Goal: Information Seeking & Learning: Learn about a topic

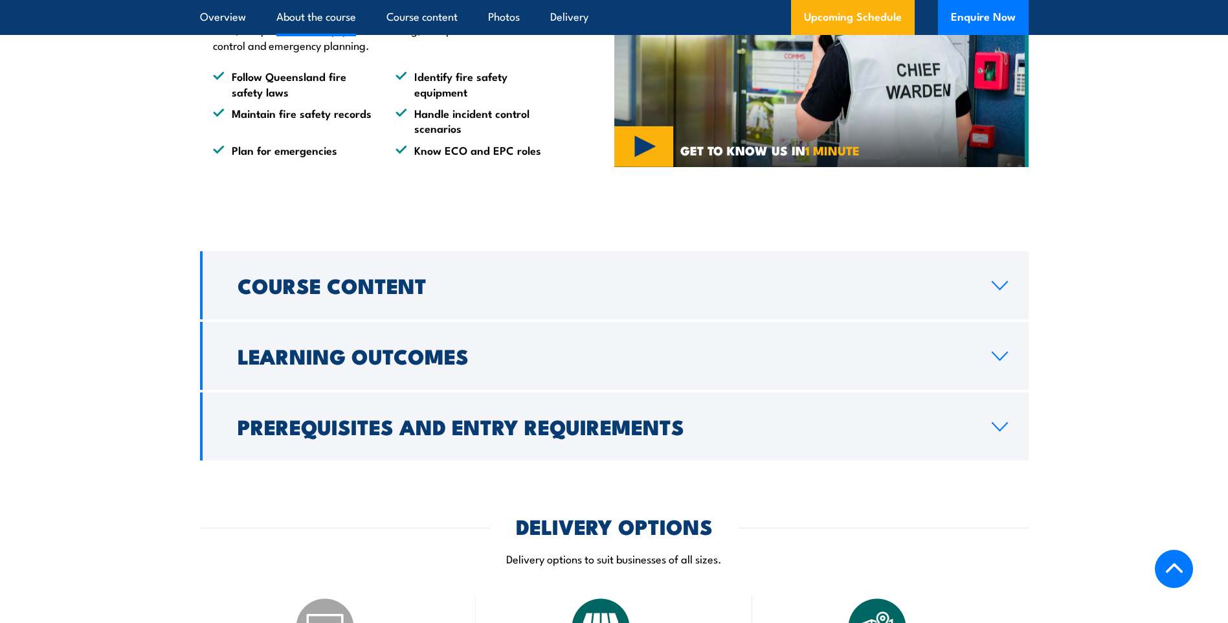
scroll to position [906, 0]
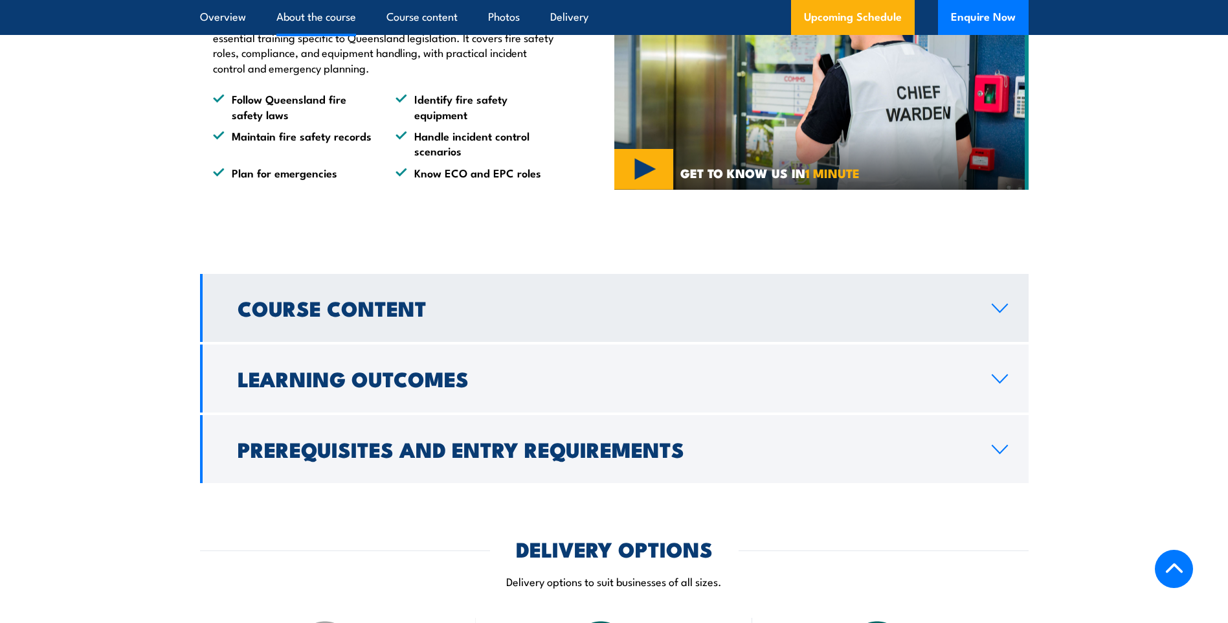
click at [999, 313] on icon at bounding box center [999, 308] width 17 height 10
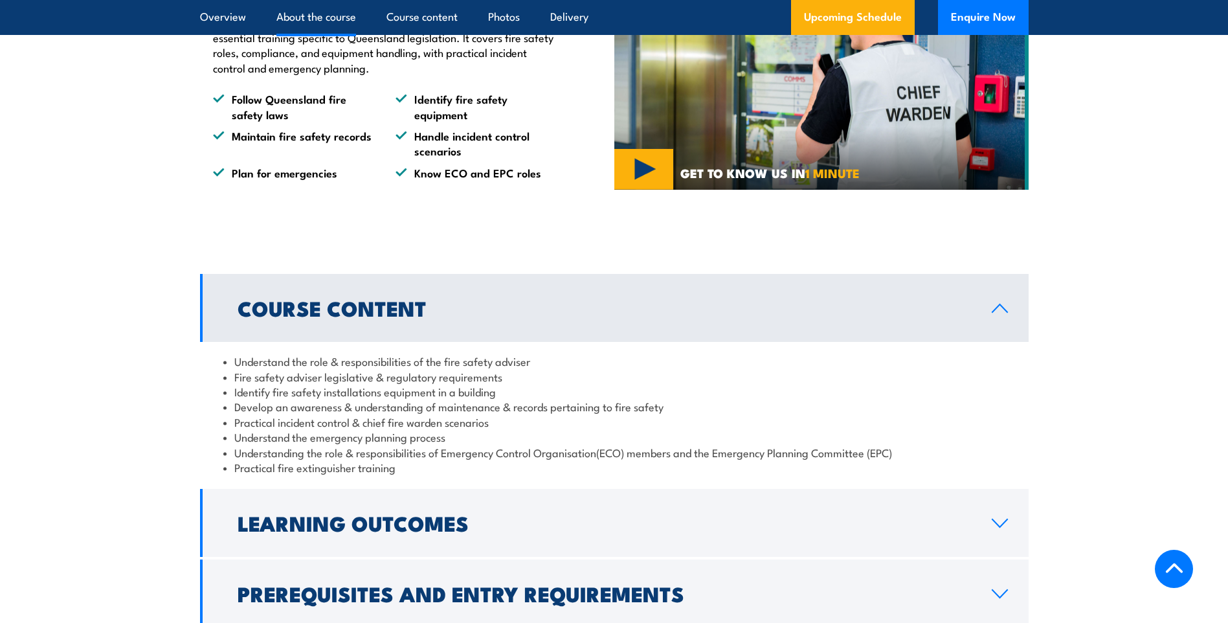
click at [292, 384] on li "Fire safety adviser legislative & regulatory requirements" at bounding box center [614, 376] width 782 height 15
drag, startPoint x: 292, startPoint y: 403, endPoint x: 286, endPoint y: 416, distance: 14.2
click at [286, 399] on li "Identify fire safety installations equipment in a building" at bounding box center [614, 391] width 782 height 15
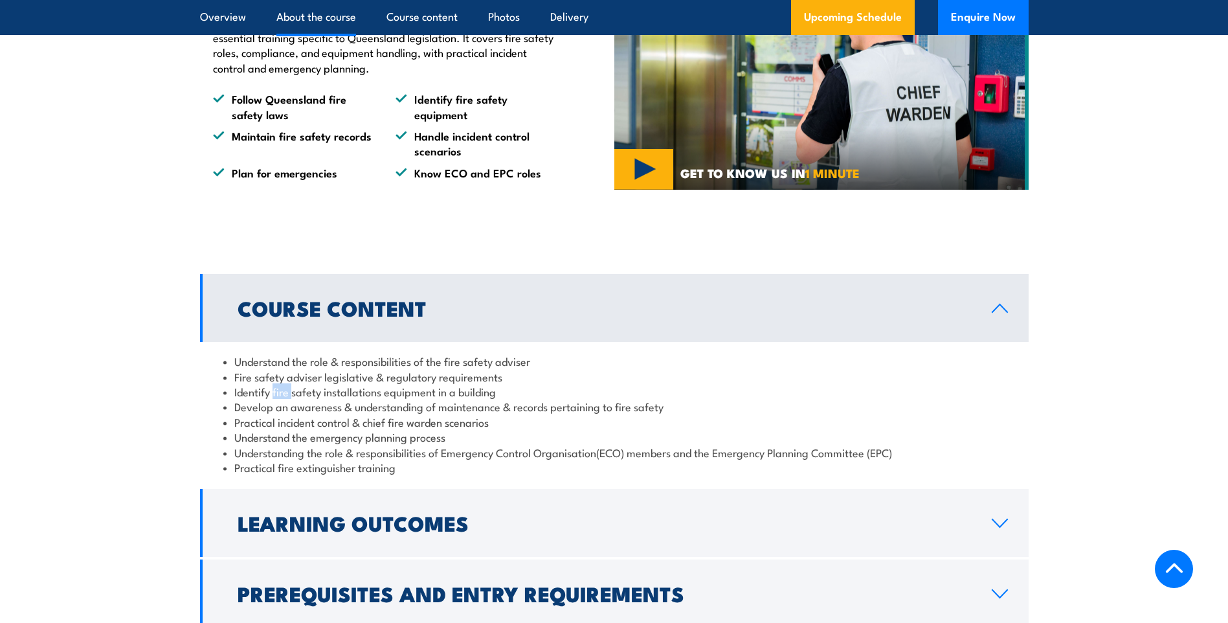
click at [286, 399] on li "Identify fire safety installations equipment in a building" at bounding box center [614, 391] width 782 height 15
drag, startPoint x: 286, startPoint y: 416, endPoint x: 418, endPoint y: 415, distance: 132.0
click at [367, 399] on li "Identify fire safety installations equipment in a building" at bounding box center [614, 391] width 782 height 15
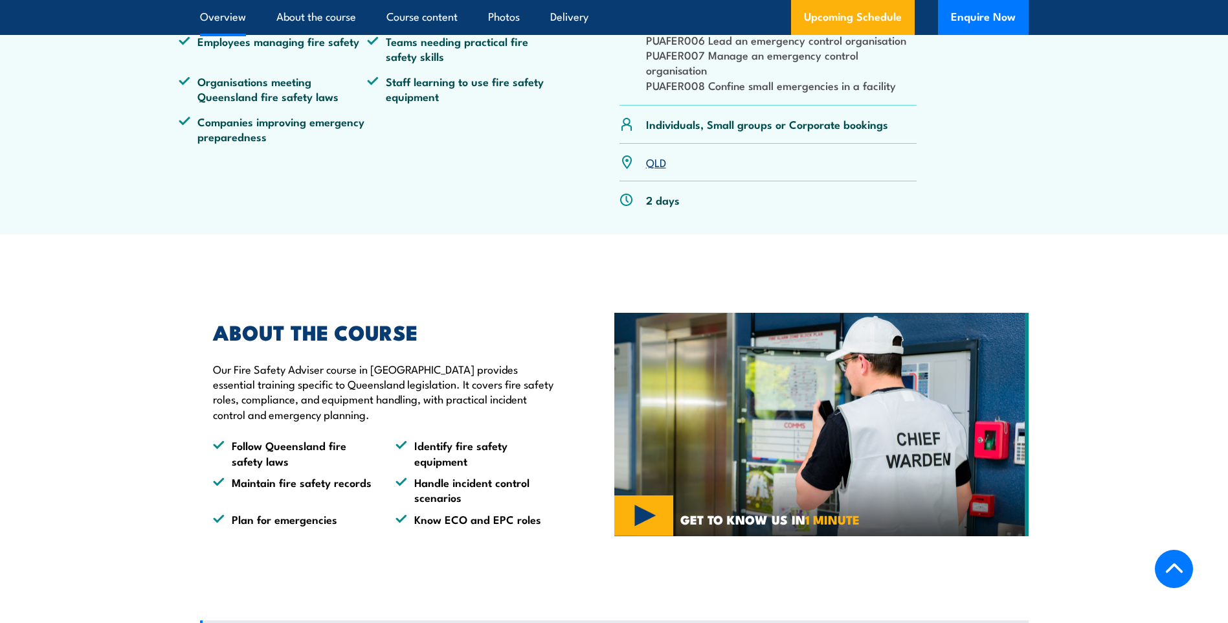
scroll to position [582, 0]
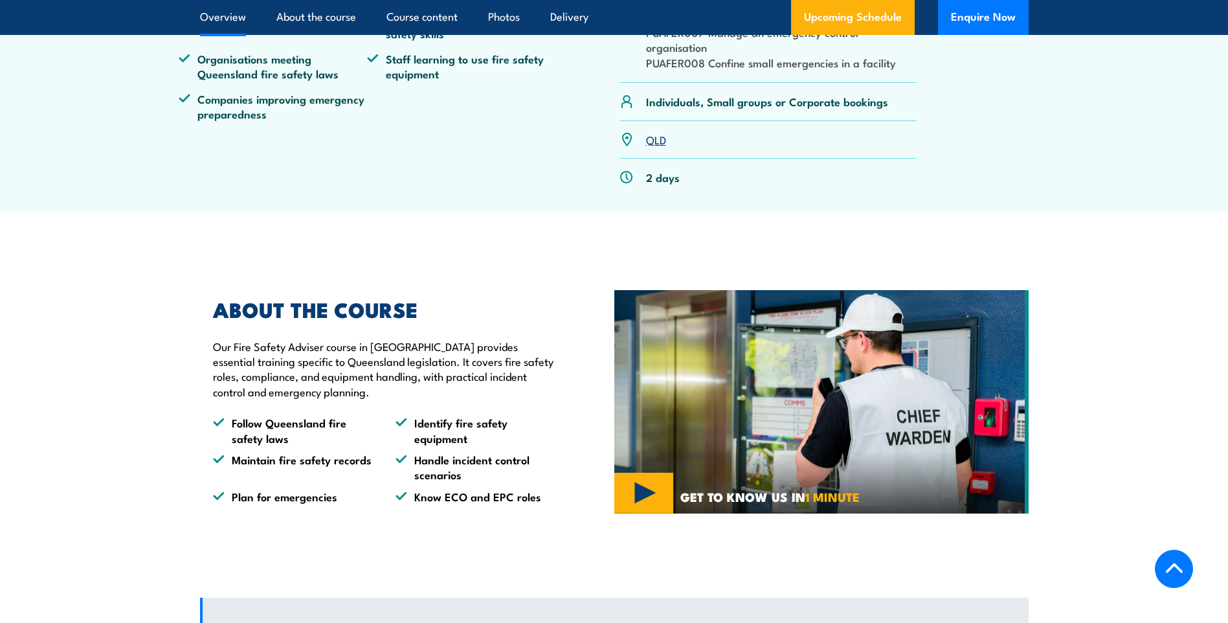
click at [384, 379] on p "Our Fire Safety Adviser course in Queensland provides essential training specif…" at bounding box center [384, 368] width 342 height 61
click at [384, 379] on p "Our Fire Safety Adviser course in [GEOGRAPHIC_DATA] provides essential training…" at bounding box center [384, 368] width 342 height 61
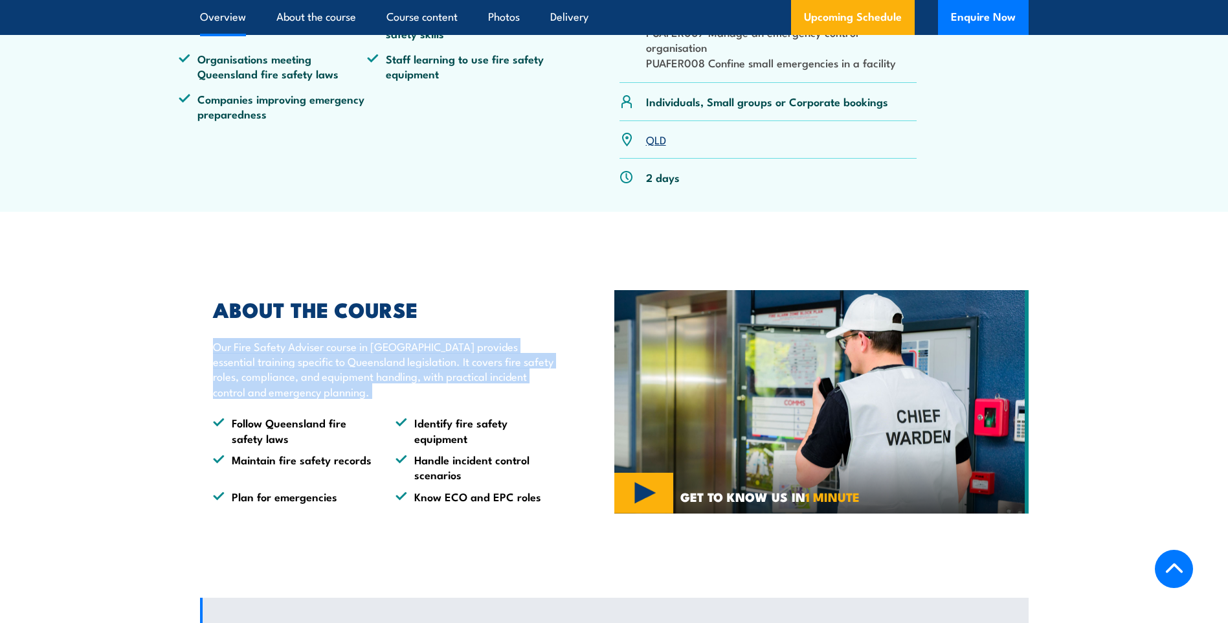
click at [384, 379] on p "Our Fire Safety Adviser course in [GEOGRAPHIC_DATA] provides essential training…" at bounding box center [384, 368] width 342 height 61
drag, startPoint x: 384, startPoint y: 379, endPoint x: 426, endPoint y: 411, distance: 53.1
click at [426, 399] on p "Our Fire Safety Adviser course in [GEOGRAPHIC_DATA] provides essential training…" at bounding box center [384, 368] width 342 height 61
click at [524, 377] on p "Our Fire Safety Adviser course in [GEOGRAPHIC_DATA] provides essential training…" at bounding box center [384, 368] width 342 height 61
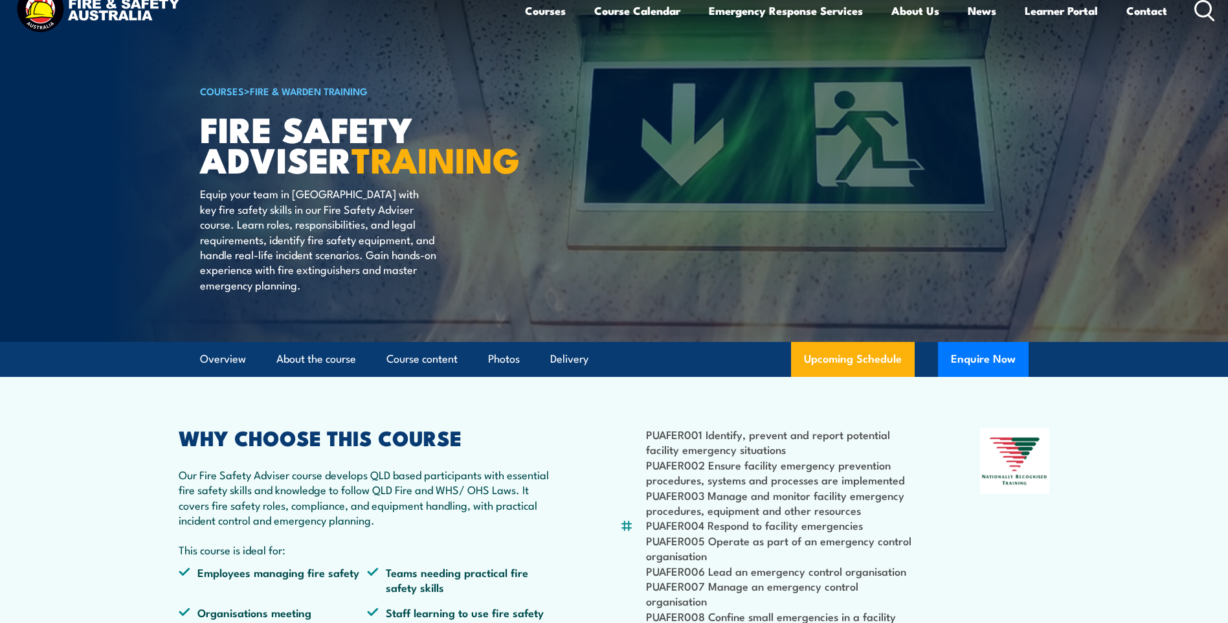
scroll to position [0, 0]
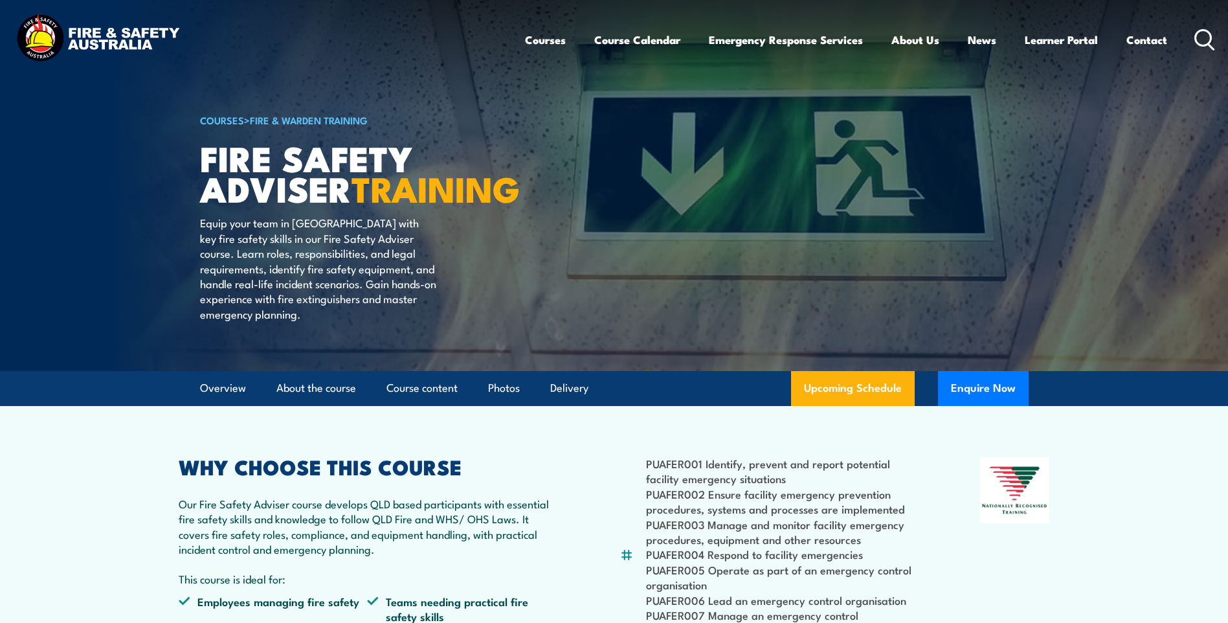
click at [328, 153] on h1 "FIRE SAFETY ADVISER TRAINING" at bounding box center [360, 172] width 320 height 60
drag, startPoint x: 328, startPoint y: 153, endPoint x: 293, endPoint y: 190, distance: 51.3
click at [351, 190] on strong "TRAINING" at bounding box center [435, 188] width 168 height 54
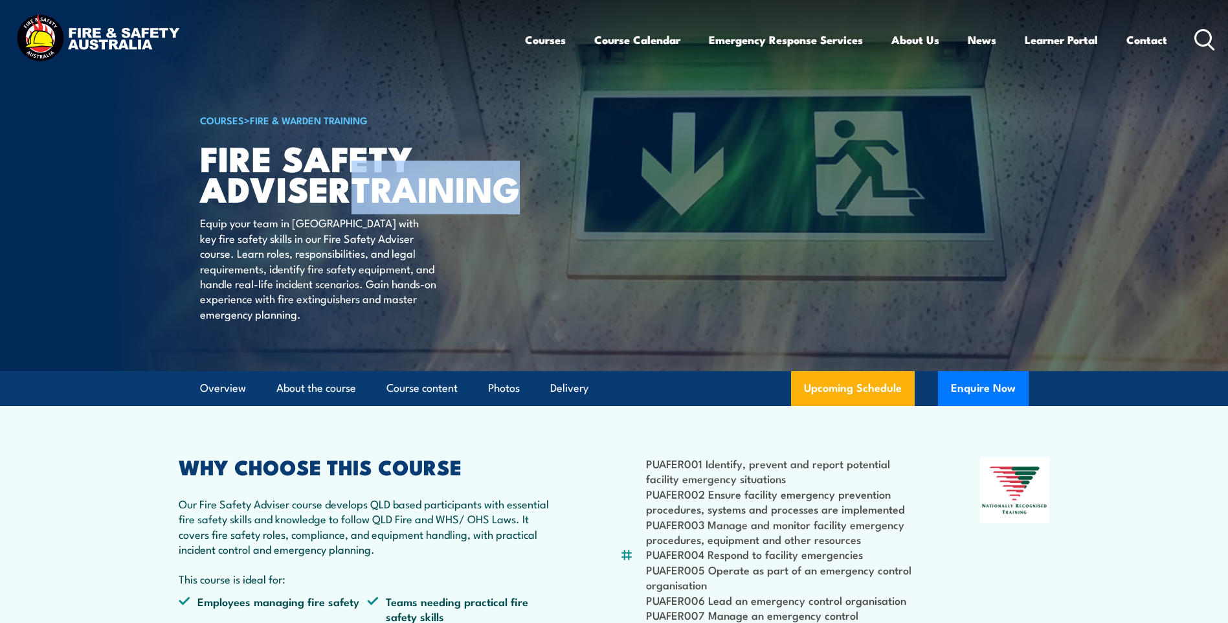
click at [351, 190] on strong "TRAINING" at bounding box center [435, 188] width 168 height 54
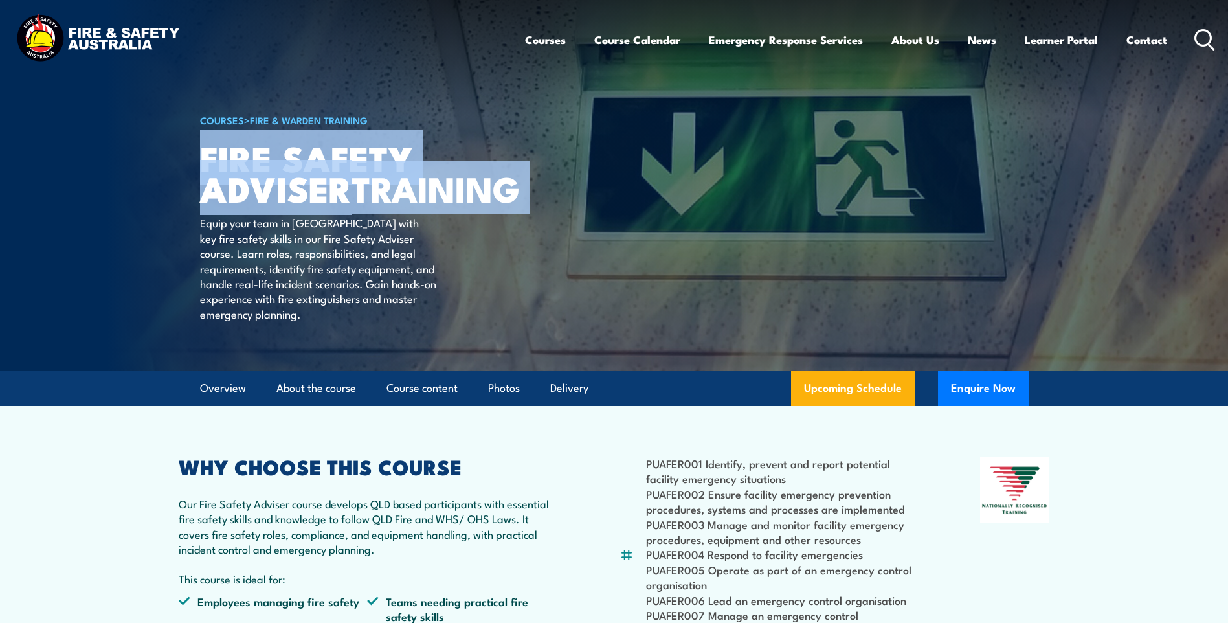
click at [351, 190] on strong "TRAINING" at bounding box center [435, 188] width 168 height 54
drag, startPoint x: 293, startPoint y: 190, endPoint x: 256, endPoint y: 170, distance: 41.1
click at [255, 183] on h1 "FIRE SAFETY ADVISER TRAINING" at bounding box center [360, 172] width 320 height 60
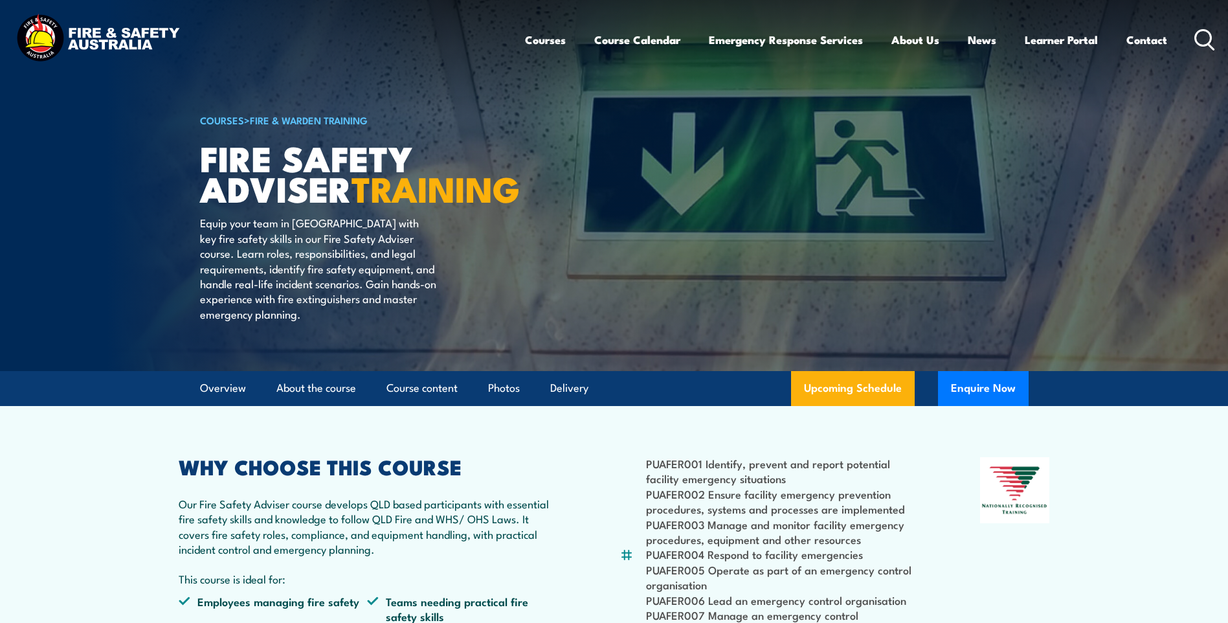
click at [267, 152] on h1 "FIRE SAFETY ADVISER TRAINING" at bounding box center [360, 172] width 320 height 60
click at [315, 155] on h1 "FIRE SAFETY ADVISER TRAINING" at bounding box center [360, 172] width 320 height 60
drag, startPoint x: 315, startPoint y: 155, endPoint x: 260, endPoint y: 185, distance: 62.9
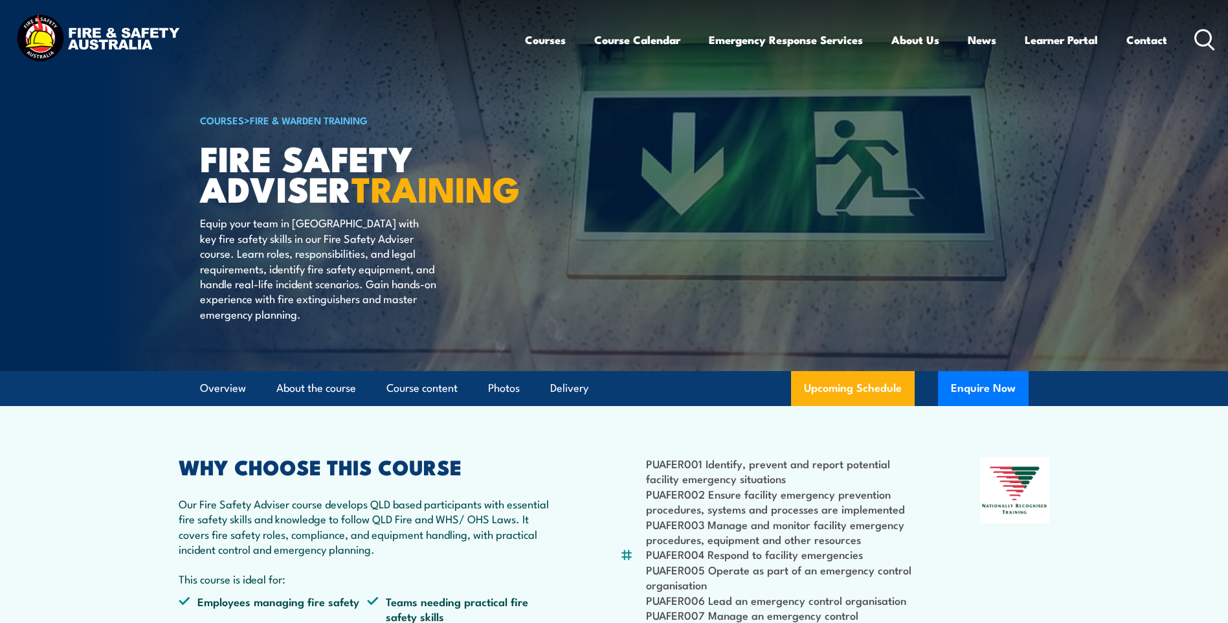
click at [260, 185] on h1 "FIRE SAFETY ADVISER TRAINING" at bounding box center [360, 172] width 320 height 60
drag, startPoint x: 260, startPoint y: 186, endPoint x: 263, endPoint y: 212, distance: 26.0
click at [351, 212] on strong "TRAINING" at bounding box center [435, 188] width 168 height 54
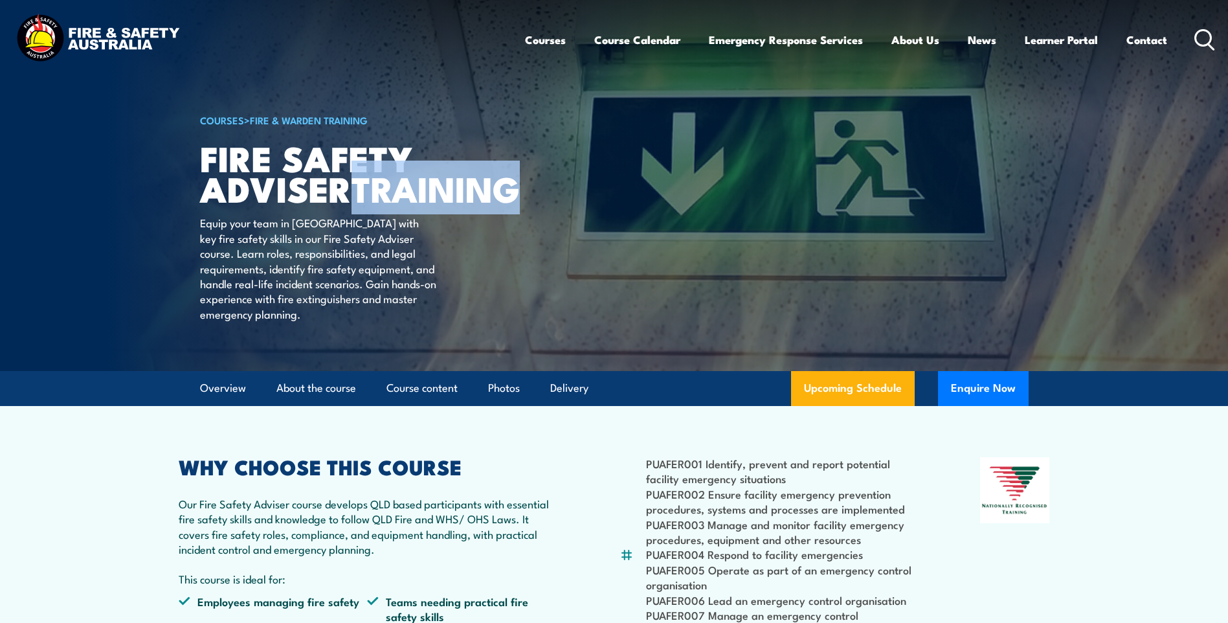
click at [351, 212] on strong "TRAINING" at bounding box center [435, 188] width 168 height 54
drag, startPoint x: 265, startPoint y: 212, endPoint x: 387, endPoint y: 230, distance: 123.7
click at [362, 213] on strong "TRAINING" at bounding box center [435, 188] width 168 height 54
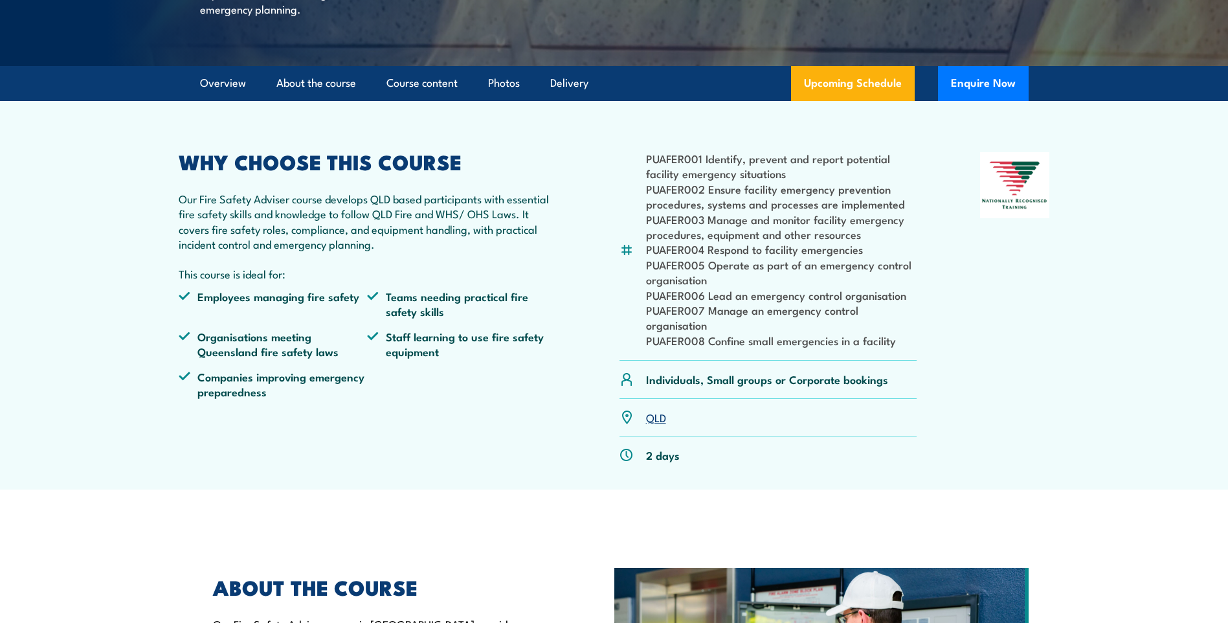
scroll to position [388, 0]
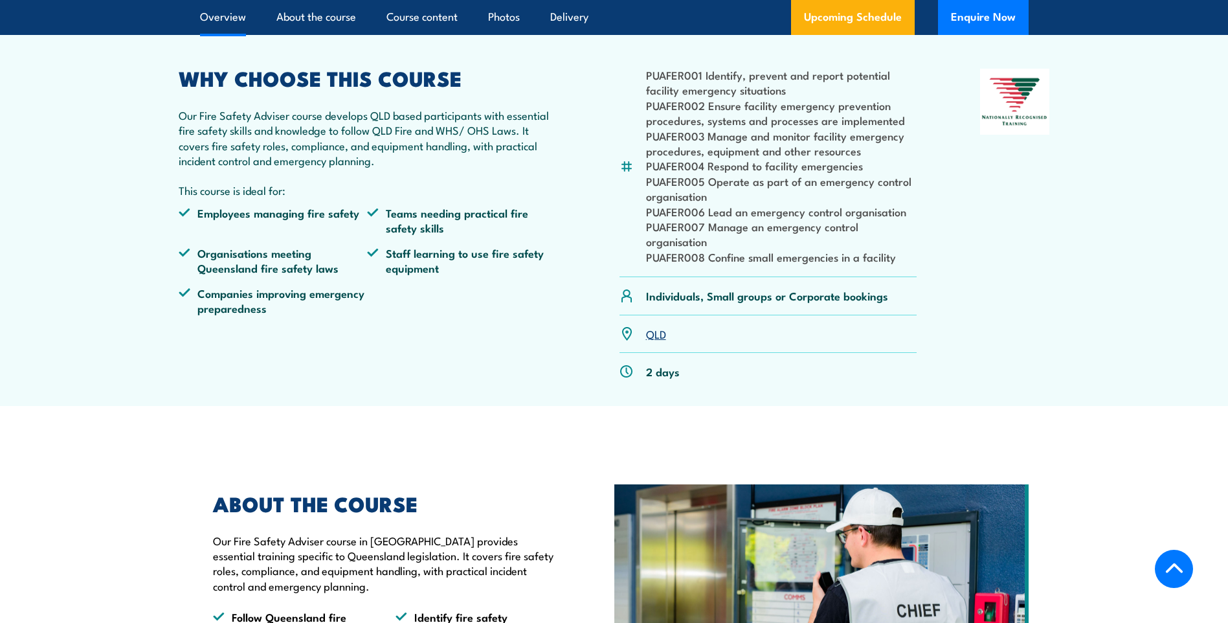
click at [735, 98] on li "PUAFER001 Identify, prevent and report potential facility emergency situations" at bounding box center [781, 82] width 271 height 30
drag, startPoint x: 735, startPoint y: 107, endPoint x: 735, endPoint y: 149, distance: 42.7
click at [735, 128] on li "PUAFER002 Ensure facility emergency prevention procedures, systems and processe…" at bounding box center [781, 113] width 271 height 30
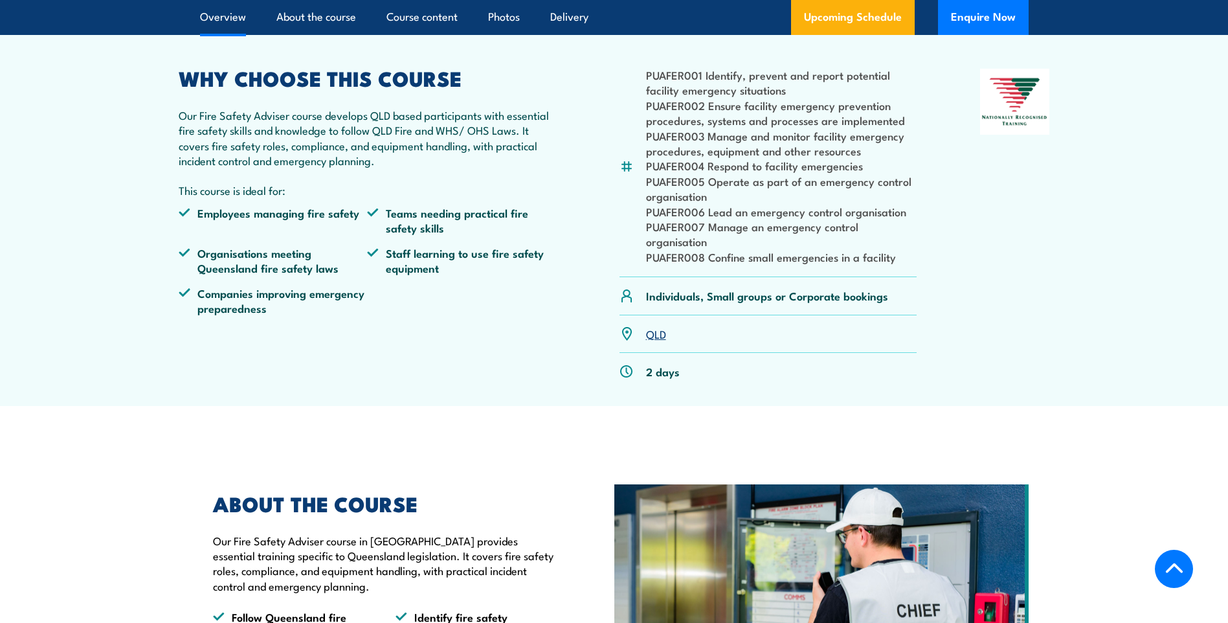
click at [735, 128] on li "PUAFER002 Ensure facility emergency prevention procedures, systems and processe…" at bounding box center [781, 113] width 271 height 30
drag, startPoint x: 735, startPoint y: 135, endPoint x: 731, endPoint y: 166, distance: 31.9
click at [731, 159] on li "PUAFER003 Manage and monitor facility emergency procedures, equipment and other…" at bounding box center [781, 143] width 271 height 30
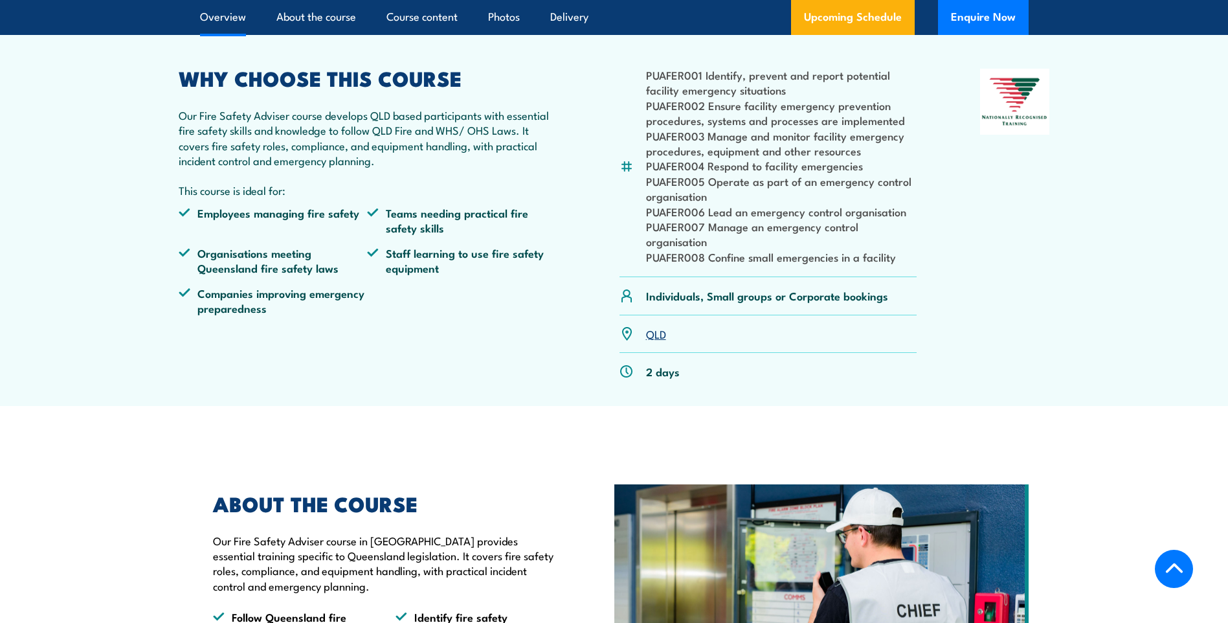
click at [729, 159] on li "PUAFER003 Manage and monitor facility emergency procedures, equipment and other…" at bounding box center [781, 143] width 271 height 30
drag, startPoint x: 729, startPoint y: 164, endPoint x: 727, endPoint y: 188, distance: 24.0
click at [725, 159] on li "PUAFER003 Manage and monitor facility emergency procedures, equipment and other…" at bounding box center [781, 143] width 271 height 30
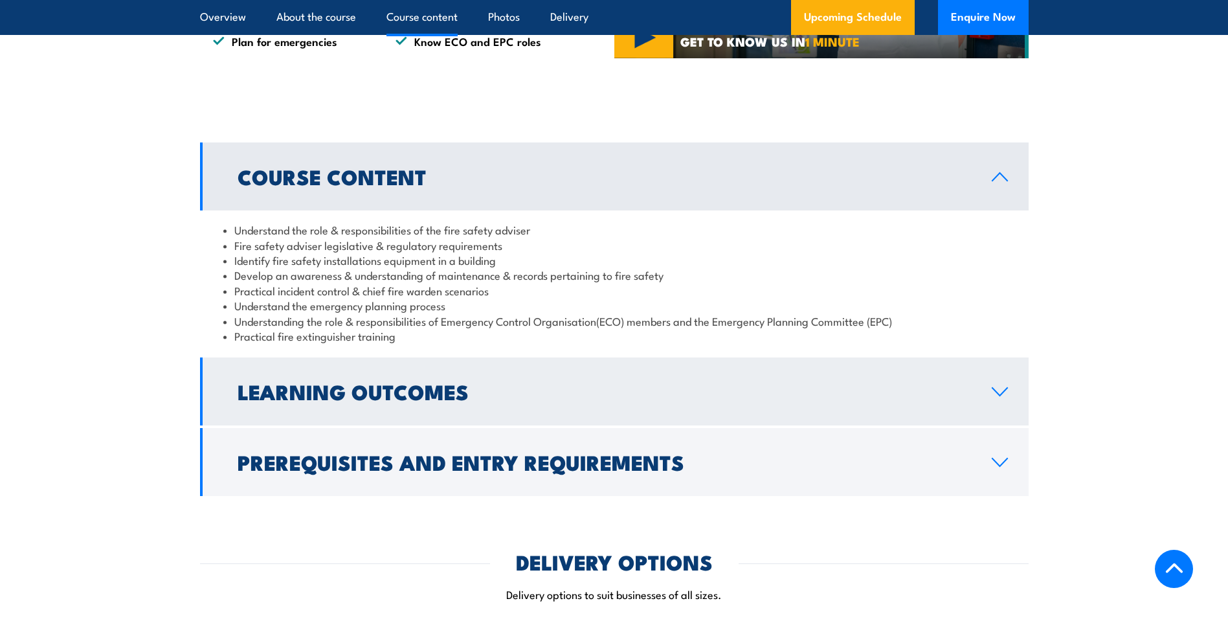
scroll to position [1100, 0]
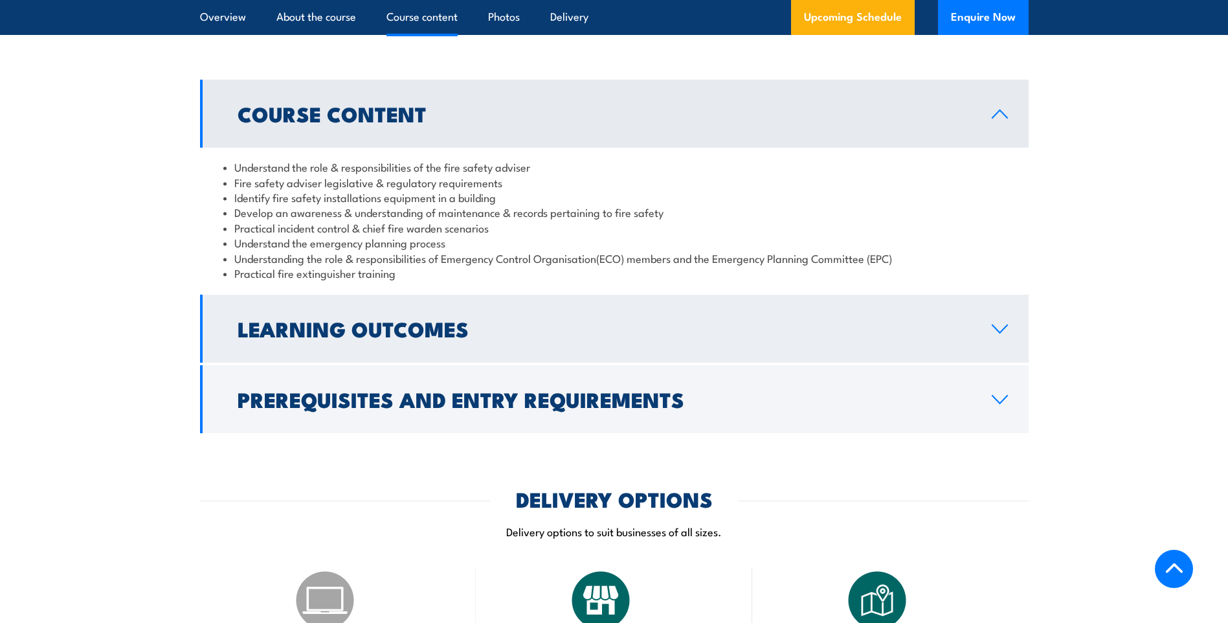
click at [514, 337] on h2 "Learning Outcomes" at bounding box center [604, 328] width 733 height 18
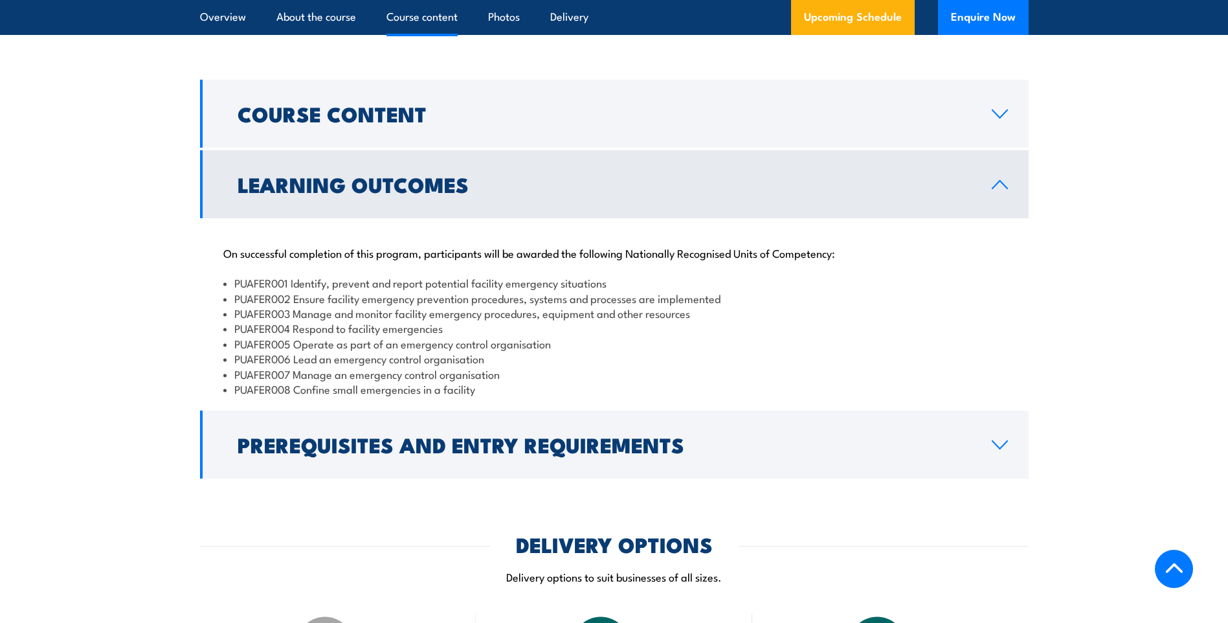
click at [505, 218] on link "Learning Outcomes" at bounding box center [614, 184] width 828 height 68
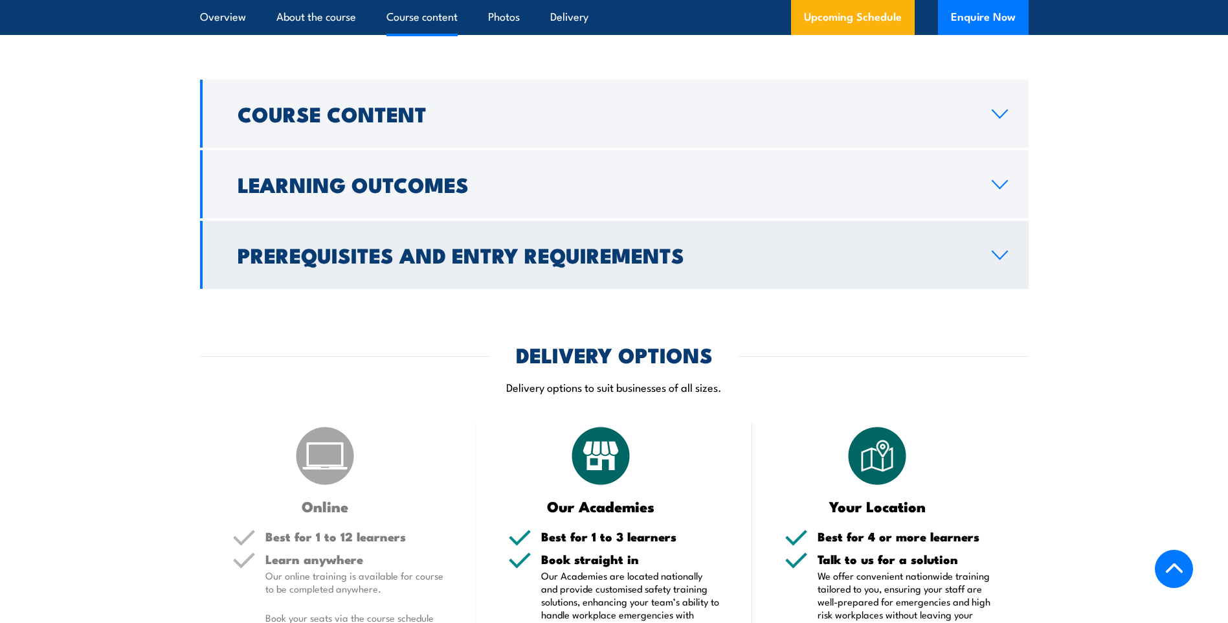
click at [500, 263] on h2 "Prerequisites and Entry Requirements" at bounding box center [604, 254] width 733 height 18
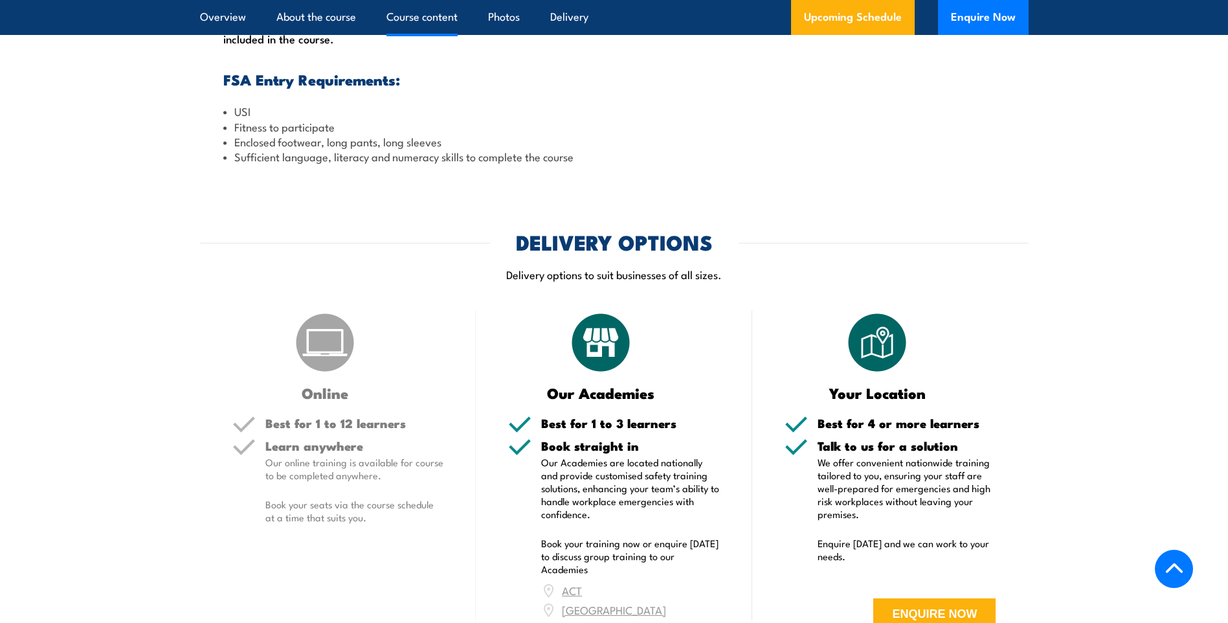
scroll to position [1424, 0]
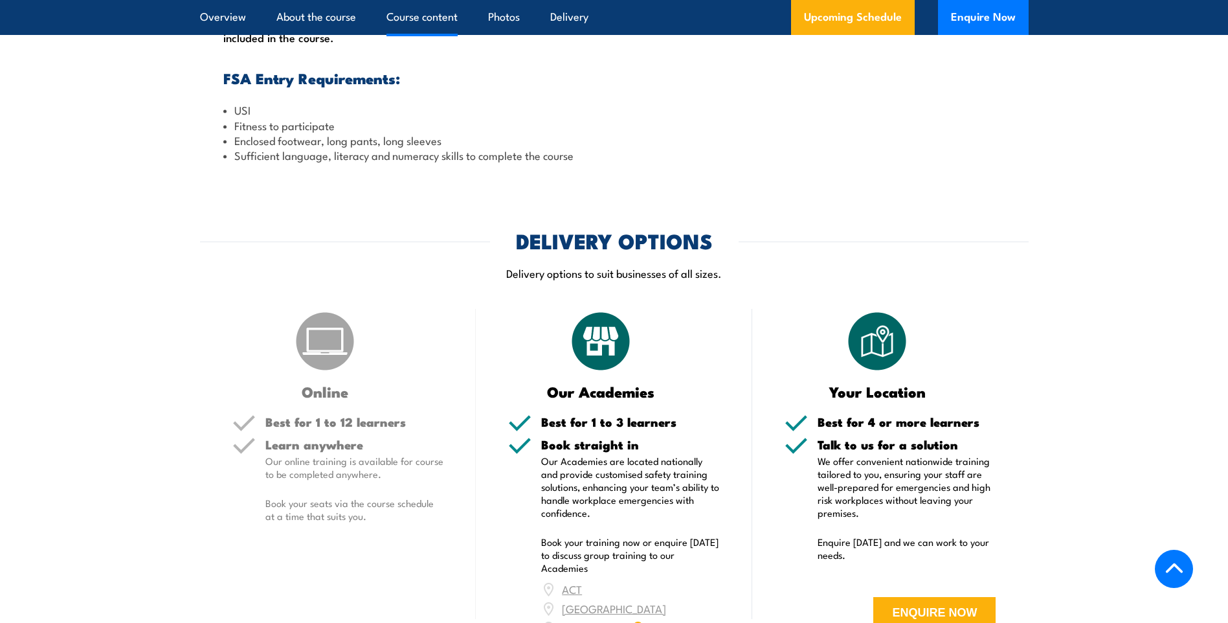
click at [624, 249] on h2 "DELIVERY OPTIONS" at bounding box center [614, 240] width 197 height 18
drag, startPoint x: 624, startPoint y: 275, endPoint x: 525, endPoint y: 301, distance: 102.3
click at [525, 280] on p "Delivery options to suit businesses of all sizes." at bounding box center [614, 272] width 828 height 15
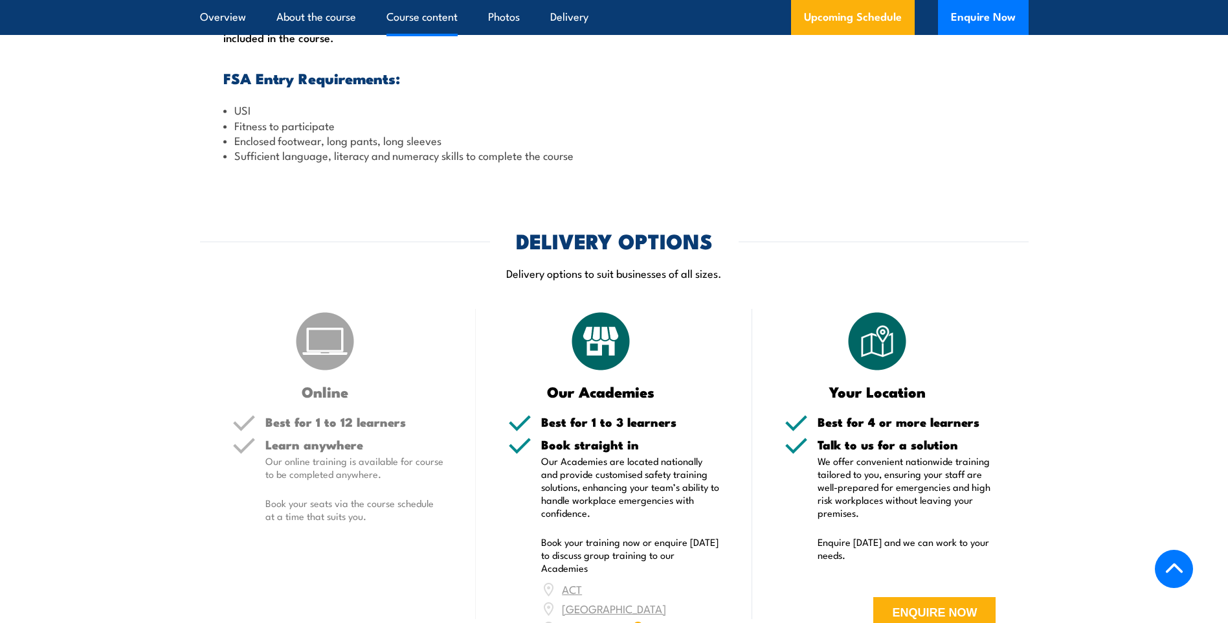
click at [542, 249] on h2 "DELIVERY OPTIONS" at bounding box center [614, 240] width 197 height 18
drag, startPoint x: 543, startPoint y: 274, endPoint x: 648, endPoint y: 276, distance: 105.5
click at [648, 249] on h2 "DELIVERY OPTIONS" at bounding box center [614, 240] width 197 height 18
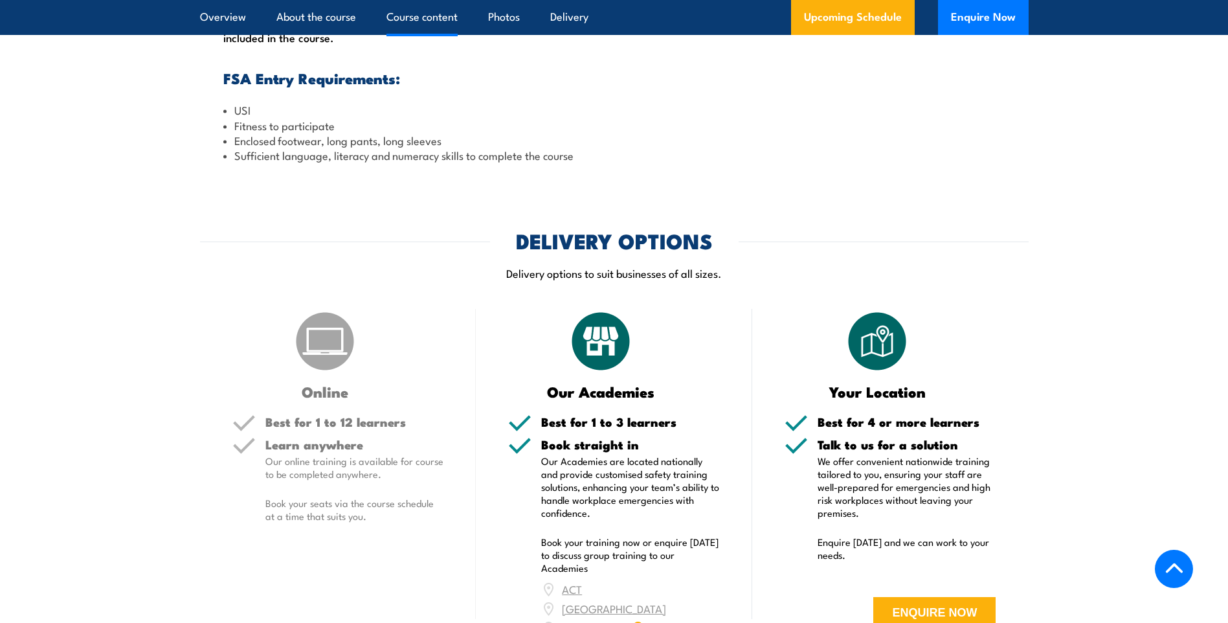
drag, startPoint x: 648, startPoint y: 276, endPoint x: 508, endPoint y: 309, distance: 144.4
click at [508, 280] on p "Delivery options to suit businesses of all sizes." at bounding box center [614, 272] width 828 height 15
drag, startPoint x: 508, startPoint y: 309, endPoint x: 586, endPoint y: 304, distance: 77.8
click at [586, 280] on p "Delivery options to suit businesses of all sizes." at bounding box center [614, 272] width 828 height 15
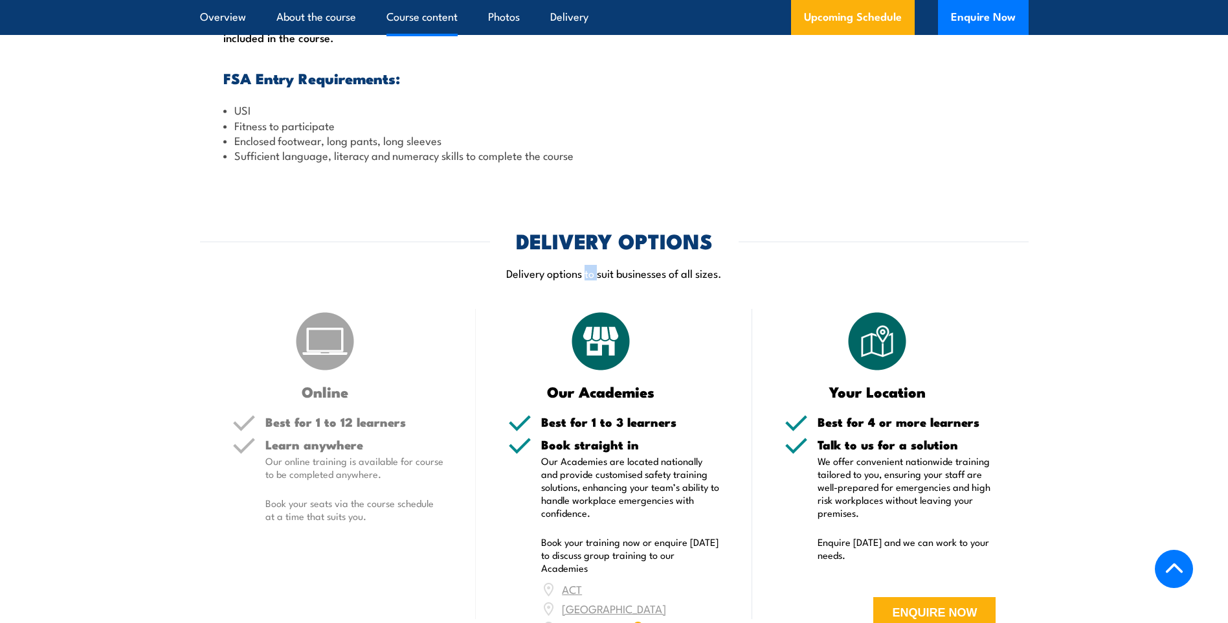
click at [586, 280] on p "Delivery options to suit businesses of all sizes." at bounding box center [614, 272] width 828 height 15
drag, startPoint x: 588, startPoint y: 306, endPoint x: 641, endPoint y: 305, distance: 53.7
click at [641, 280] on p "Delivery options to suit businesses of all sizes." at bounding box center [614, 272] width 828 height 15
click at [642, 280] on p "Delivery options to suit businesses of all sizes." at bounding box center [614, 272] width 828 height 15
drag, startPoint x: 642, startPoint y: 305, endPoint x: 683, endPoint y: 303, distance: 41.5
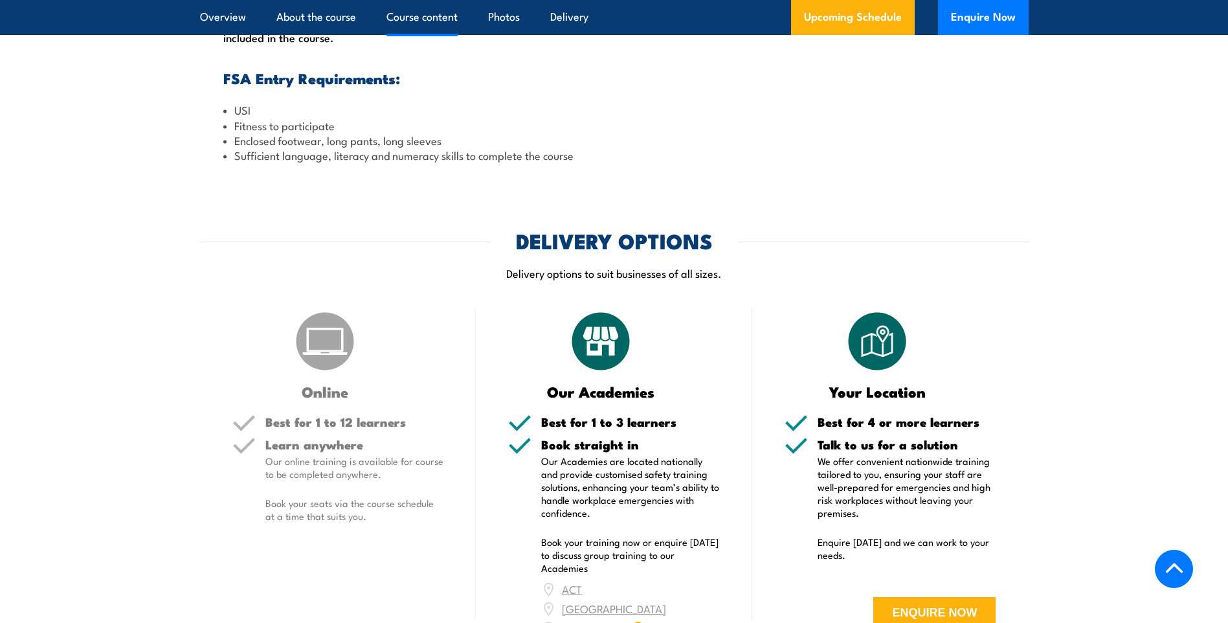
click at [683, 280] on p "Delivery options to suit businesses of all sizes." at bounding box center [614, 272] width 828 height 15
drag, startPoint x: 683, startPoint y: 303, endPoint x: 704, endPoint y: 308, distance: 21.3
click at [705, 280] on p "Delivery options to suit businesses of all sizes." at bounding box center [614, 272] width 828 height 15
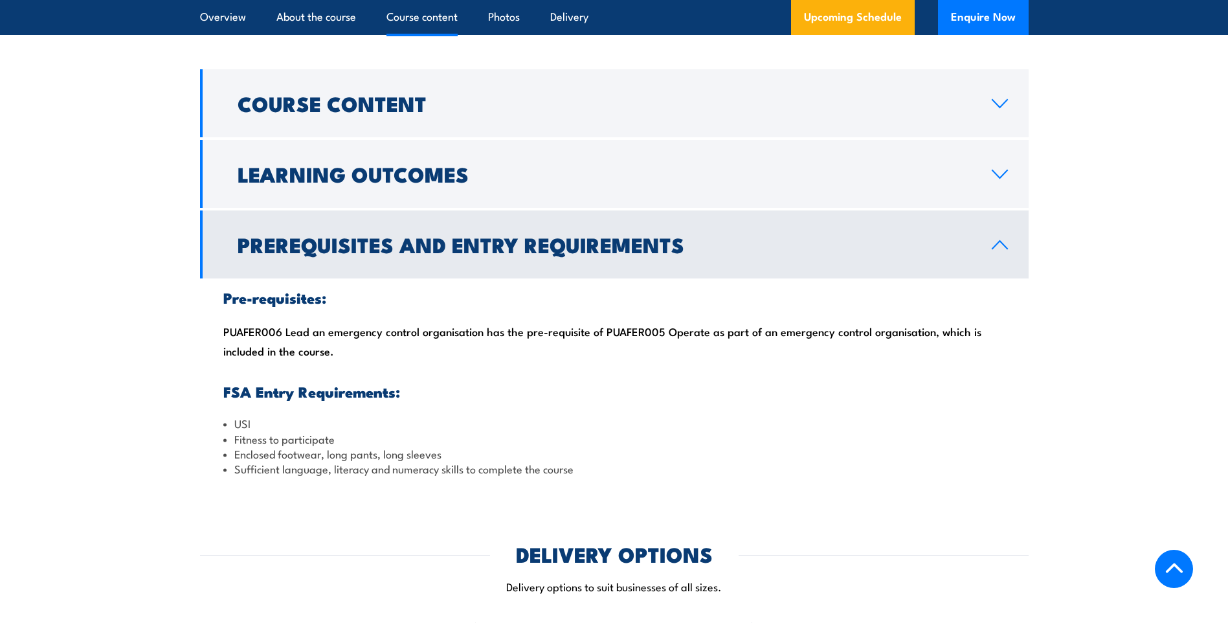
scroll to position [1100, 0]
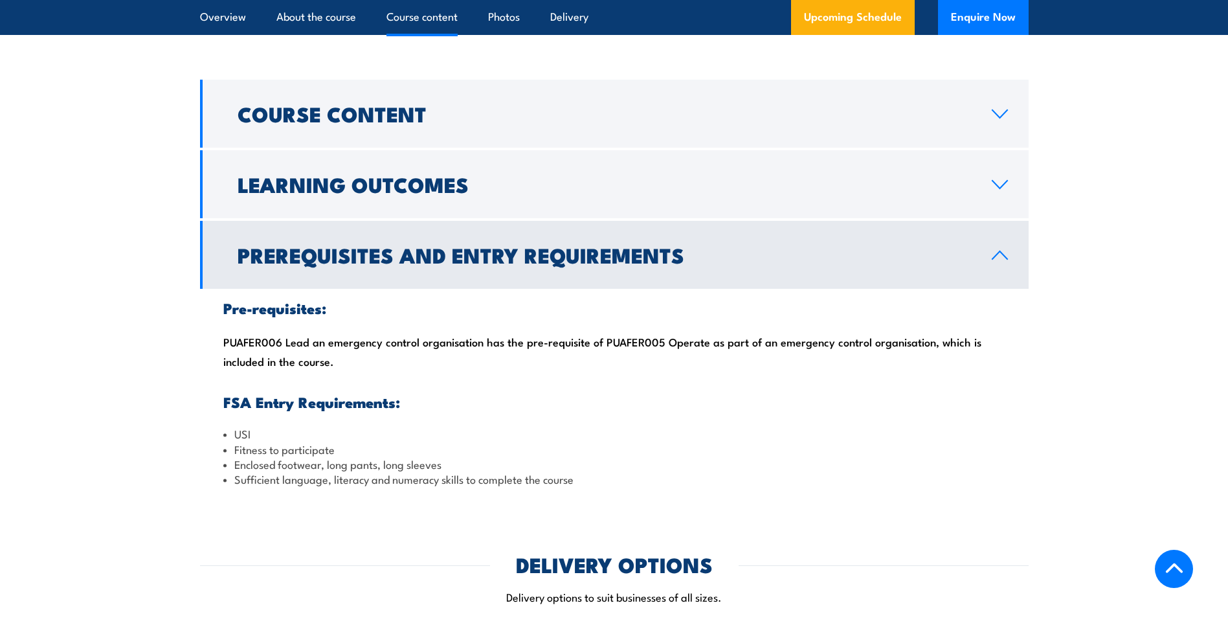
click at [260, 373] on div "Pre-requisites: PUAFER006 Lead an emergency control organisation has the pre-re…" at bounding box center [614, 394] width 828 height 210
copy div "PUAFER006"
click at [599, 396] on div "Pre-requisites: PUAFER006 Lead an emergency control organisation has the pre-re…" at bounding box center [614, 394] width 828 height 210
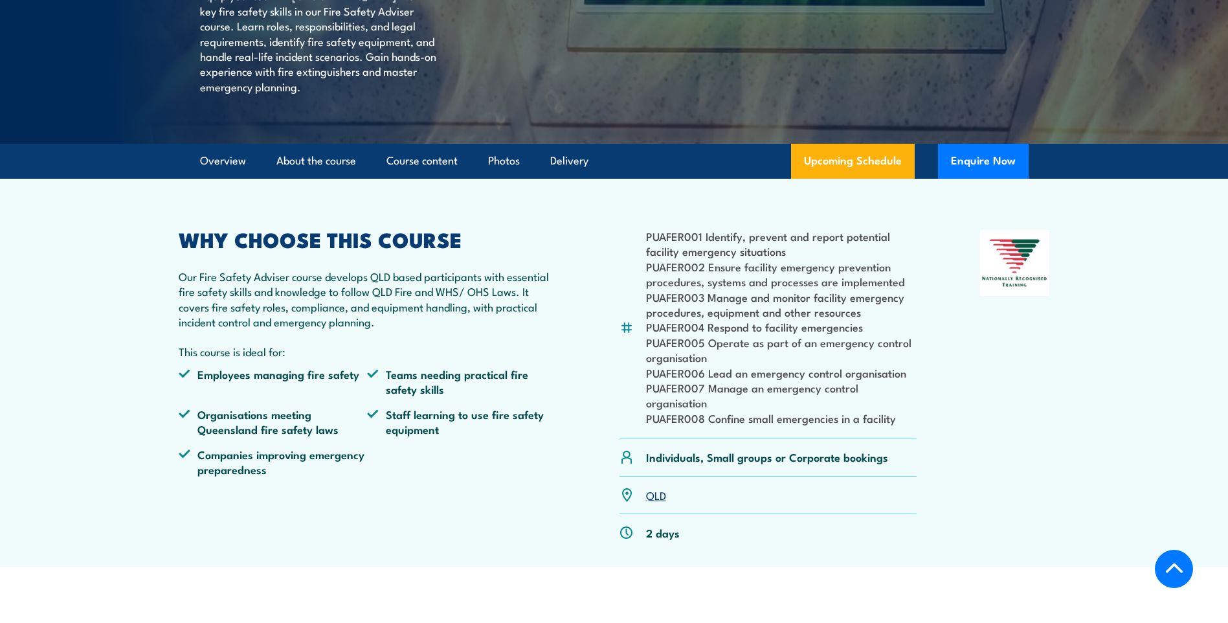
scroll to position [259, 0]
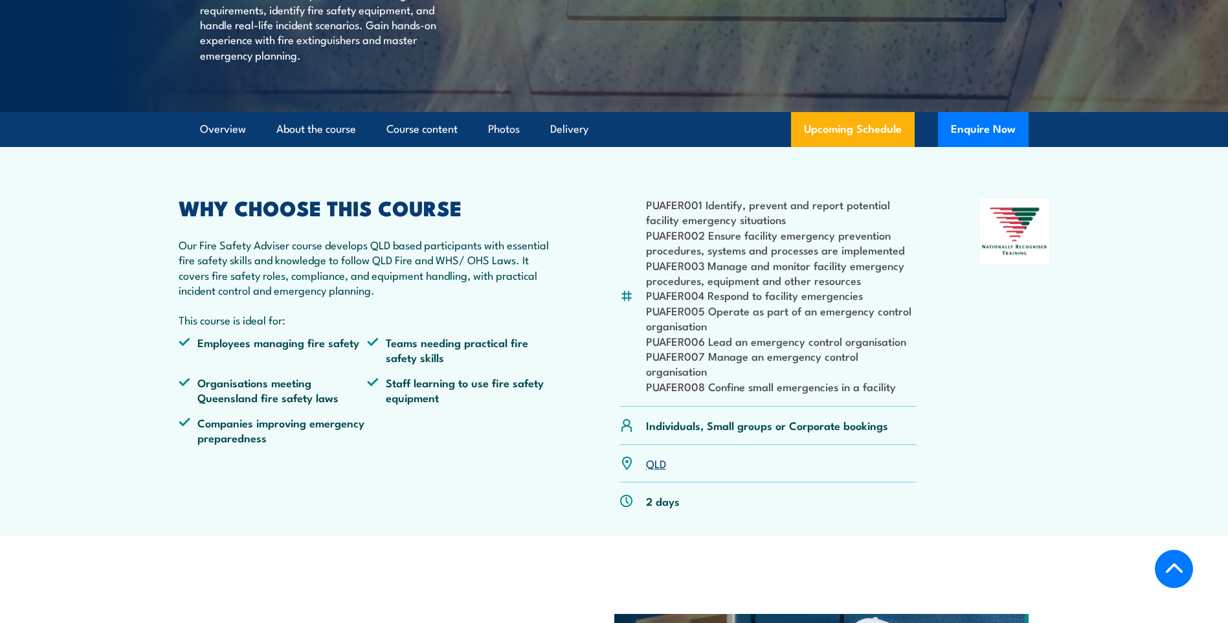
click at [626, 304] on img at bounding box center [626, 296] width 14 height 14
click at [676, 288] on li "PUAFER003 Manage and monitor facility emergency procedures, equipment and other…" at bounding box center [781, 273] width 271 height 30
drag, startPoint x: 676, startPoint y: 315, endPoint x: 677, endPoint y: 326, distance: 10.4
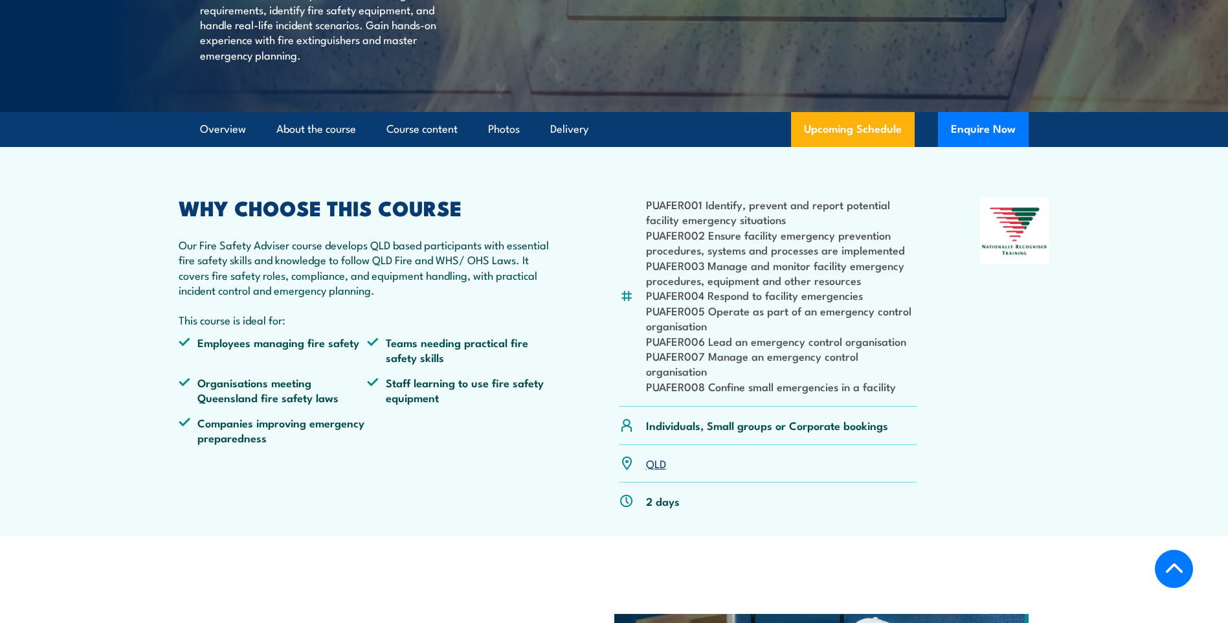
click at [677, 302] on li "PUAFER004 Respond to facility emergencies" at bounding box center [781, 294] width 271 height 15
drag, startPoint x: 678, startPoint y: 327, endPoint x: 744, endPoint y: 327, distance: 66.7
click at [744, 302] on li "PUAFER004 Respond to facility emergencies" at bounding box center [781, 294] width 271 height 15
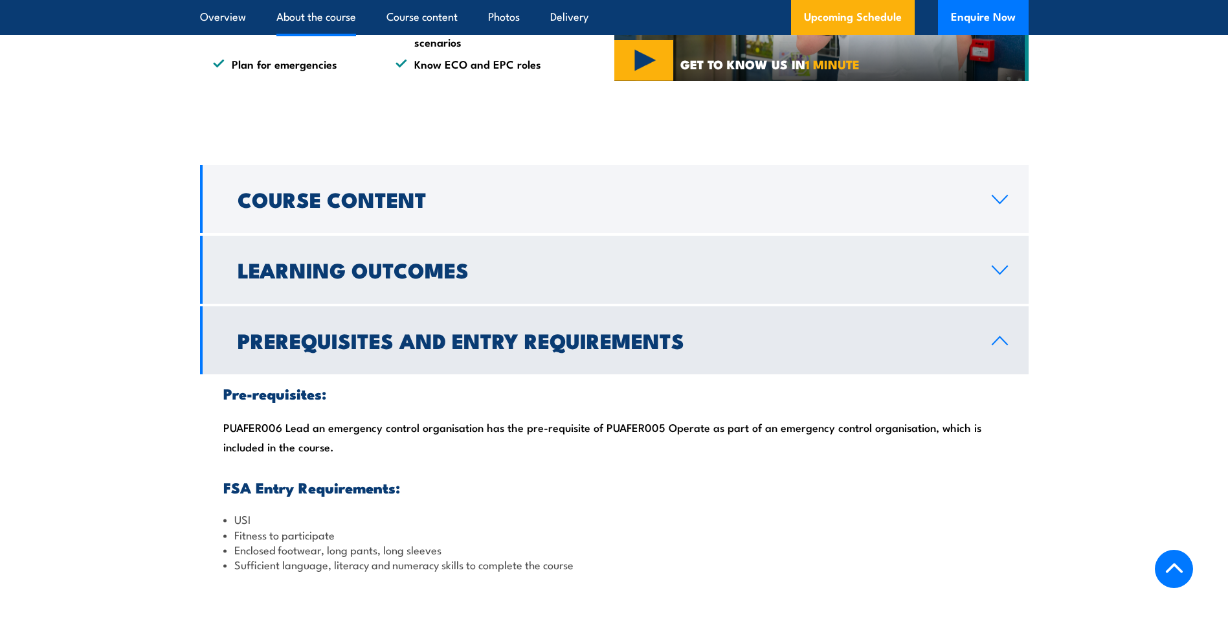
scroll to position [1035, 0]
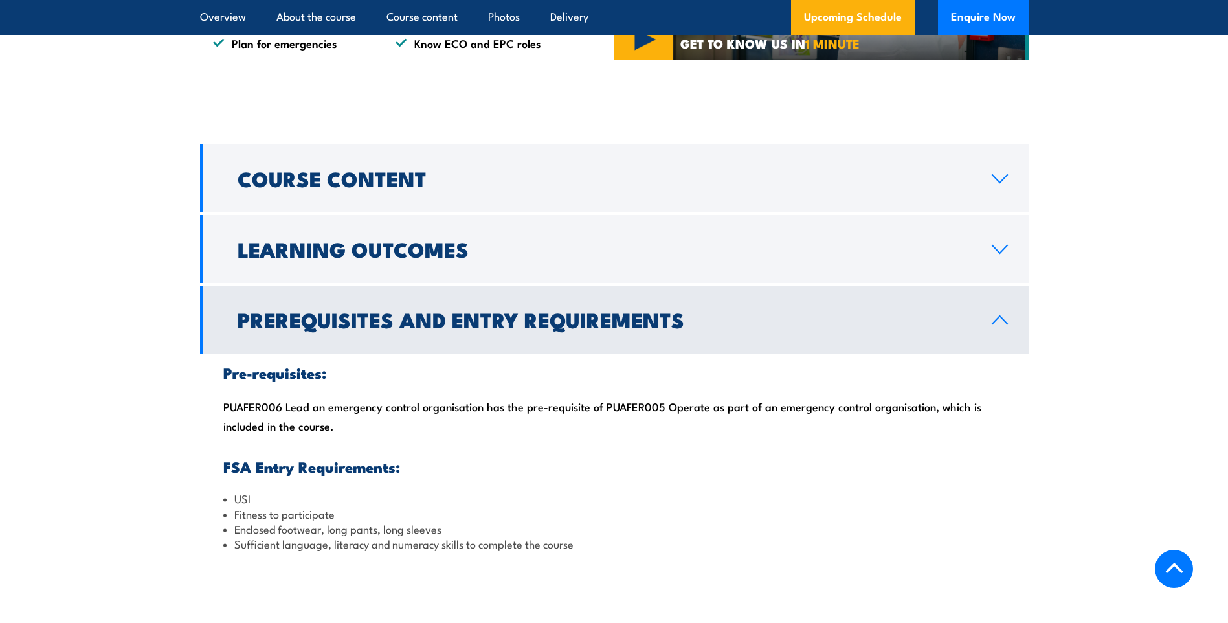
click at [575, 328] on h2 "Prerequisites and Entry Requirements" at bounding box center [604, 319] width 733 height 18
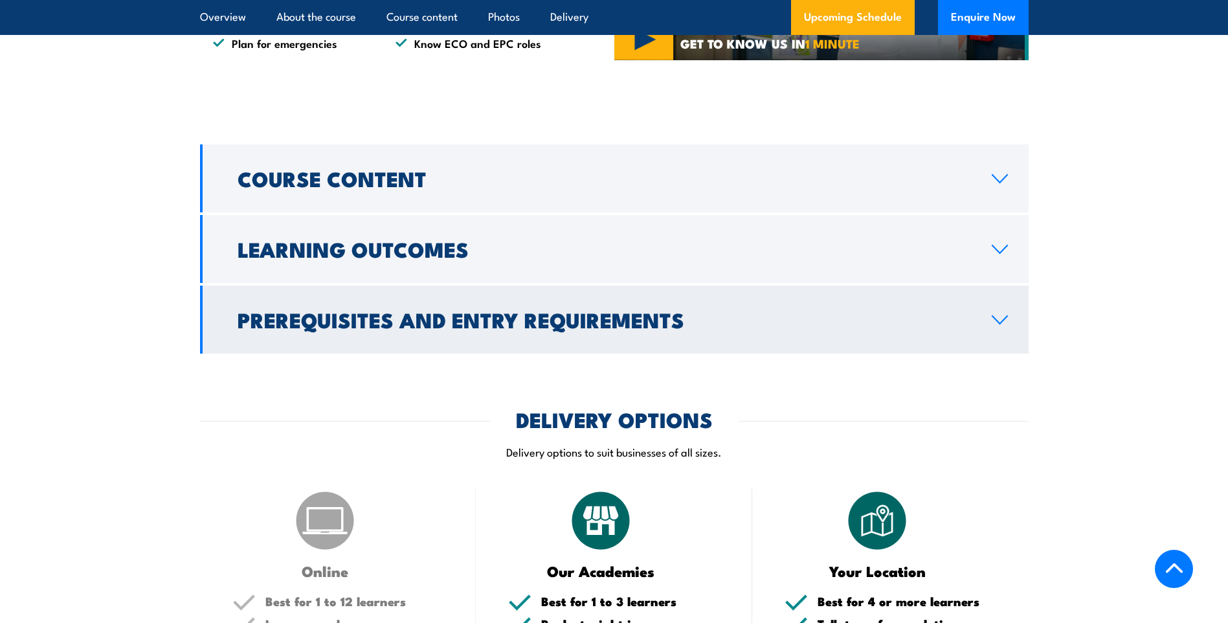
click at [651, 353] on link "Prerequisites and Entry Requirements" at bounding box center [614, 319] width 828 height 68
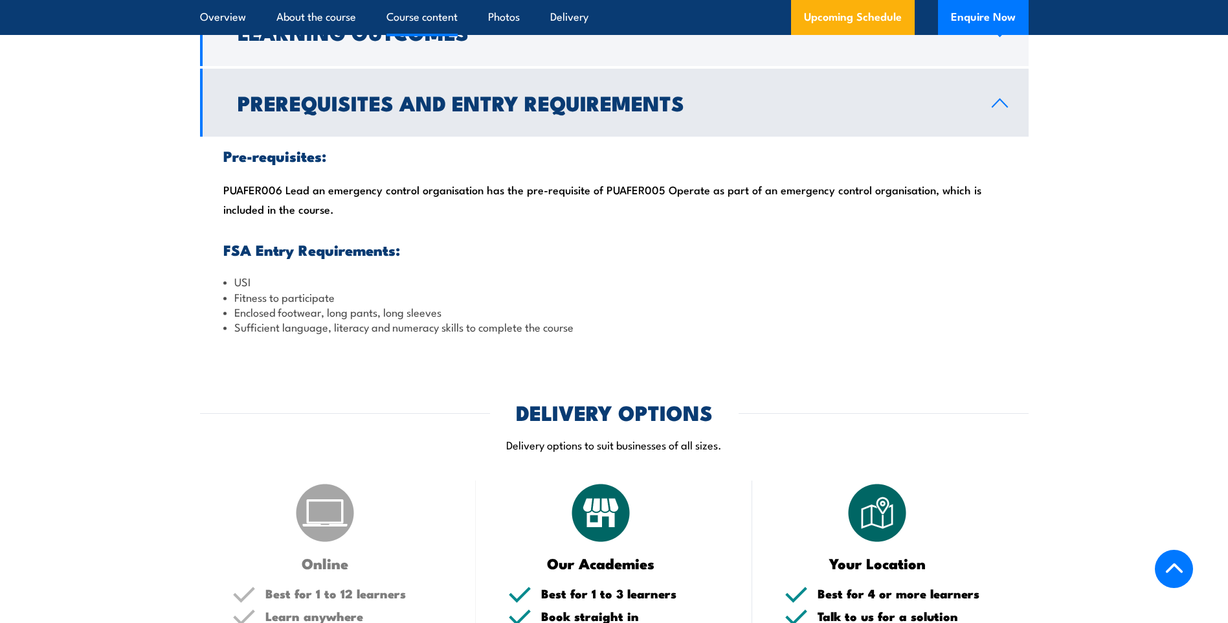
scroll to position [1230, 0]
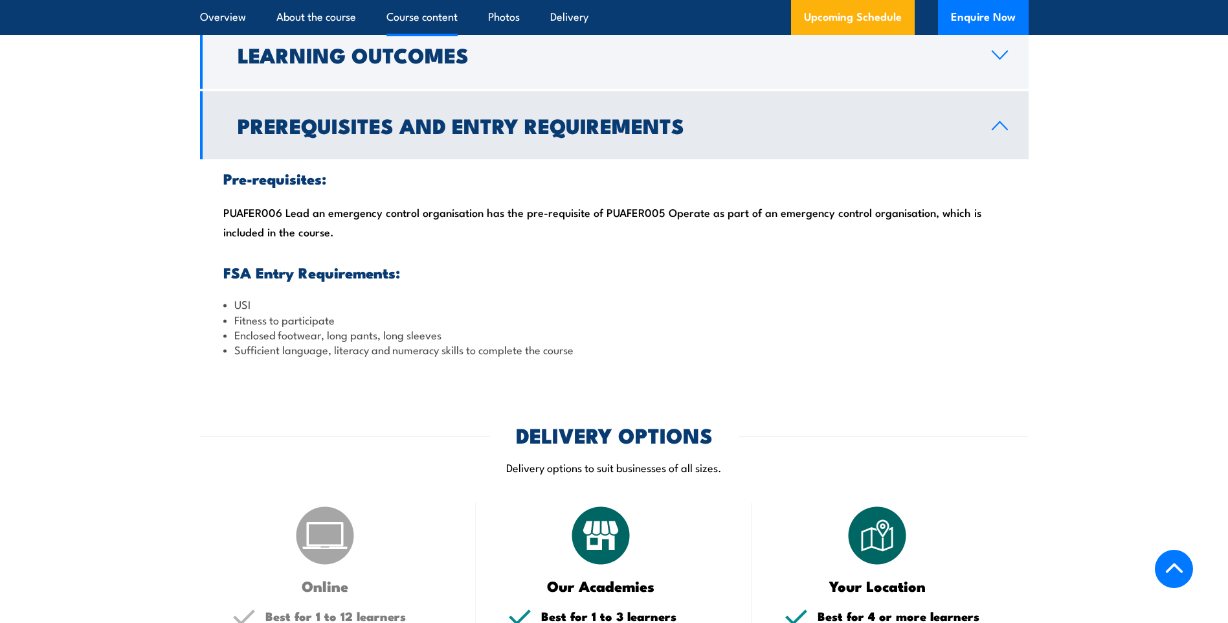
click at [592, 239] on div "Pre-requisites: PUAFER006 Lead an emergency control organisation has the pre-re…" at bounding box center [614, 264] width 828 height 210
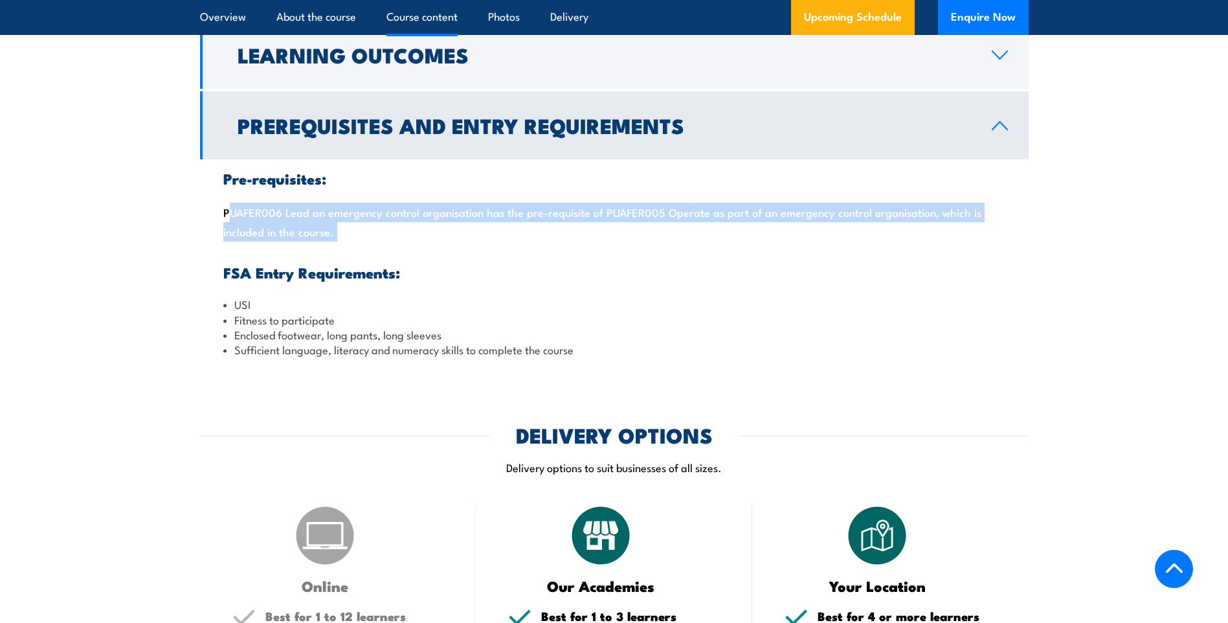
click at [592, 239] on div "Pre-requisites: PUAFER006 Lead an emergency control organisation has the pre-re…" at bounding box center [614, 264] width 828 height 210
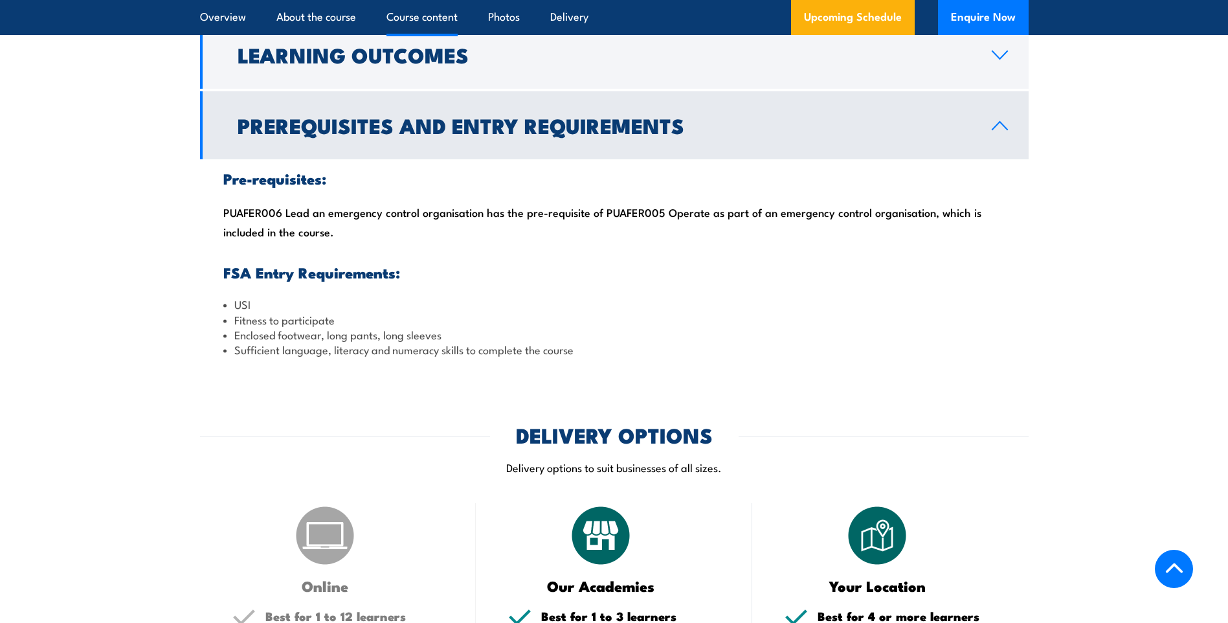
drag, startPoint x: 592, startPoint y: 239, endPoint x: 610, endPoint y: 280, distance: 44.6
click at [610, 280] on div "Pre-requisites: PUAFER006 Lead an emergency control organisation has the pre-re…" at bounding box center [614, 264] width 828 height 210
click at [634, 134] on h2 "Prerequisites and Entry Requirements" at bounding box center [604, 125] width 733 height 18
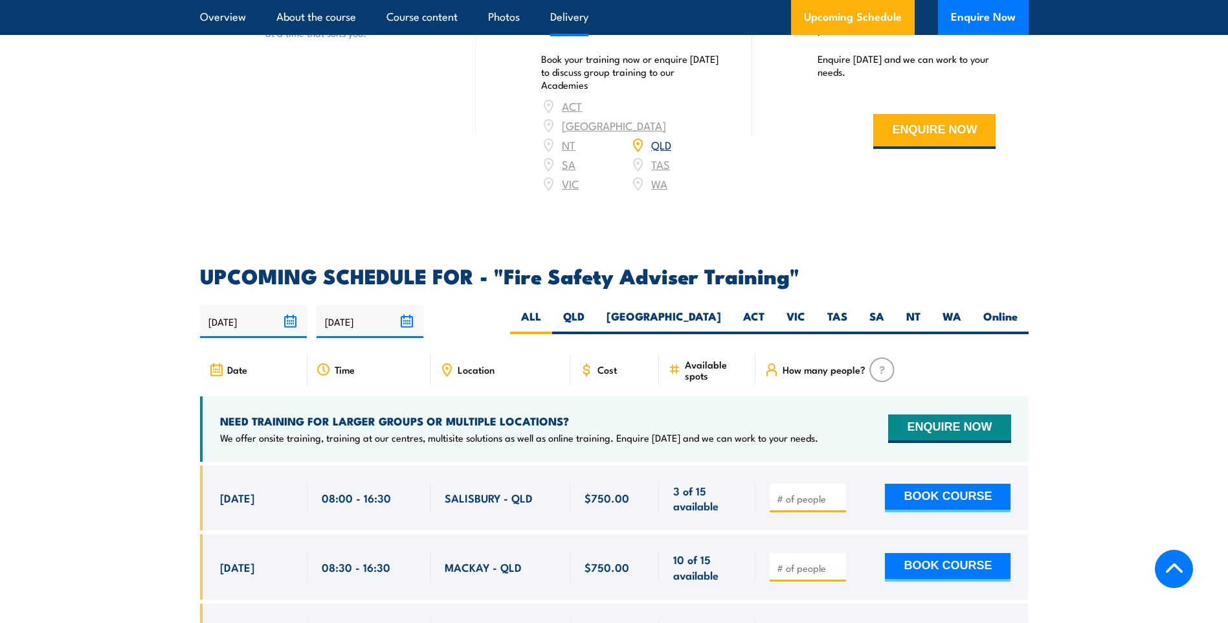
scroll to position [1747, 0]
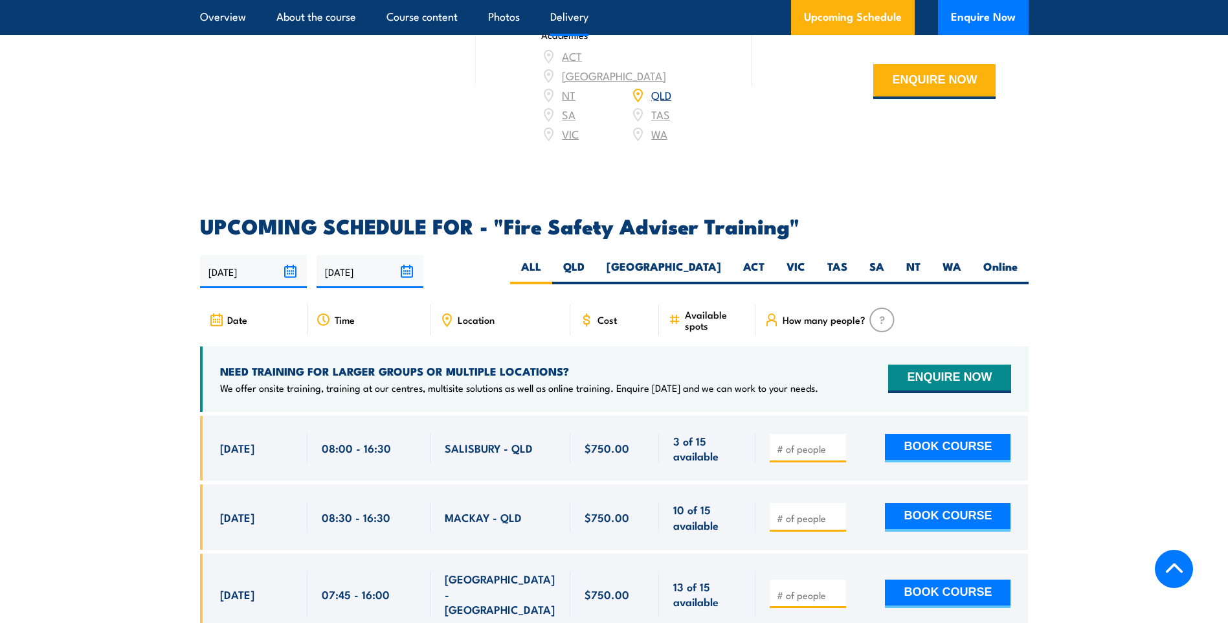
click at [702, 326] on span "Available spots" at bounding box center [715, 320] width 61 height 22
drag, startPoint x: 702, startPoint y: 326, endPoint x: 698, endPoint y: 338, distance: 12.9
click at [698, 331] on span "Available spots" at bounding box center [715, 320] width 61 height 22
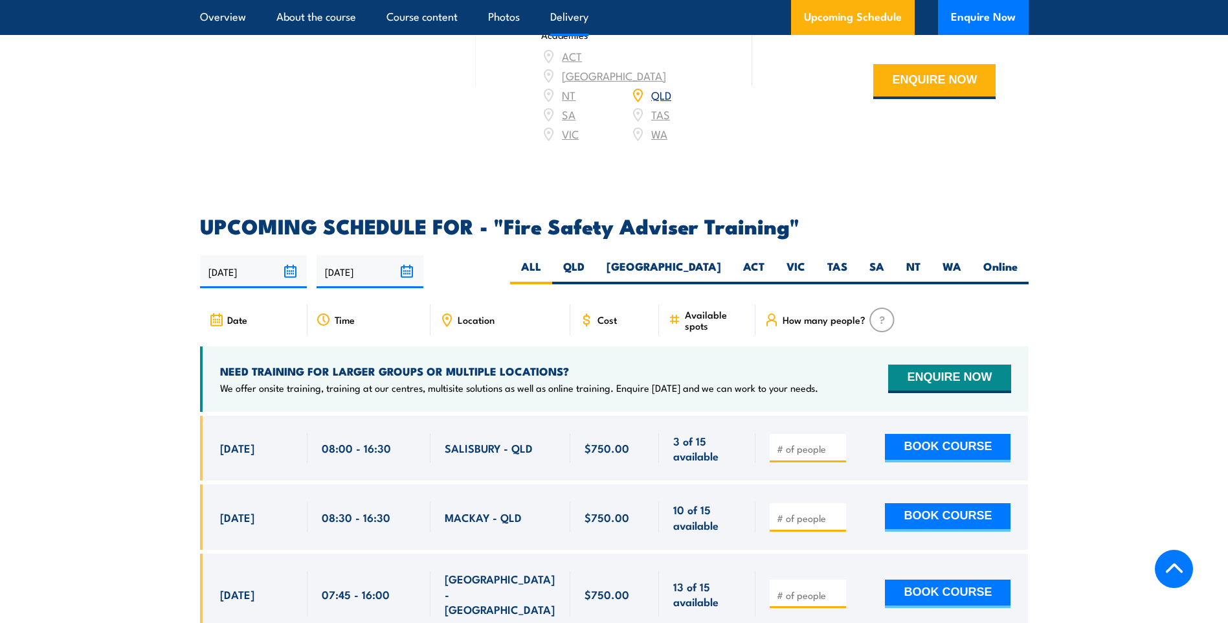
click at [696, 325] on span "Available spots" at bounding box center [715, 320] width 61 height 22
drag, startPoint x: 696, startPoint y: 325, endPoint x: 696, endPoint y: 335, distance: 10.4
click at [696, 331] on span "Available spots" at bounding box center [715, 320] width 61 height 22
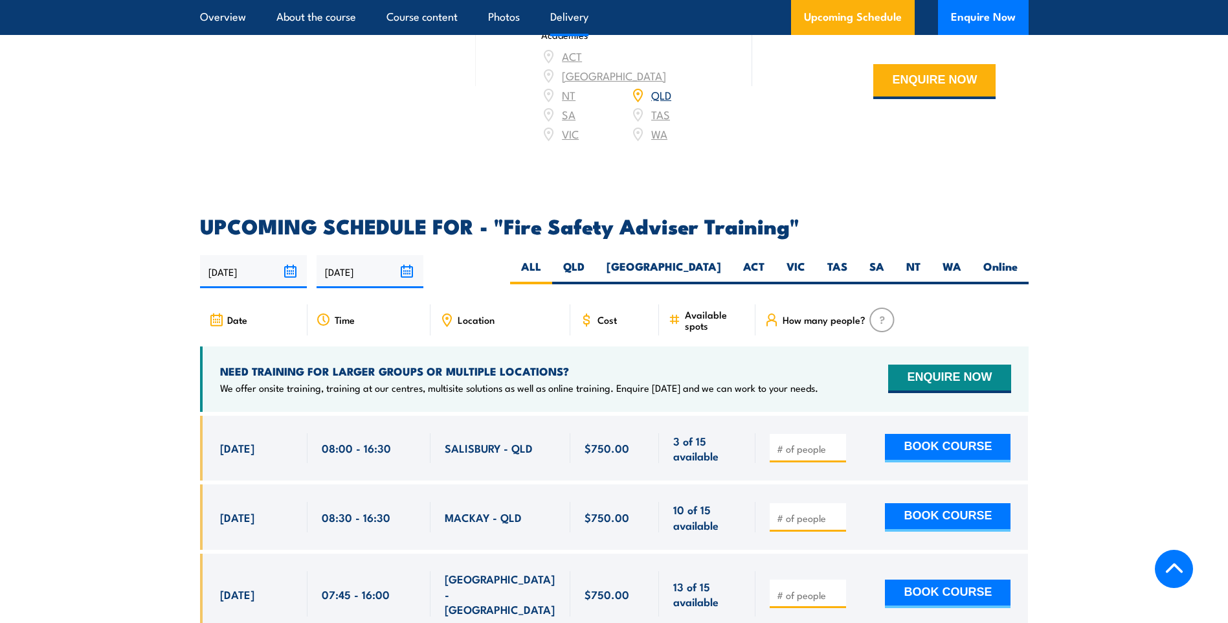
drag, startPoint x: 696, startPoint y: 335, endPoint x: 607, endPoint y: 327, distance: 89.0
click at [607, 325] on span "Cost" at bounding box center [606, 319] width 19 height 11
drag, startPoint x: 607, startPoint y: 327, endPoint x: 465, endPoint y: 329, distance: 141.7
click at [465, 325] on span "Location" at bounding box center [476, 319] width 37 height 11
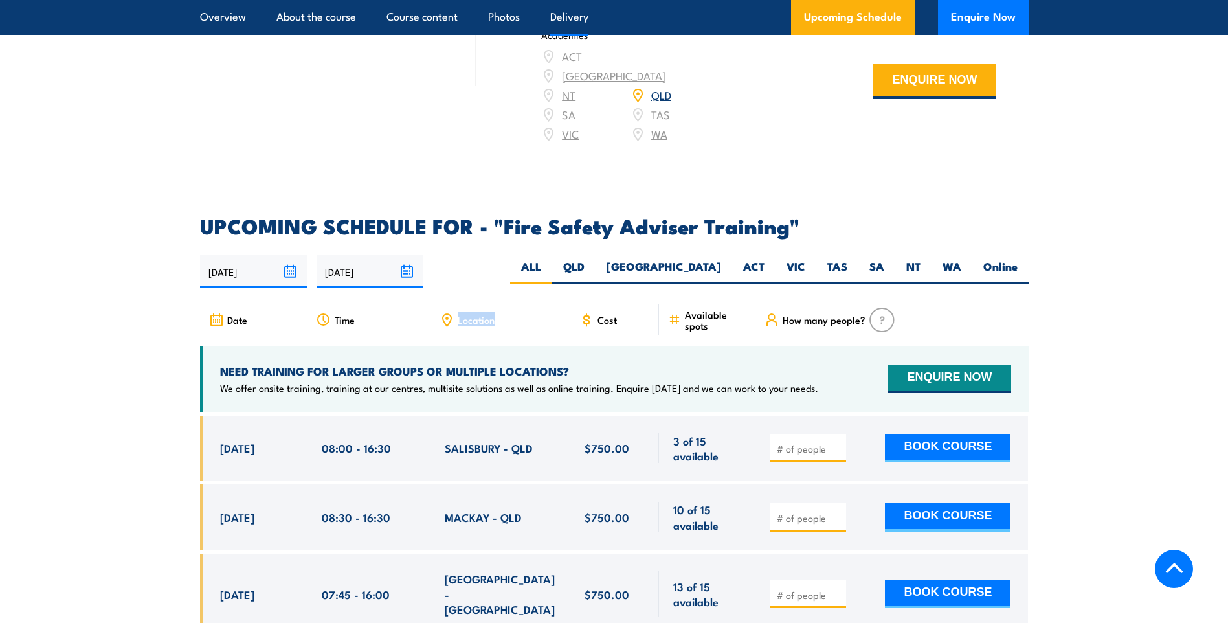
click at [465, 325] on span "Location" at bounding box center [476, 319] width 37 height 11
drag, startPoint x: 465, startPoint y: 329, endPoint x: 370, endPoint y: 333, distance: 95.9
click at [366, 328] on div "Time" at bounding box center [368, 319] width 123 height 31
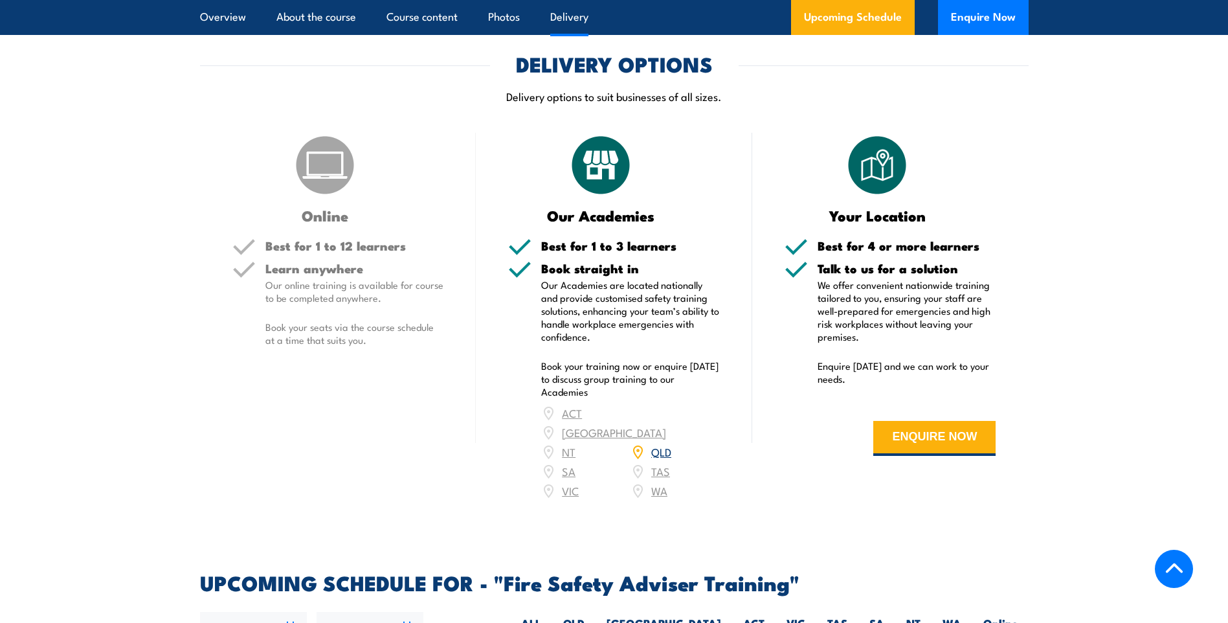
scroll to position [1553, 0]
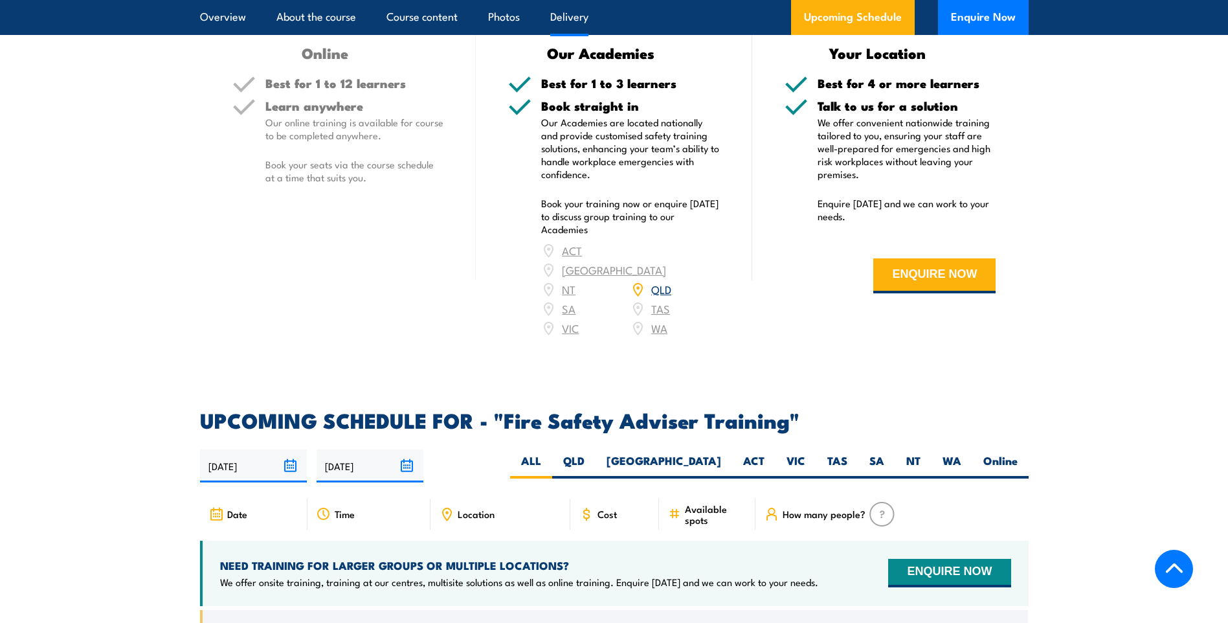
click at [656, 296] on link "QLD" at bounding box center [661, 289] width 20 height 16
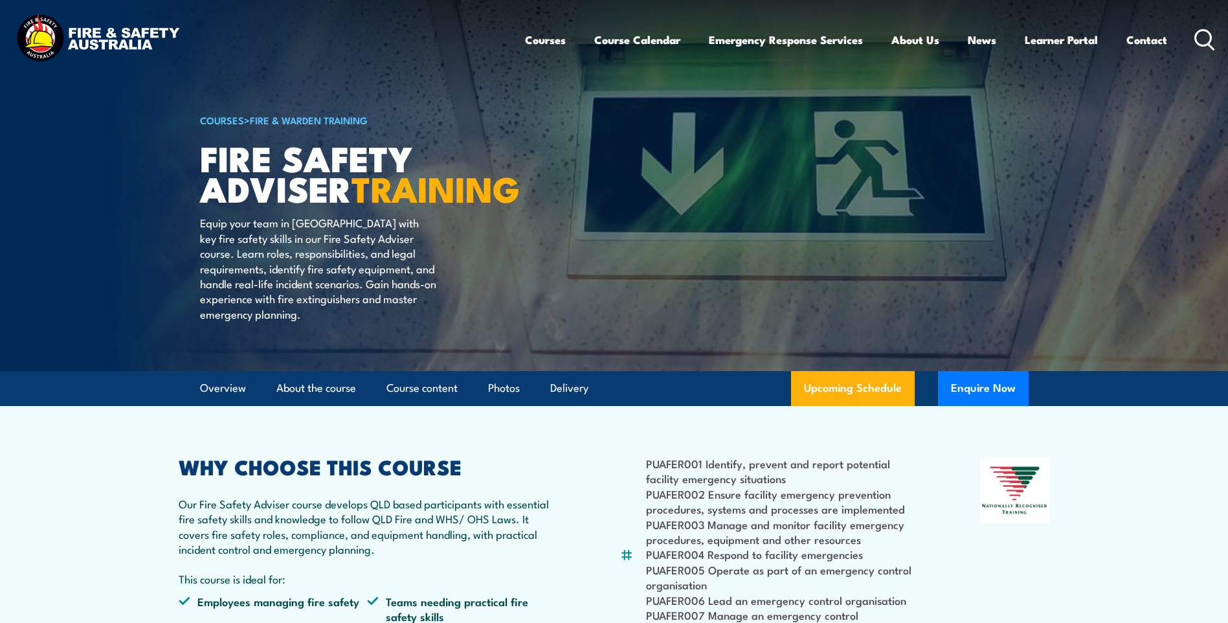
click at [1215, 34] on header "Courses Course Calendar Emergency Response Services Services Overview Emergency…" at bounding box center [614, 40] width 1228 height 80
click at [1196, 39] on circle at bounding box center [1203, 38] width 16 height 16
click at [1201, 45] on circle at bounding box center [1203, 38] width 16 height 16
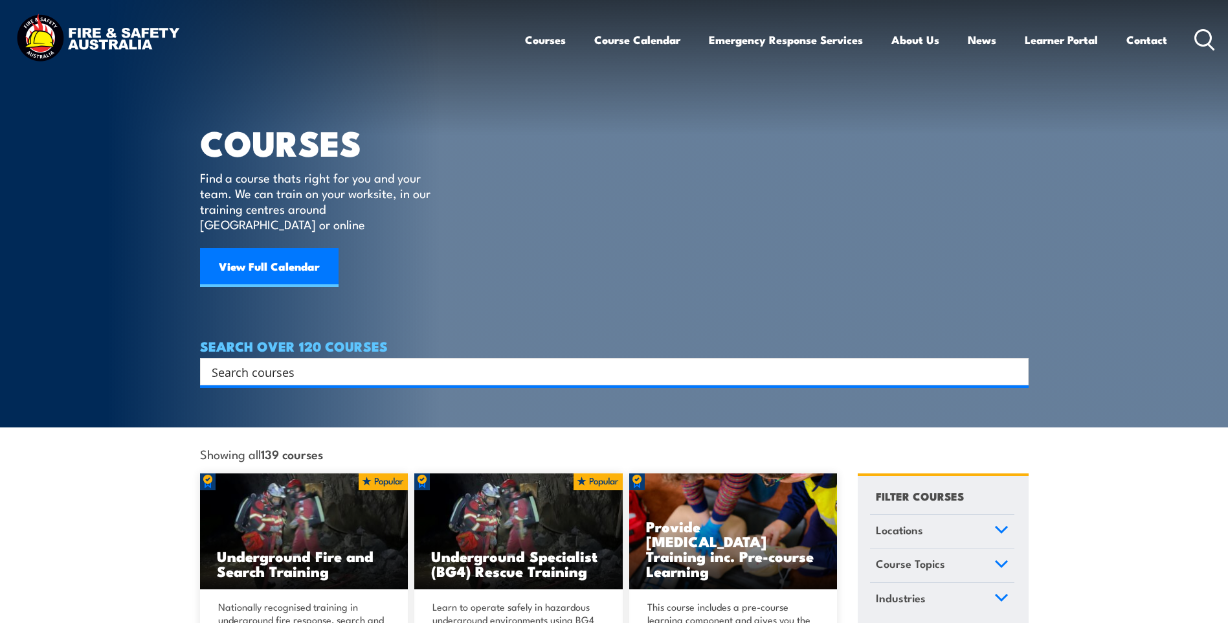
click at [395, 365] on div "Search" at bounding box center [614, 371] width 828 height 27
click at [348, 338] on h4 "SEARCH OVER 120 COURSES" at bounding box center [614, 345] width 828 height 14
click at [349, 362] on input "Search input" at bounding box center [606, 371] width 788 height 19
paste input "PUAFER006"
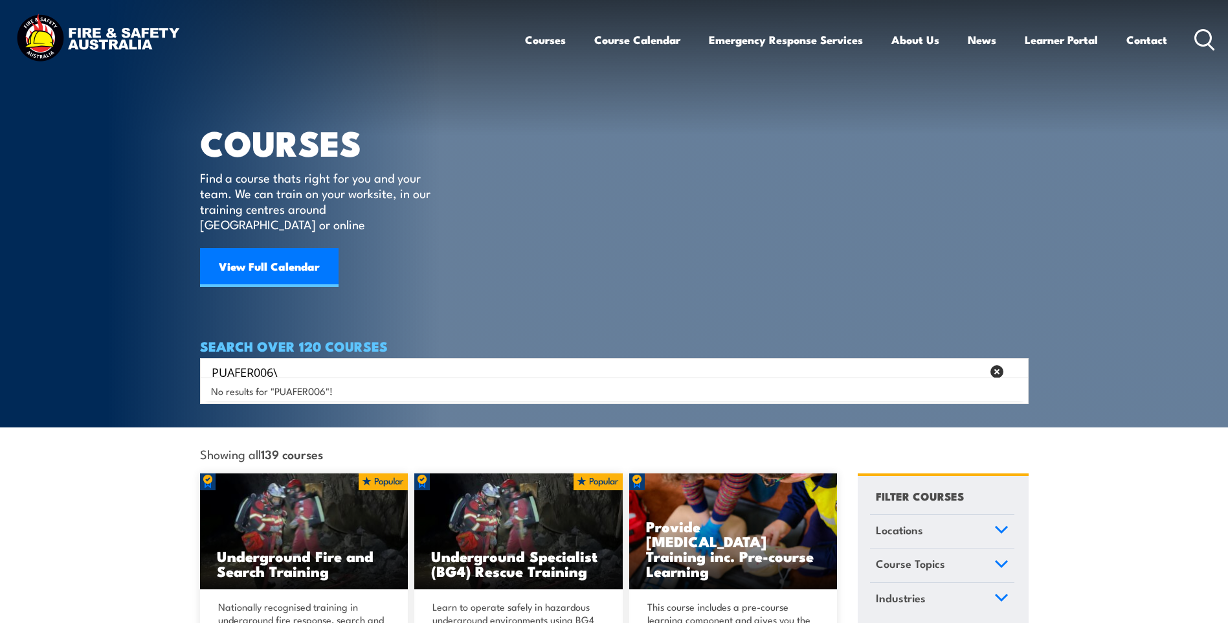
type input "PUAFER006\"
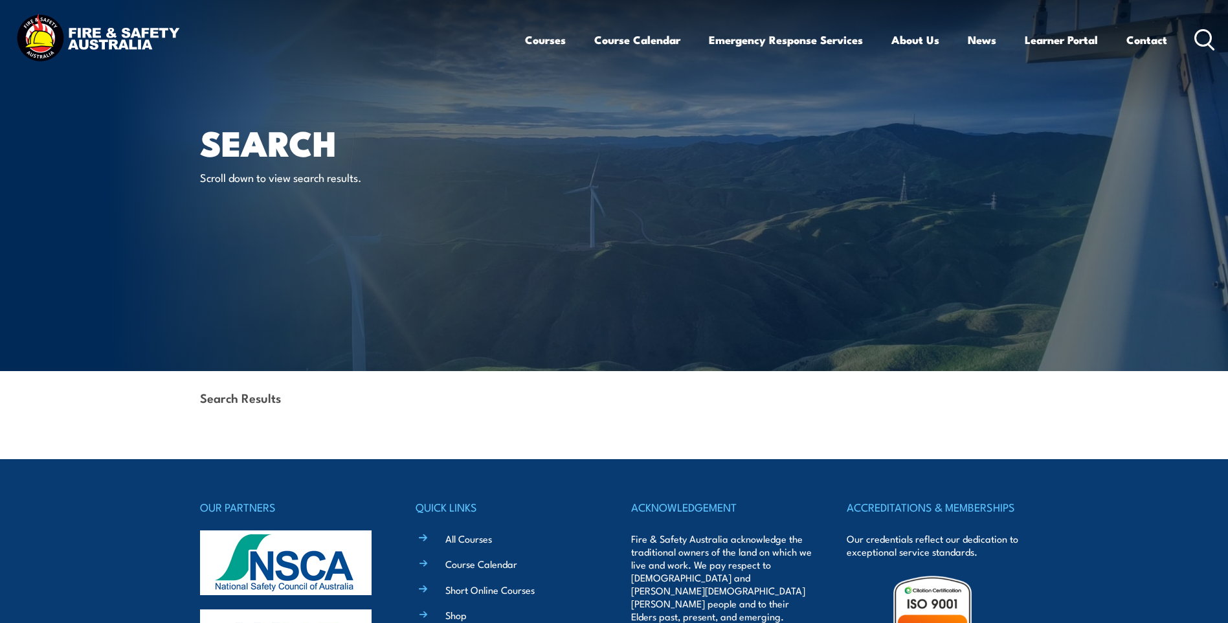
click at [1198, 42] on icon at bounding box center [1204, 39] width 21 height 21
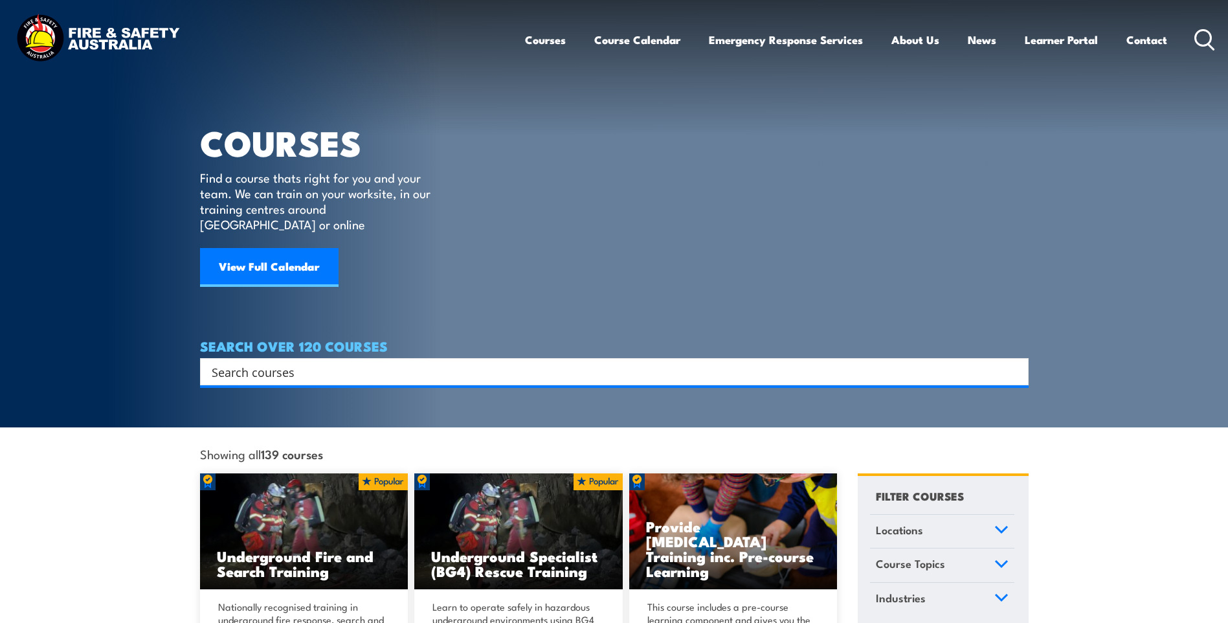
click at [346, 362] on input "Search input" at bounding box center [606, 371] width 788 height 19
paste input "PUAFER006"
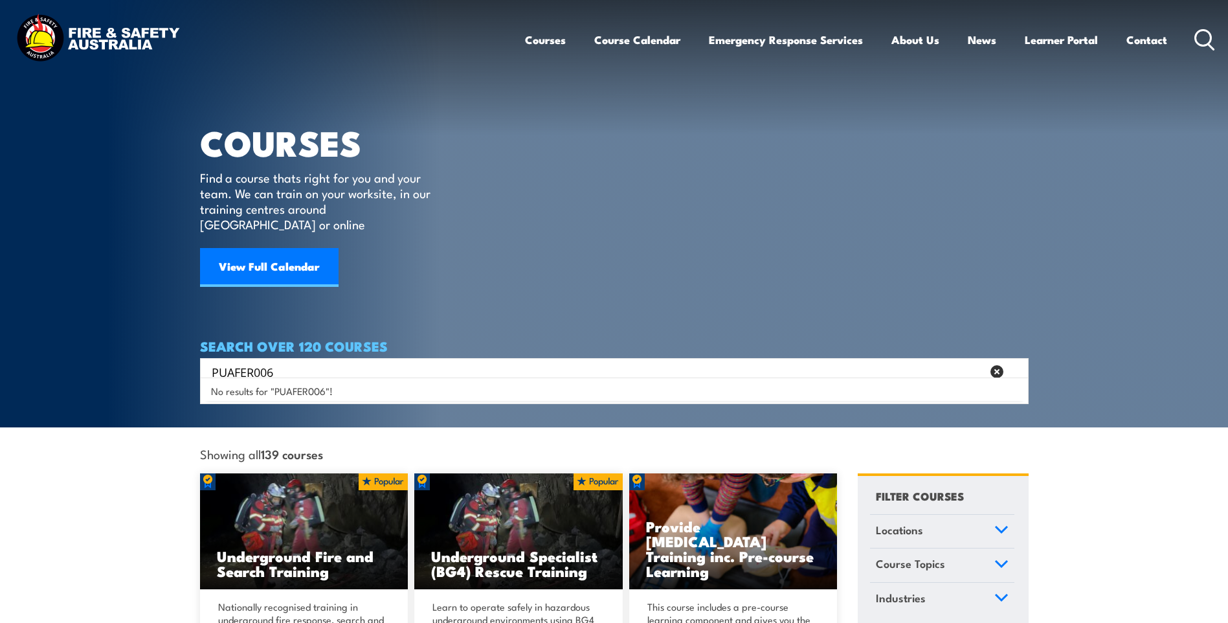
type input "PUAFER006"
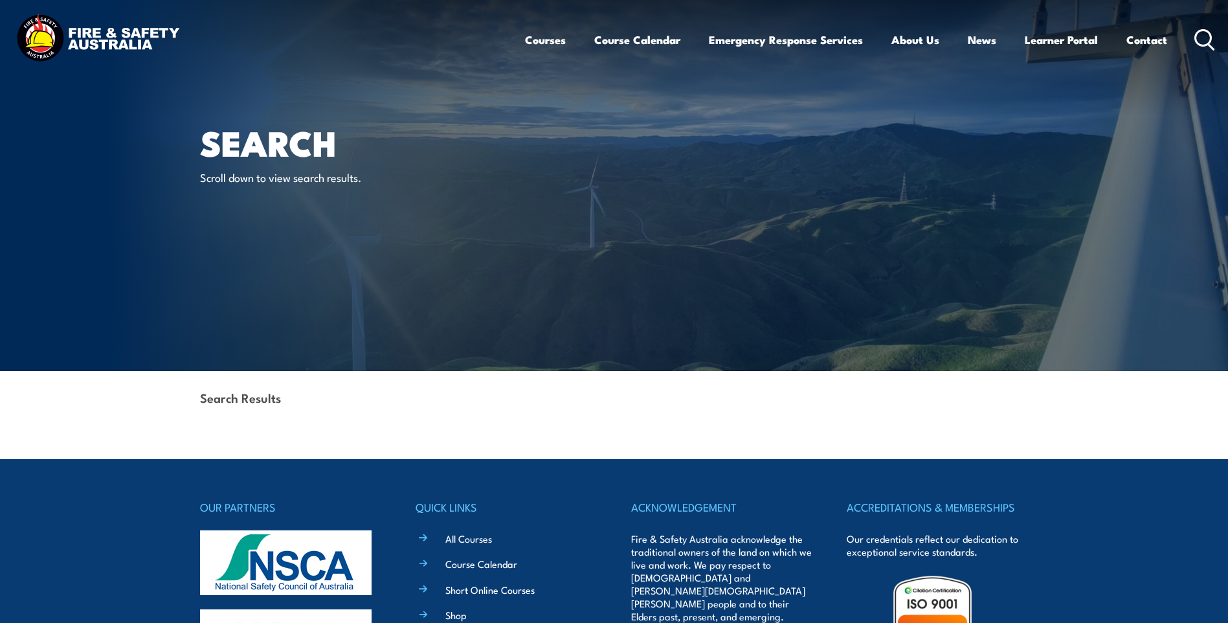
click at [300, 412] on div "Search Results" at bounding box center [614, 399] width 828 height 56
click at [1206, 36] on icon at bounding box center [1204, 39] width 21 height 21
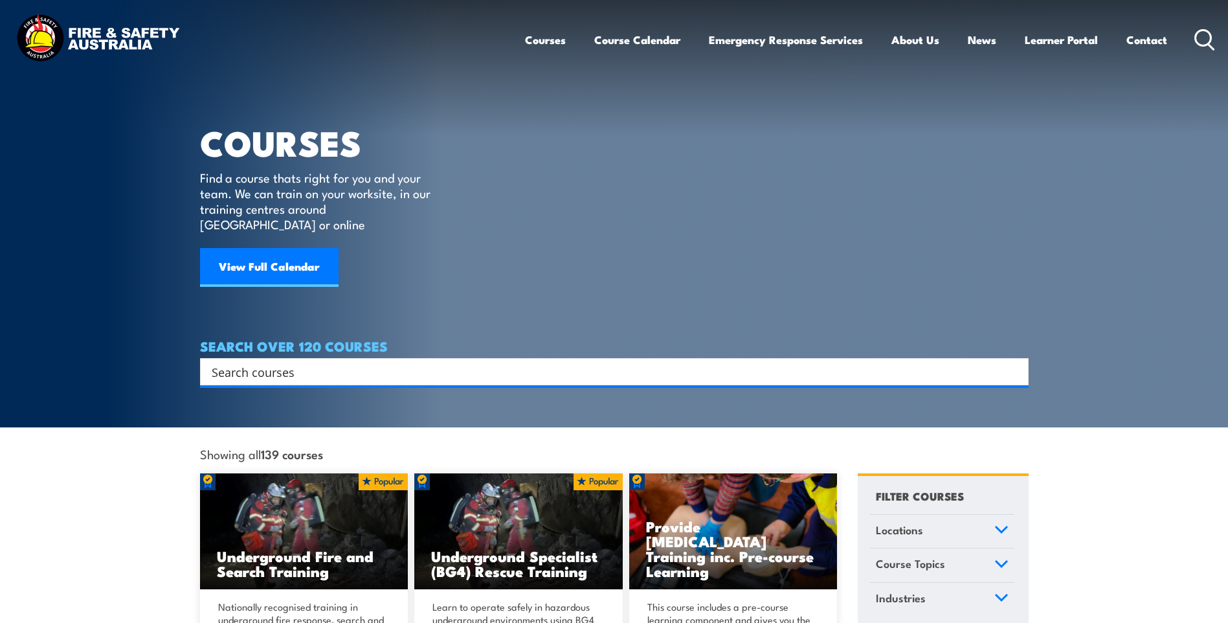
click at [349, 362] on input "Search input" at bounding box center [606, 371] width 788 height 19
paste input "PUAFER006"
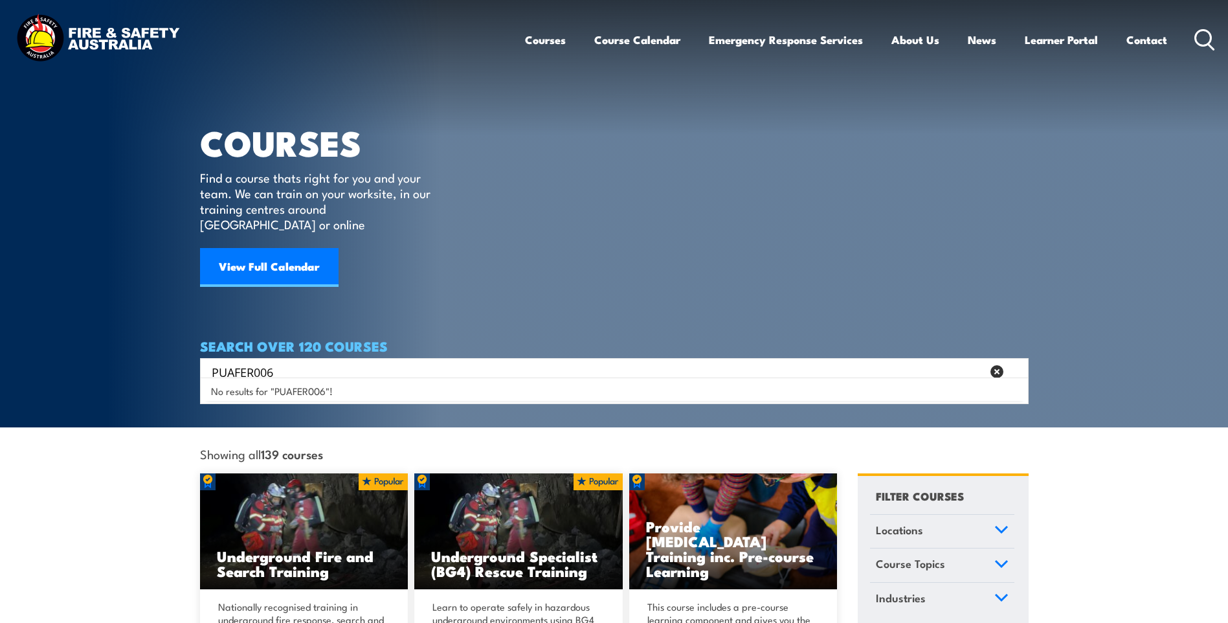
type input "PUAFER006"
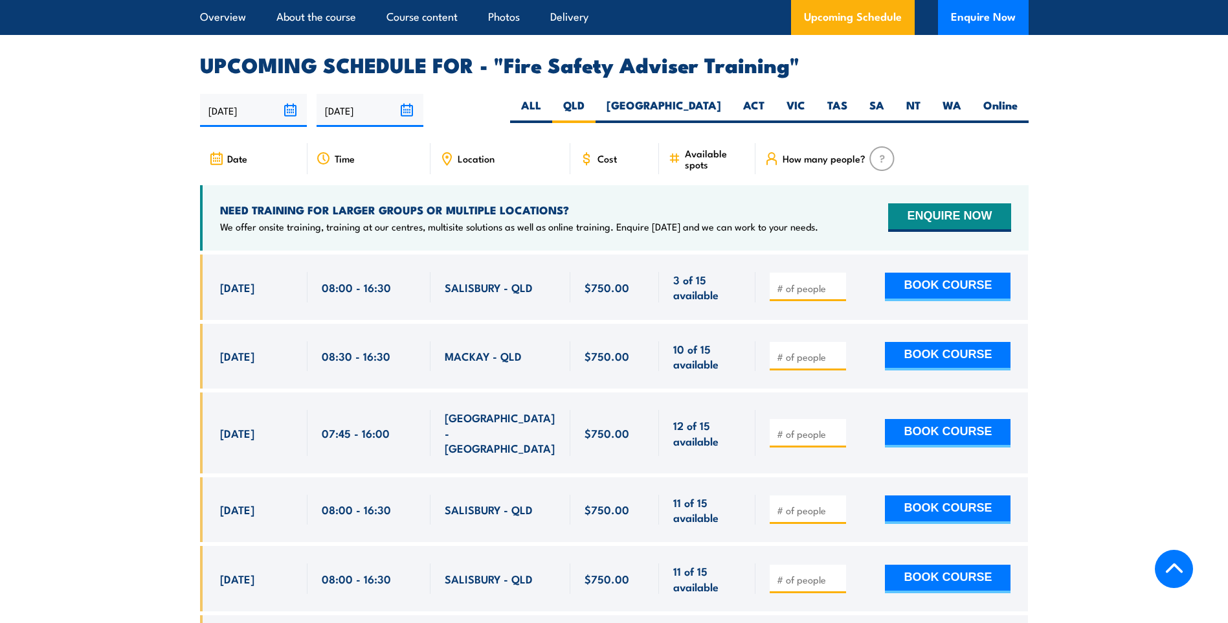
scroll to position [1988, 0]
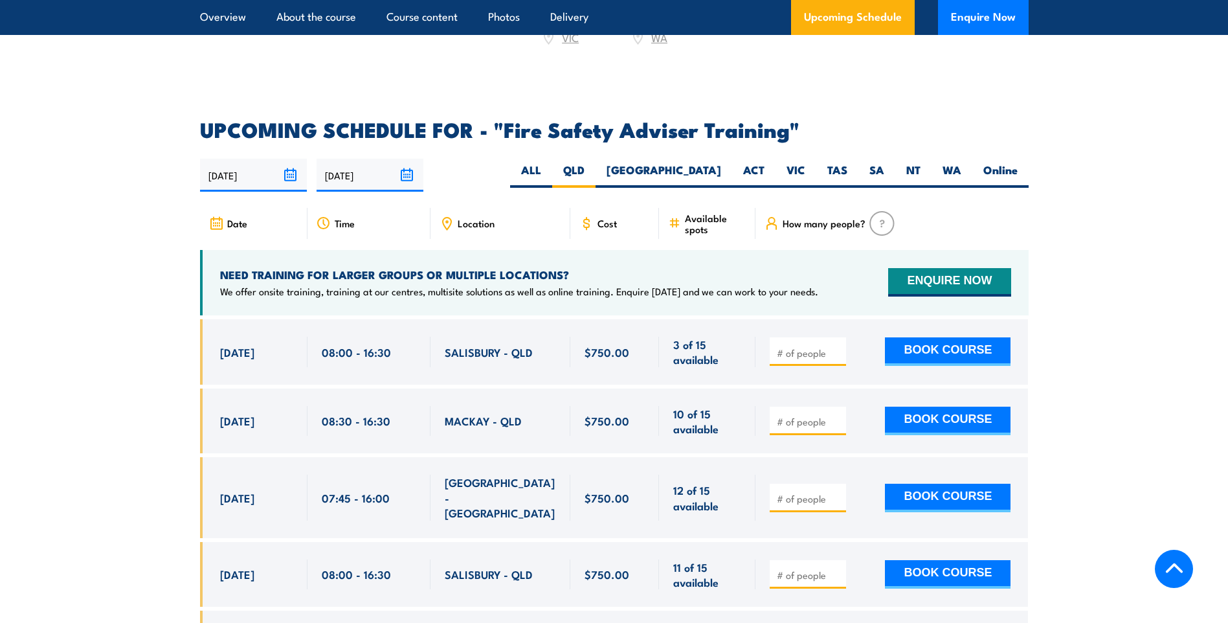
click at [482, 359] on span "SALISBURY - QLD" at bounding box center [489, 351] width 88 height 15
copy span "[GEOGRAPHIC_DATA]"
click at [564, 361] on div "SALISBURY - QLD" at bounding box center [500, 351] width 140 height 65
click at [691, 357] on span "3 of 15 available" at bounding box center [707, 352] width 68 height 30
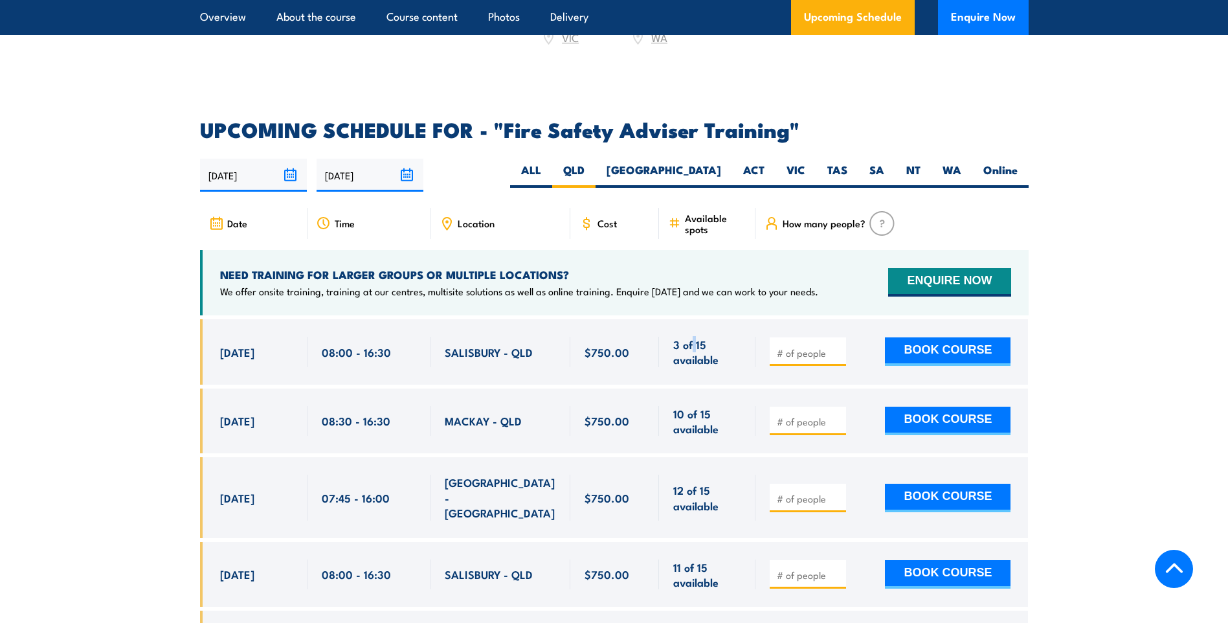
click at [691, 357] on span "3 of 15 available" at bounding box center [707, 352] width 68 height 30
drag, startPoint x: 691, startPoint y: 357, endPoint x: 702, endPoint y: 368, distance: 16.0
click at [702, 366] on span "3 of 15 available" at bounding box center [707, 352] width 68 height 30
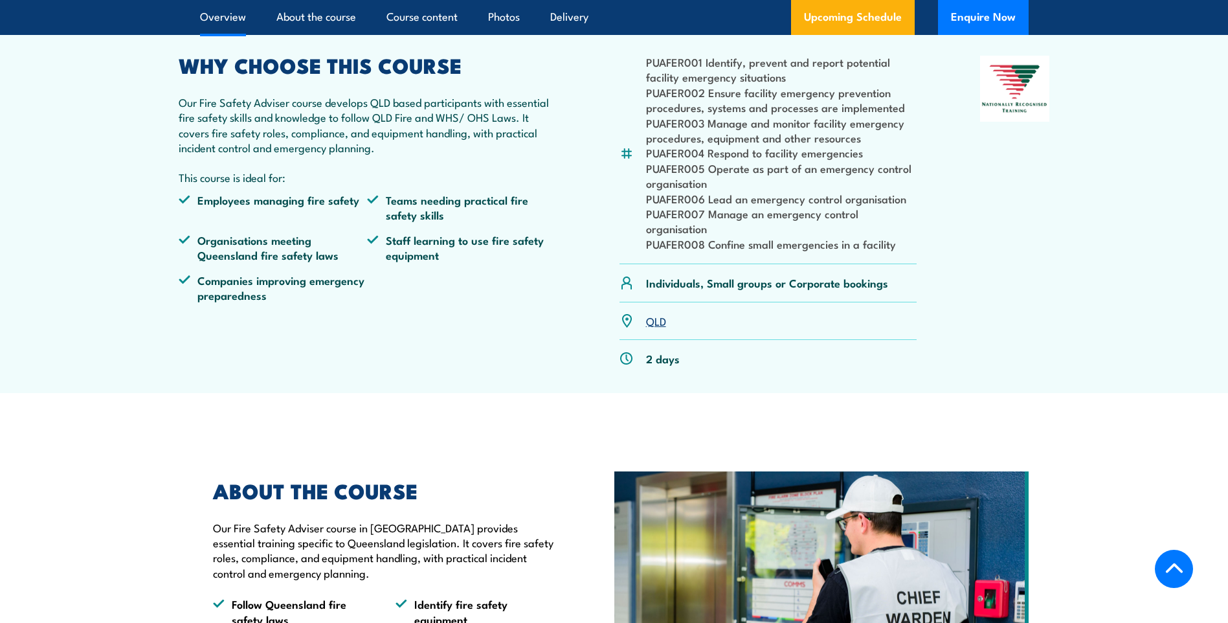
scroll to position [453, 0]
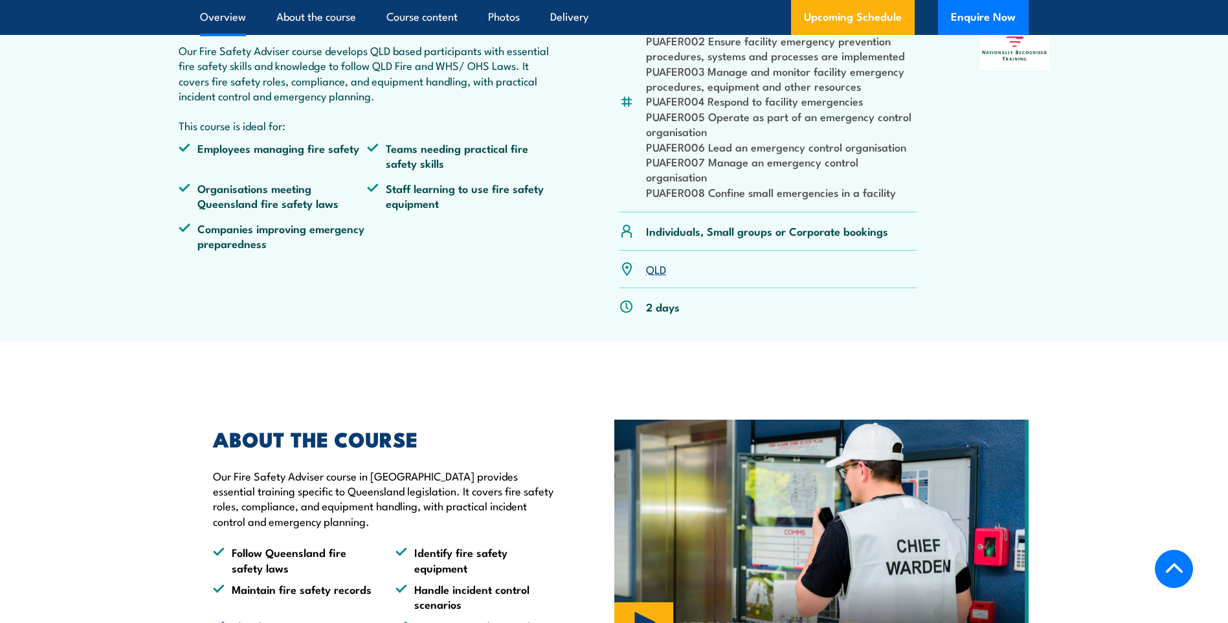
click at [769, 199] on li "PUAFER008 Confine small emergencies in a facility" at bounding box center [781, 191] width 271 height 15
drag, startPoint x: 769, startPoint y: 220, endPoint x: 881, endPoint y: 222, distance: 112.0
click at [881, 199] on li "PUAFER008 Confine small emergencies in a facility" at bounding box center [781, 191] width 271 height 15
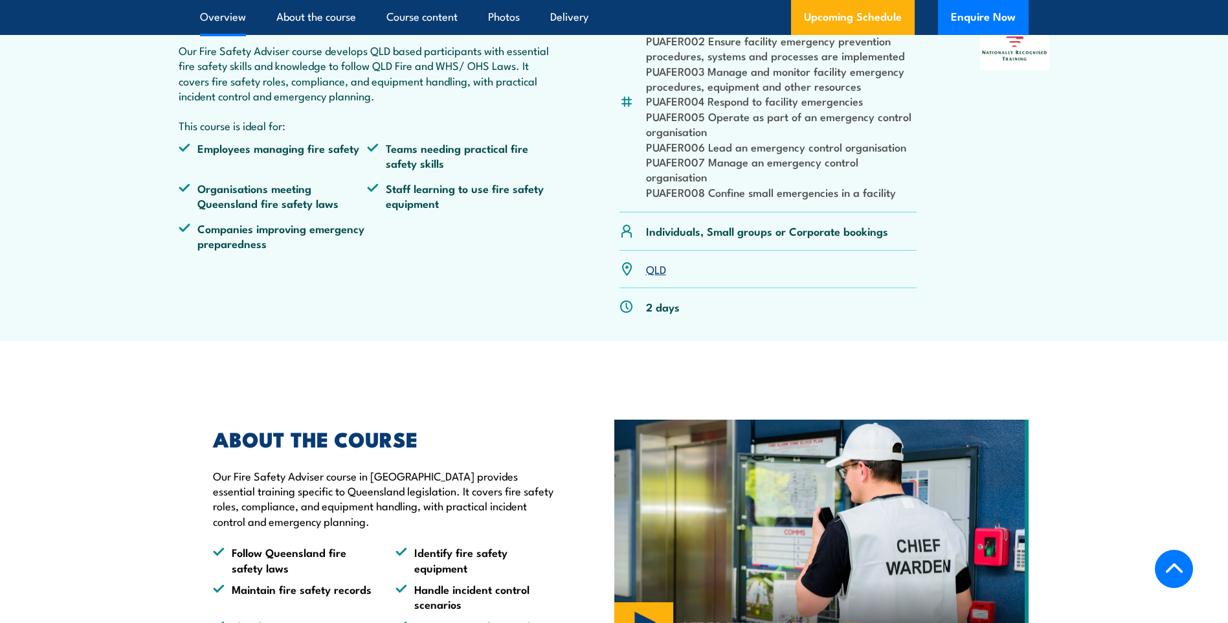
drag, startPoint x: 881, startPoint y: 222, endPoint x: 845, endPoint y: 219, distance: 35.7
click at [845, 199] on li "PUAFER008 Confine small emergencies in a facility" at bounding box center [781, 191] width 271 height 15
drag, startPoint x: 845, startPoint y: 219, endPoint x: 766, endPoint y: 221, distance: 79.6
click at [766, 199] on li "PUAFER008 Confine small emergencies in a facility" at bounding box center [781, 191] width 271 height 15
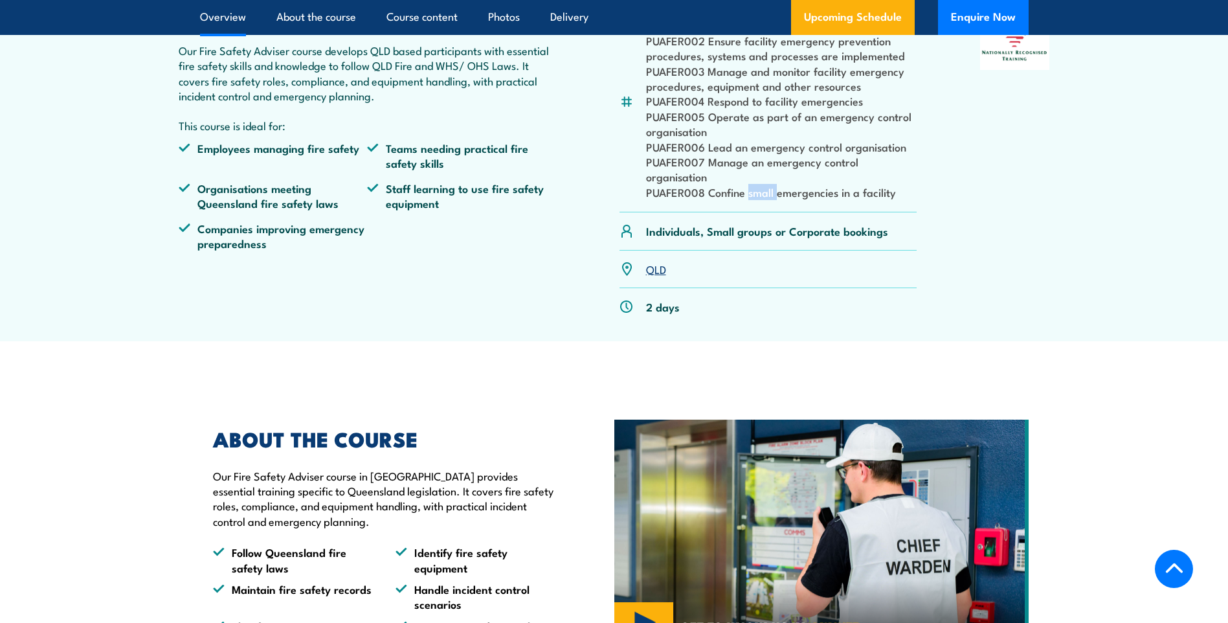
click at [766, 199] on li "PUAFER008 Confine small emergencies in a facility" at bounding box center [781, 191] width 271 height 15
drag, startPoint x: 766, startPoint y: 221, endPoint x: 682, endPoint y: 219, distance: 83.5
click at [682, 199] on li "PUAFER008 Confine small emergencies in a facility" at bounding box center [781, 191] width 271 height 15
drag, startPoint x: 682, startPoint y: 219, endPoint x: 671, endPoint y: 234, distance: 18.5
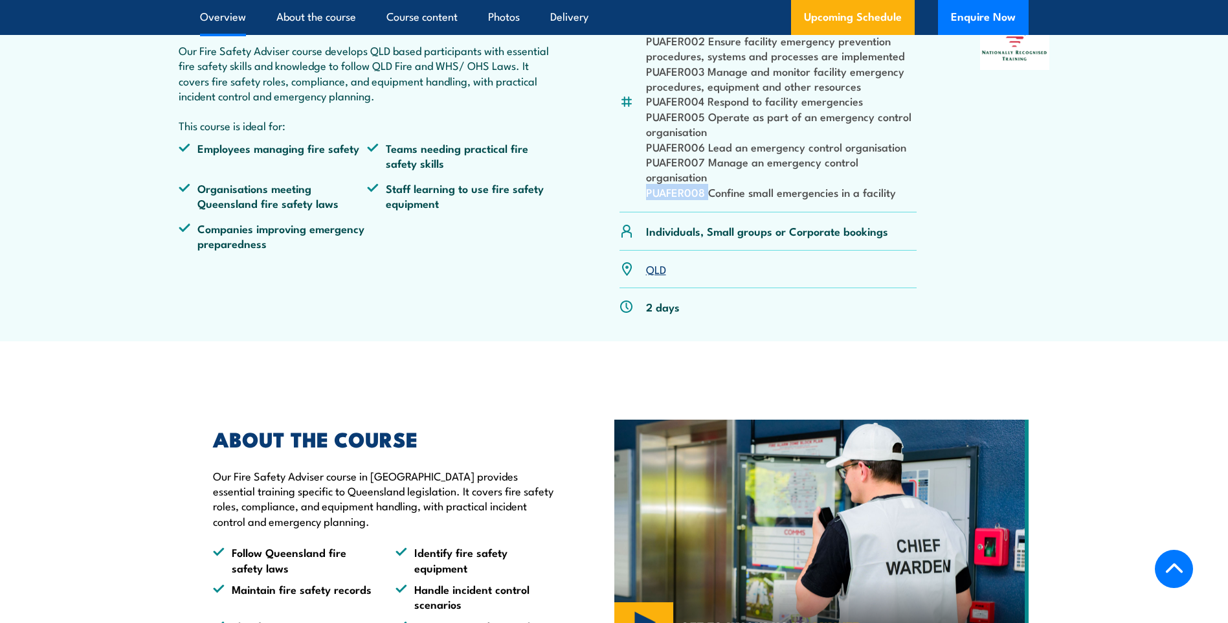
click at [683, 199] on li "PUAFER008 Confine small emergencies in a facility" at bounding box center [781, 191] width 271 height 15
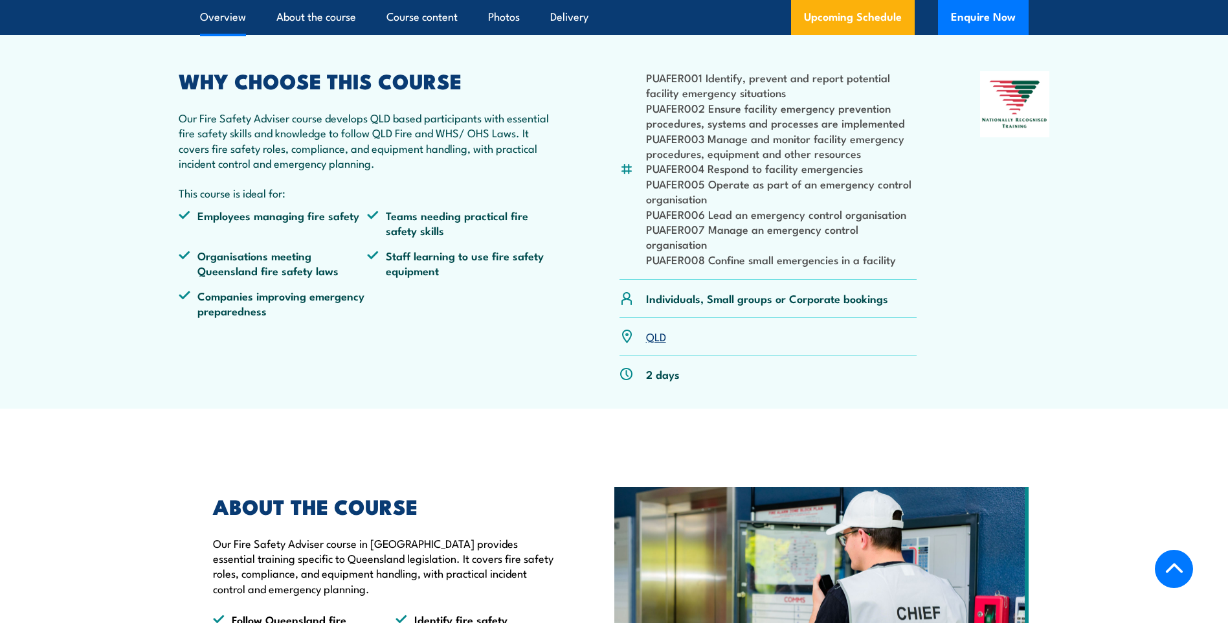
scroll to position [324, 0]
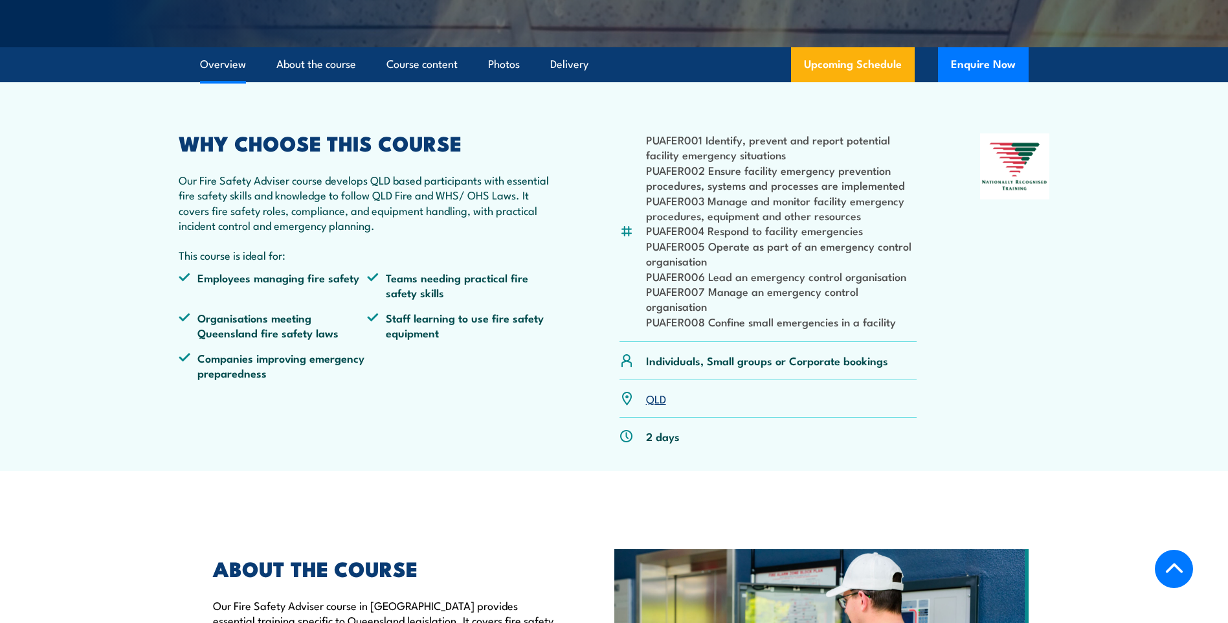
click at [408, 300] on li "Teams needing practical fire safety skills" at bounding box center [461, 285] width 189 height 30
drag, startPoint x: 408, startPoint y: 310, endPoint x: 472, endPoint y: 329, distance: 66.1
click at [472, 300] on li "Teams needing practical fire safety skills" at bounding box center [461, 285] width 189 height 30
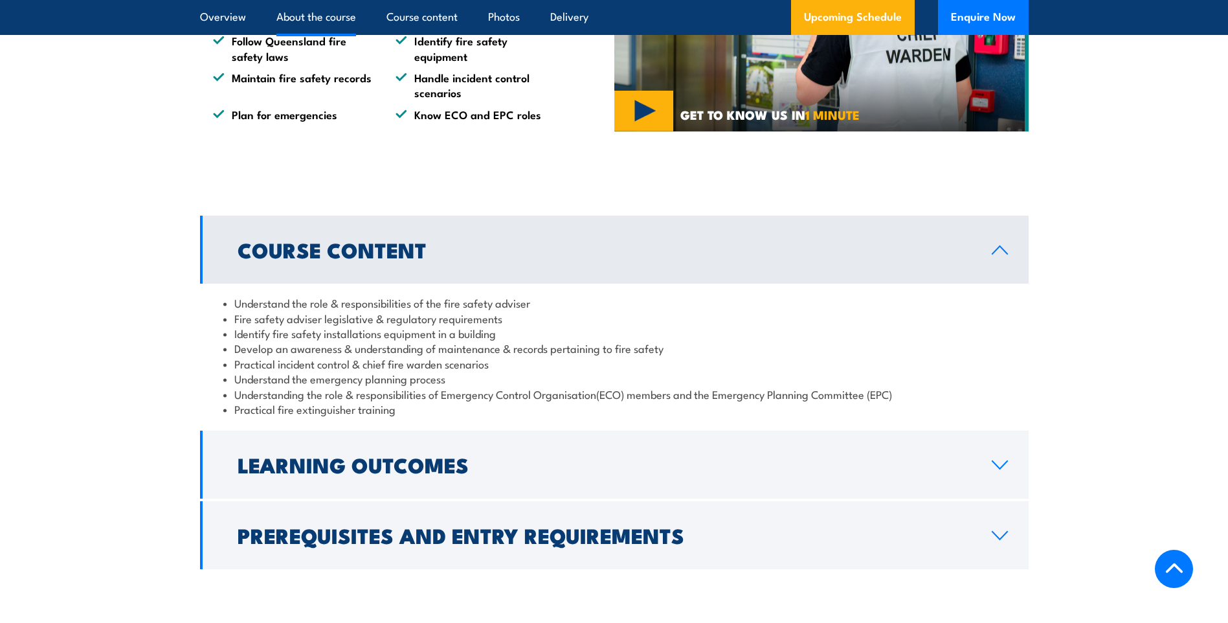
scroll to position [971, 0]
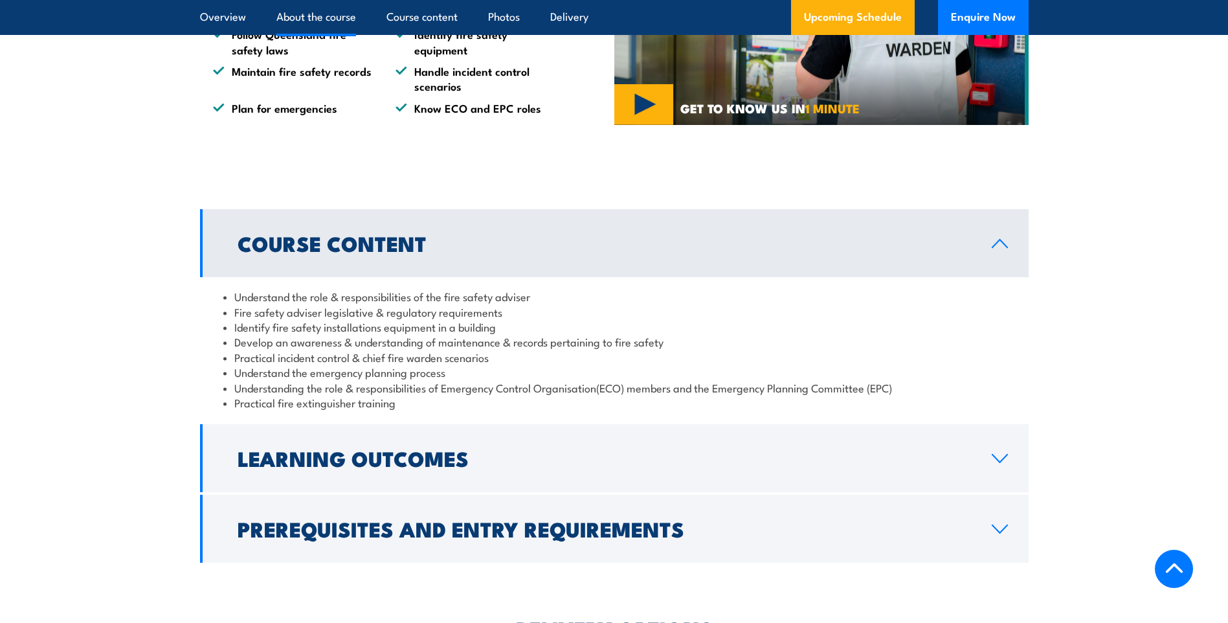
click at [529, 260] on link "Course Content" at bounding box center [614, 243] width 828 height 68
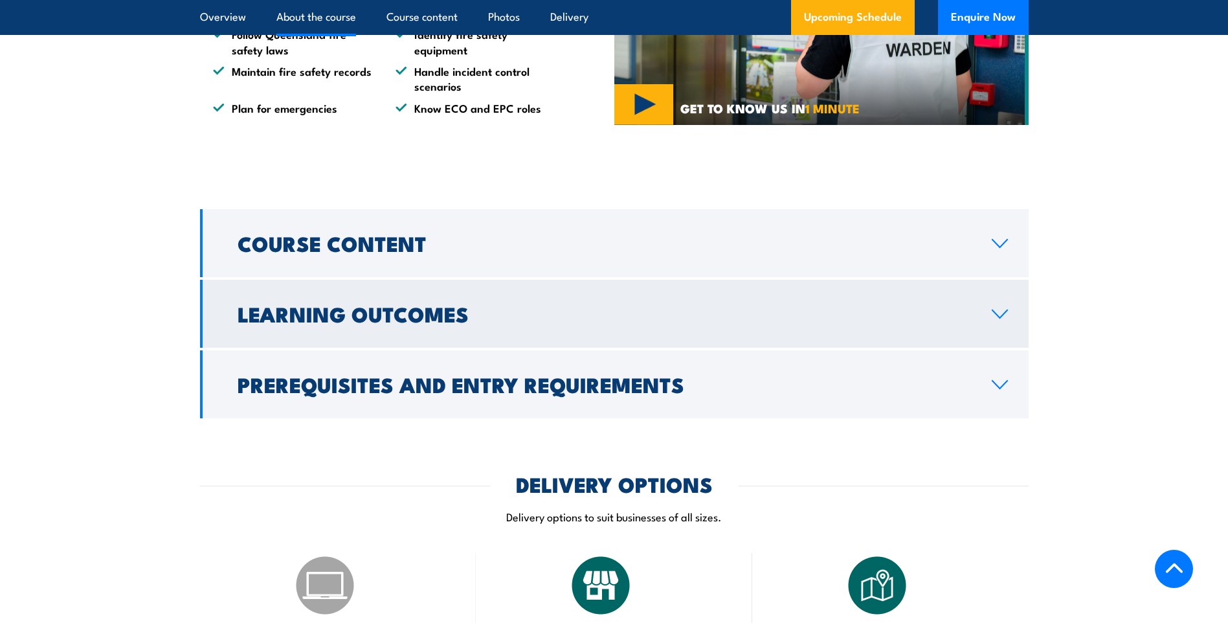
click at [511, 324] on link "Learning Outcomes" at bounding box center [614, 314] width 828 height 68
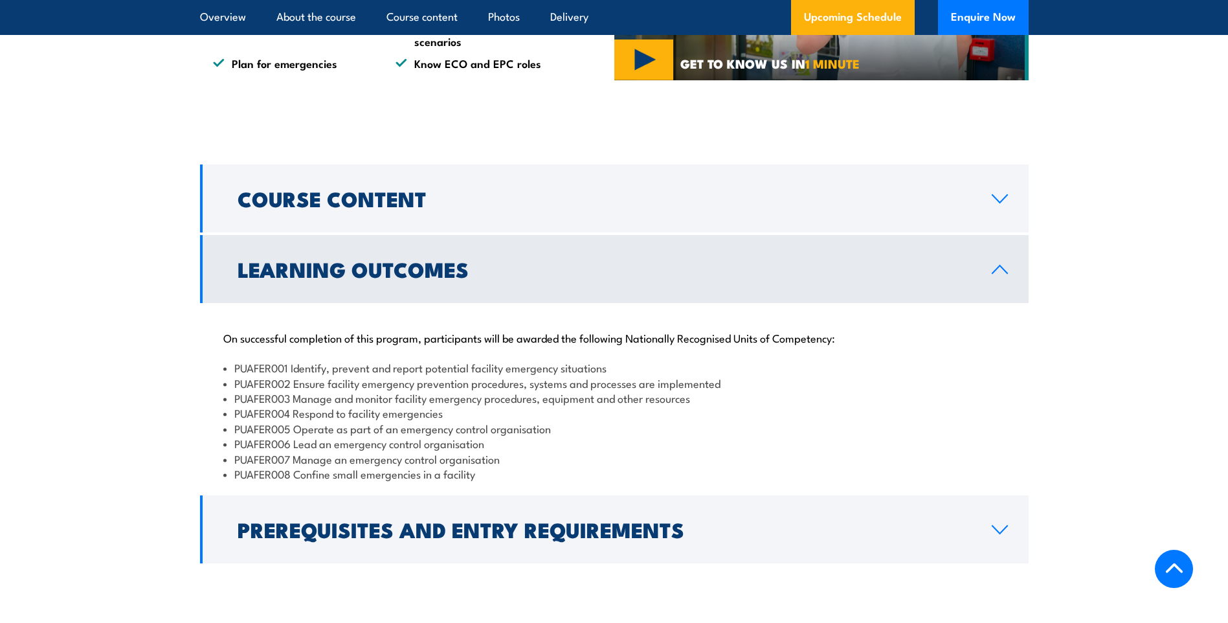
scroll to position [1035, 0]
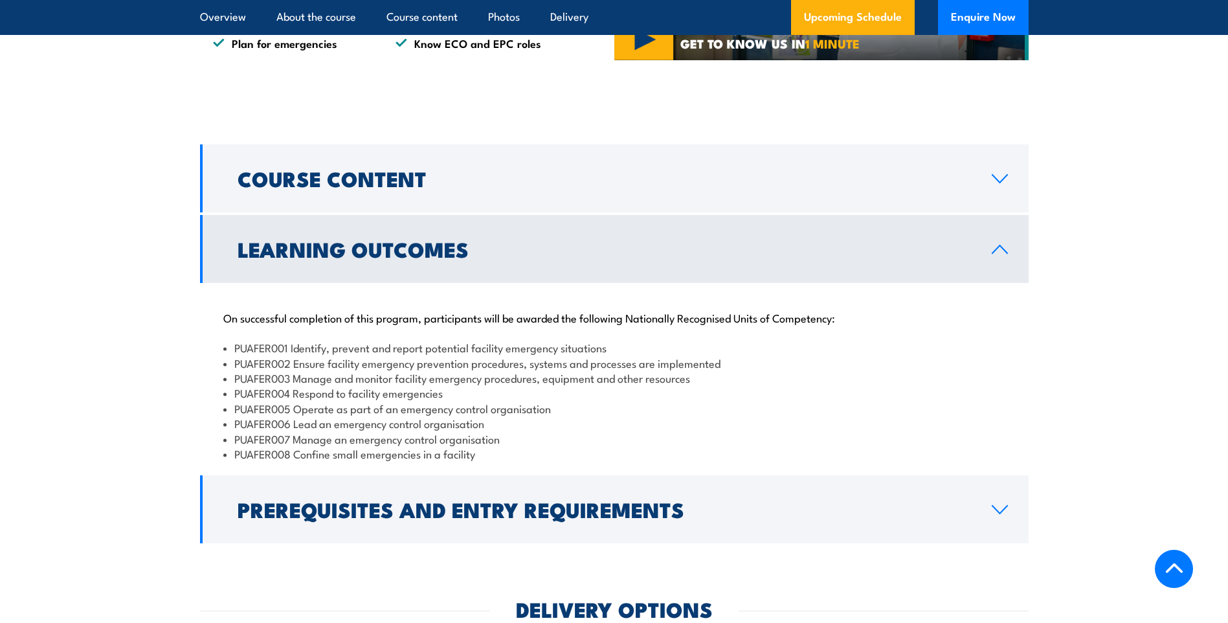
click at [333, 324] on p "On successful completion of this program, participants will be awarded the foll…" at bounding box center [614, 317] width 782 height 13
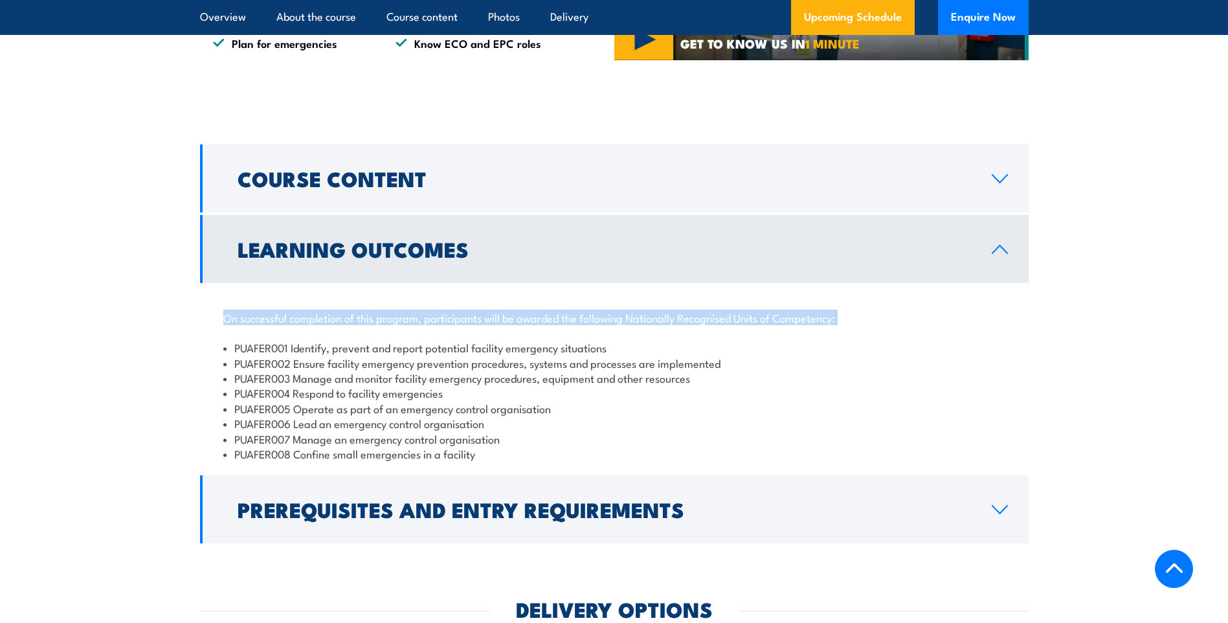
click at [333, 324] on p "On successful completion of this program, participants will be awarded the foll…" at bounding box center [614, 317] width 782 height 13
drag, startPoint x: 333, startPoint y: 349, endPoint x: 506, endPoint y: 348, distance: 173.4
click at [494, 324] on p "On successful completion of this program, participants will be awarded the foll…" at bounding box center [614, 317] width 782 height 13
click at [458, 324] on p "On successful completion of this program, participants will be awarded the foll…" at bounding box center [614, 317] width 782 height 13
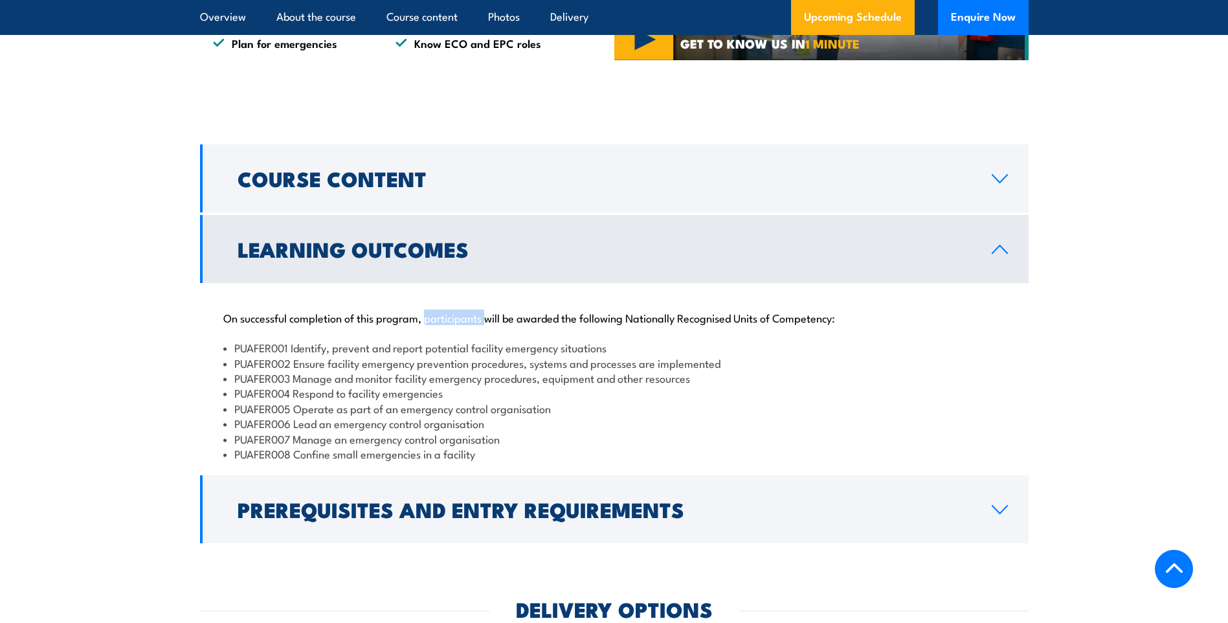
click at [458, 324] on p "On successful completion of this program, participants will be awarded the foll…" at bounding box center [614, 317] width 782 height 13
drag, startPoint x: 458, startPoint y: 344, endPoint x: 511, endPoint y: 344, distance: 52.4
click at [511, 324] on p "On successful completion of this program, participants will be awarded the foll…" at bounding box center [614, 317] width 782 height 13
drag, startPoint x: 511, startPoint y: 344, endPoint x: 570, endPoint y: 347, distance: 59.6
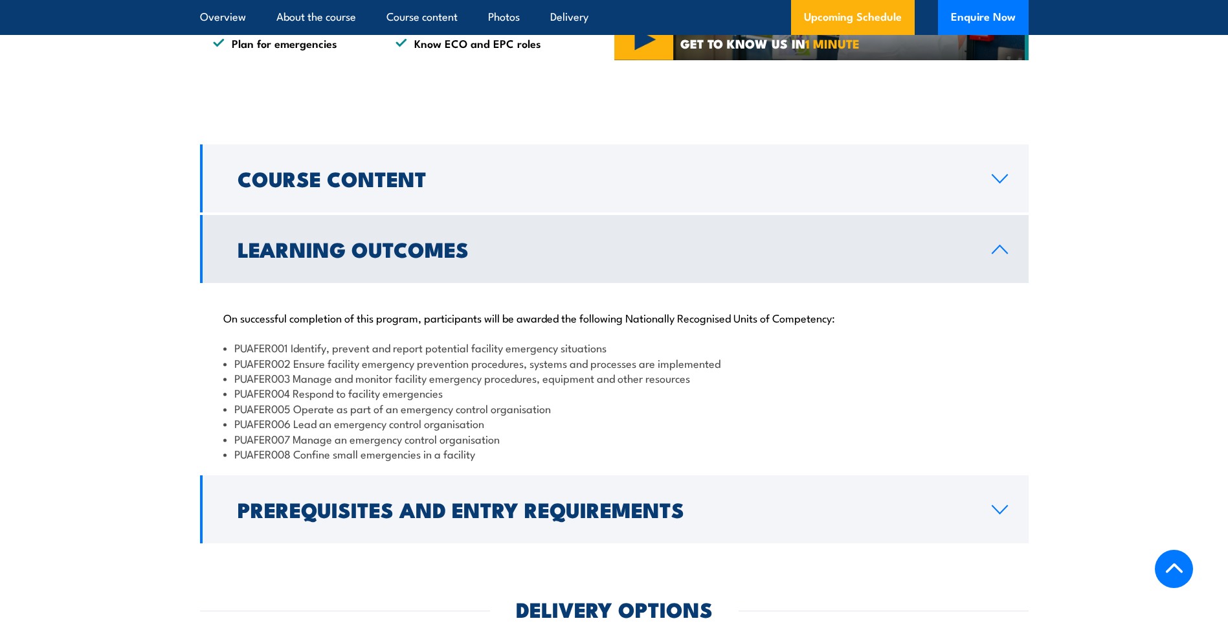
click at [570, 324] on p "On successful completion of this program, participants will be awarded the foll…" at bounding box center [614, 317] width 782 height 13
drag, startPoint x: 571, startPoint y: 347, endPoint x: 665, endPoint y: 344, distance: 94.5
click at [665, 324] on p "On successful completion of this program, participants will be awarded the foll…" at bounding box center [614, 317] width 782 height 13
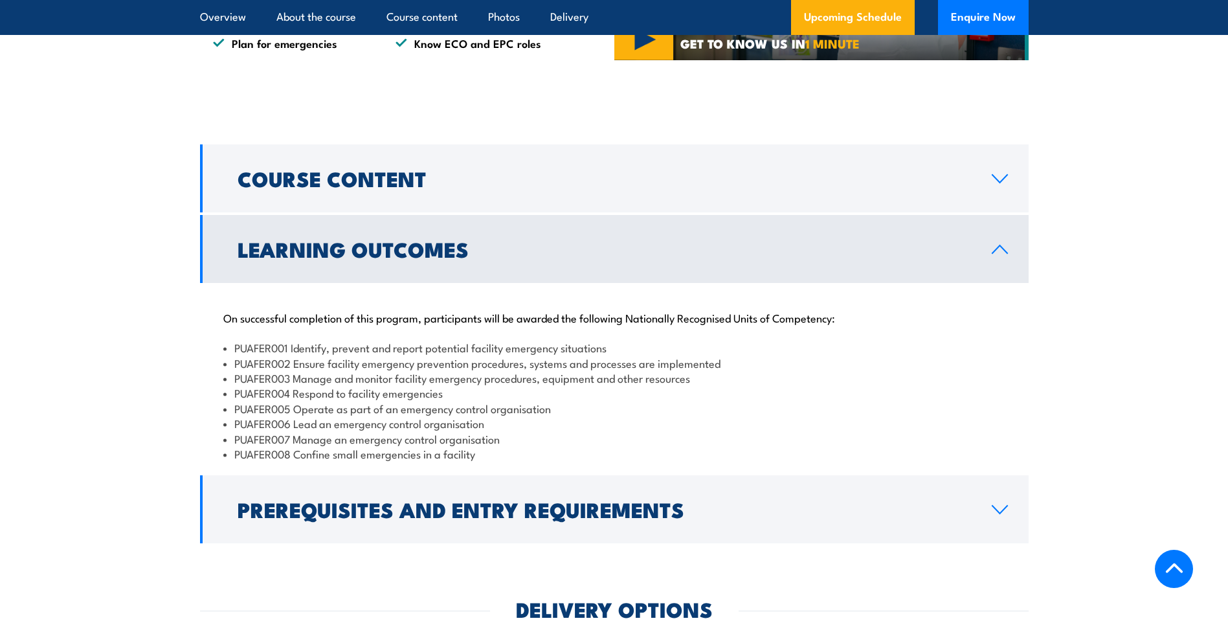
drag, startPoint x: 666, startPoint y: 344, endPoint x: 755, endPoint y: 346, distance: 89.3
click at [755, 324] on p "On successful completion of this program, participants will be awarded the foll…" at bounding box center [614, 317] width 782 height 13
drag, startPoint x: 756, startPoint y: 346, endPoint x: 793, endPoint y: 349, distance: 37.7
click at [793, 324] on p "On successful completion of this program, participants will be awarded the foll…" at bounding box center [614, 317] width 782 height 13
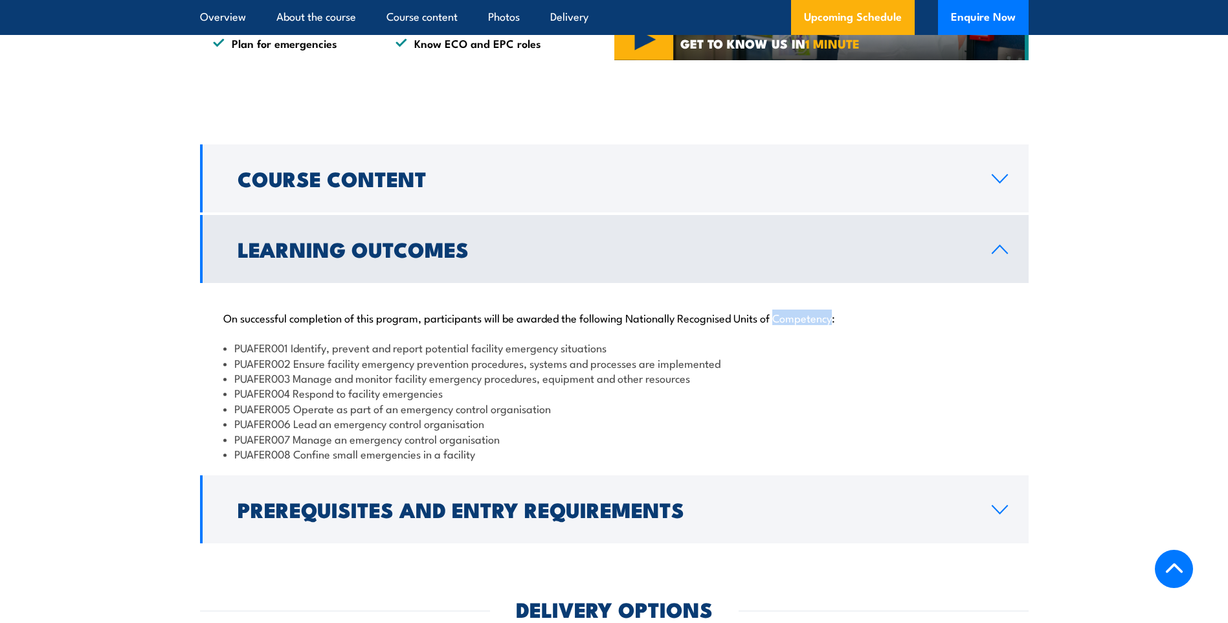
click at [793, 324] on p "On successful completion of this program, participants will be awarded the foll…" at bounding box center [614, 317] width 782 height 13
drag, startPoint x: 793, startPoint y: 349, endPoint x: 625, endPoint y: 382, distance: 172.0
click at [688, 370] on li "PUAFER002 Ensure facility emergency prevention procedures, systems and processe…" at bounding box center [614, 362] width 782 height 15
click at [637, 258] on link "Learning Outcomes" at bounding box center [614, 249] width 828 height 68
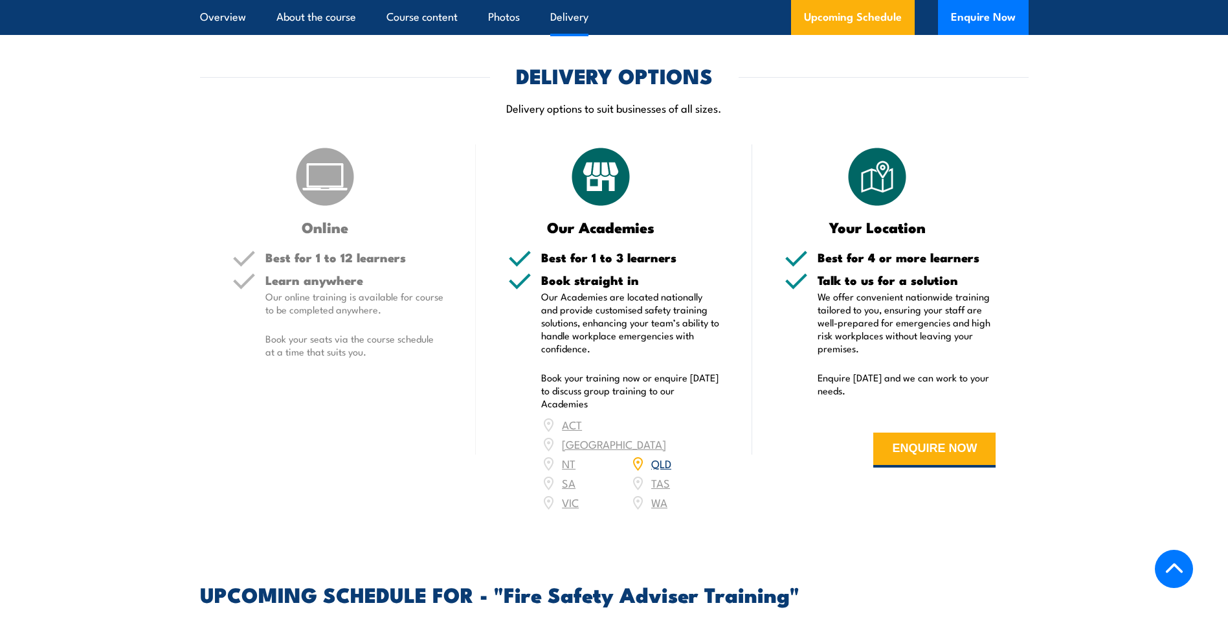
scroll to position [1683, 0]
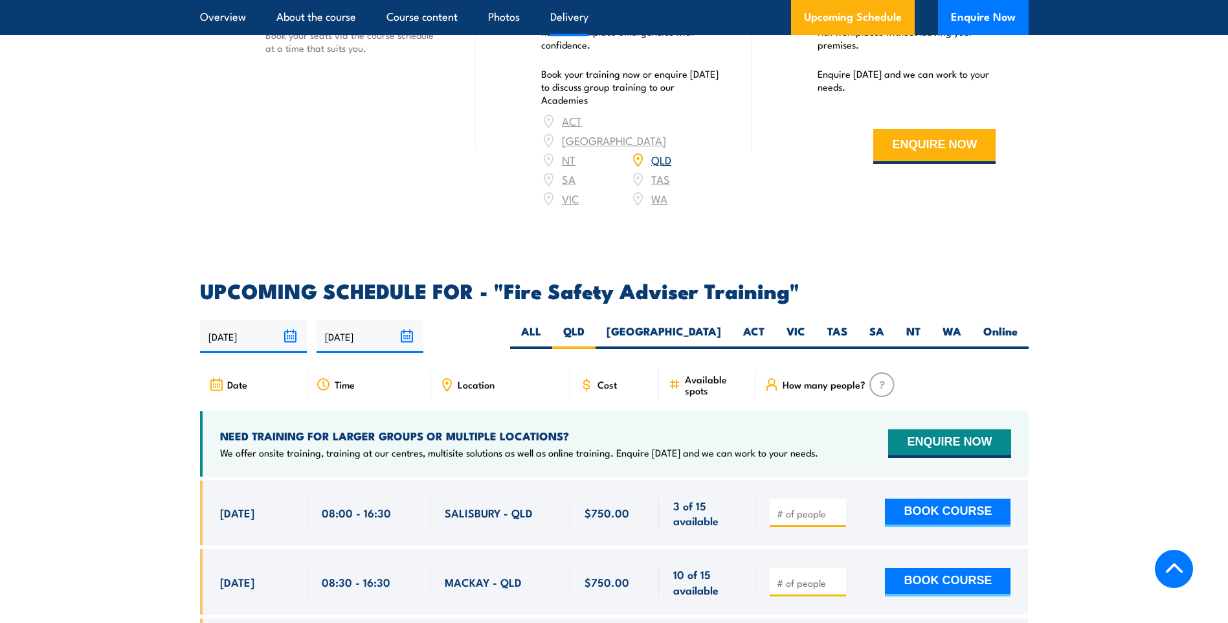
click at [560, 299] on h2 "UPCOMING SCHEDULE FOR - "Fire Safety Adviser Training"" at bounding box center [614, 290] width 828 height 18
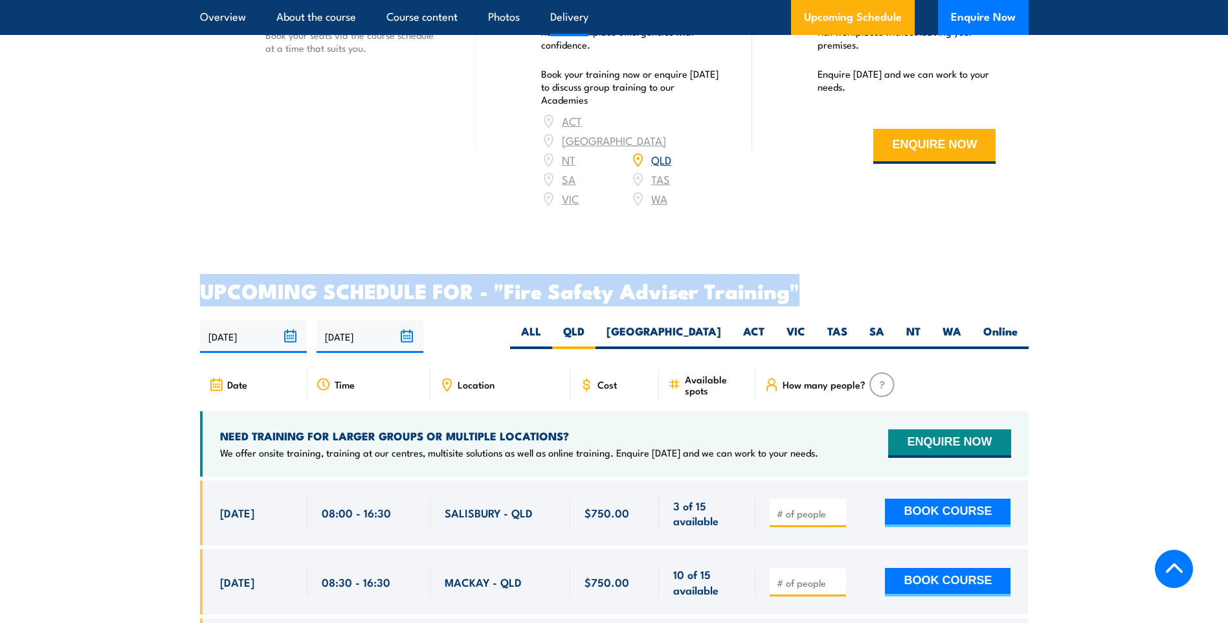
click at [560, 299] on h2 "UPCOMING SCHEDULE FOR - "Fire Safety Adviser Training"" at bounding box center [614, 290] width 828 height 18
drag, startPoint x: 560, startPoint y: 302, endPoint x: 425, endPoint y: 302, distance: 135.9
click at [425, 299] on h2 "UPCOMING SCHEDULE FOR - "Fire Safety Adviser Training"" at bounding box center [614, 290] width 828 height 18
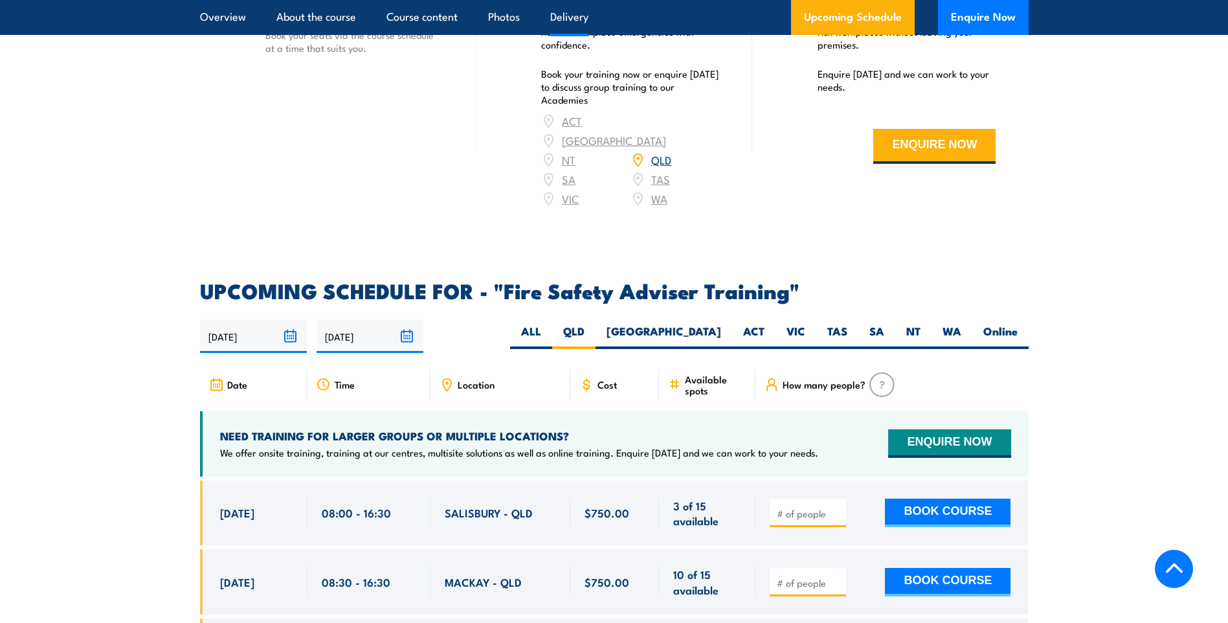
click at [272, 298] on h2 "UPCOMING SCHEDULE FOR - "Fire Safety Adviser Training"" at bounding box center [614, 290] width 828 height 18
drag, startPoint x: 272, startPoint y: 298, endPoint x: 280, endPoint y: 298, distance: 7.1
click at [276, 298] on h2 "UPCOMING SCHEDULE FOR - "Fire Safety Adviser Training"" at bounding box center [614, 290] width 828 height 18
drag, startPoint x: 280, startPoint y: 298, endPoint x: 357, endPoint y: 299, distance: 77.0
click at [357, 299] on h2 "UPCOMING SCHEDULE FOR - "Fire Safety Adviser Training"" at bounding box center [614, 290] width 828 height 18
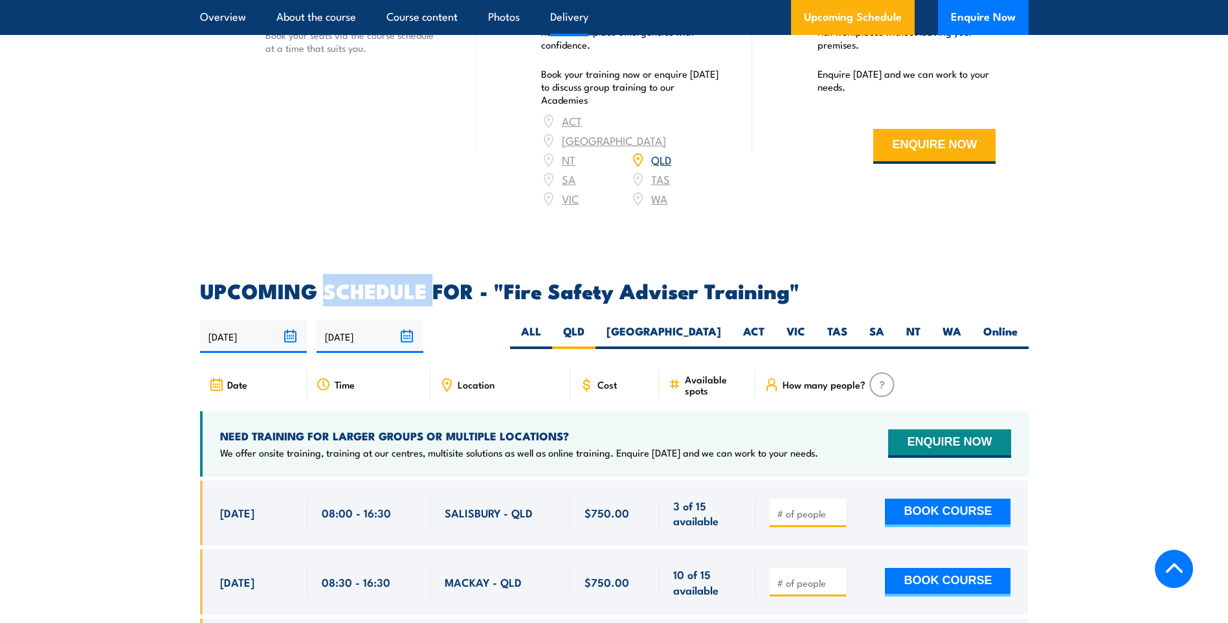
click at [357, 299] on h2 "UPCOMING SCHEDULE FOR - "Fire Safety Adviser Training"" at bounding box center [614, 290] width 828 height 18
drag, startPoint x: 357, startPoint y: 299, endPoint x: 282, endPoint y: 299, distance: 74.4
click at [282, 299] on h2 "UPCOMING SCHEDULE FOR - "Fire Safety Adviser Training"" at bounding box center [614, 290] width 828 height 18
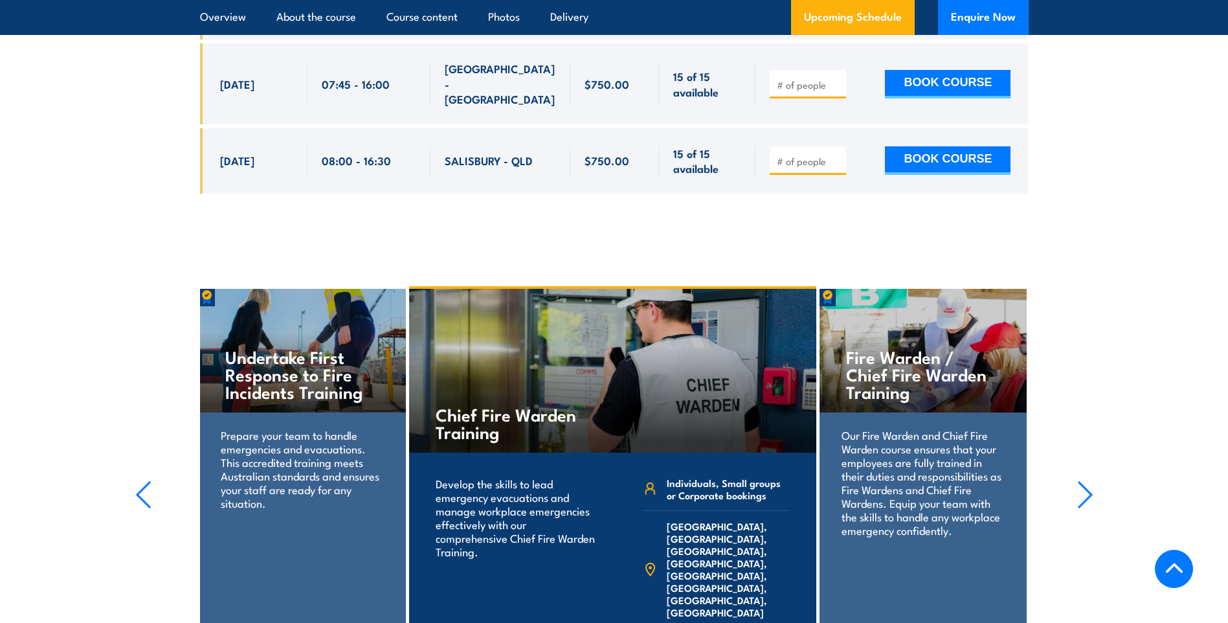
scroll to position [2718, 0]
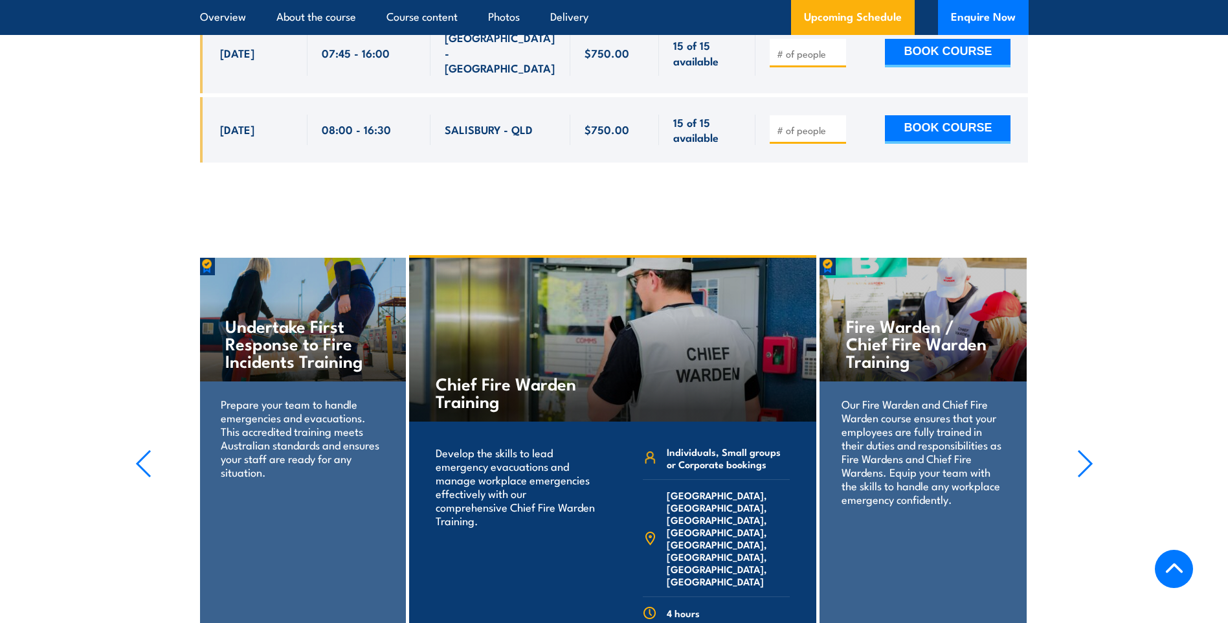
click at [1085, 449] on icon "button" at bounding box center [1085, 463] width 16 height 28
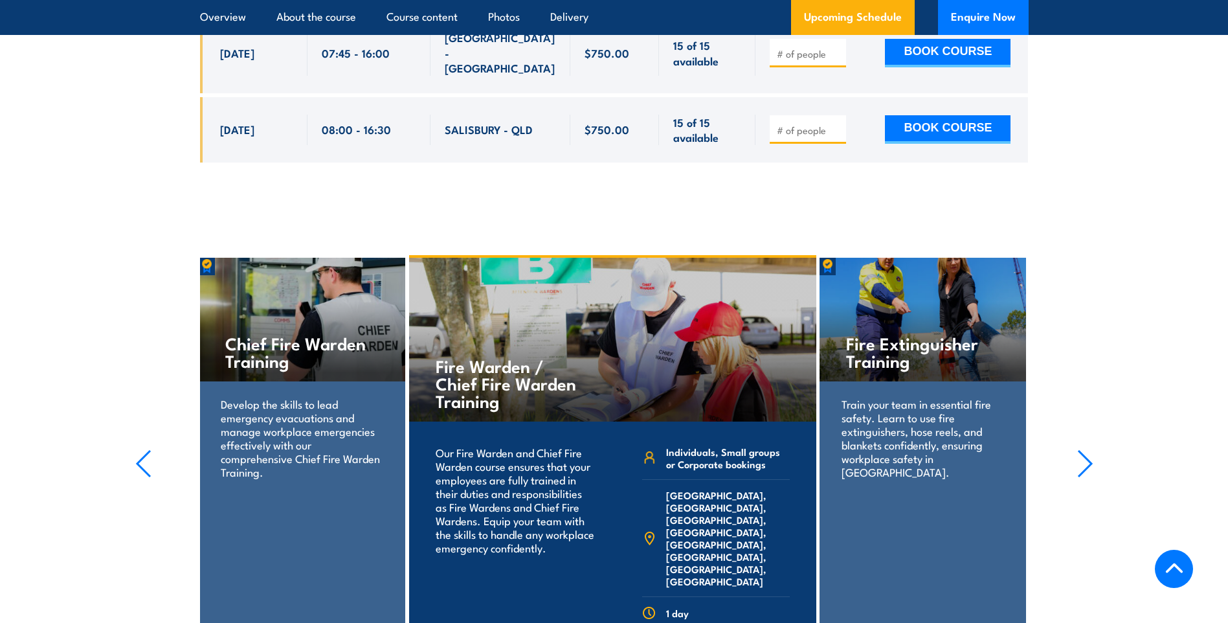
click at [1090, 450] on icon "button" at bounding box center [1084, 463] width 13 height 26
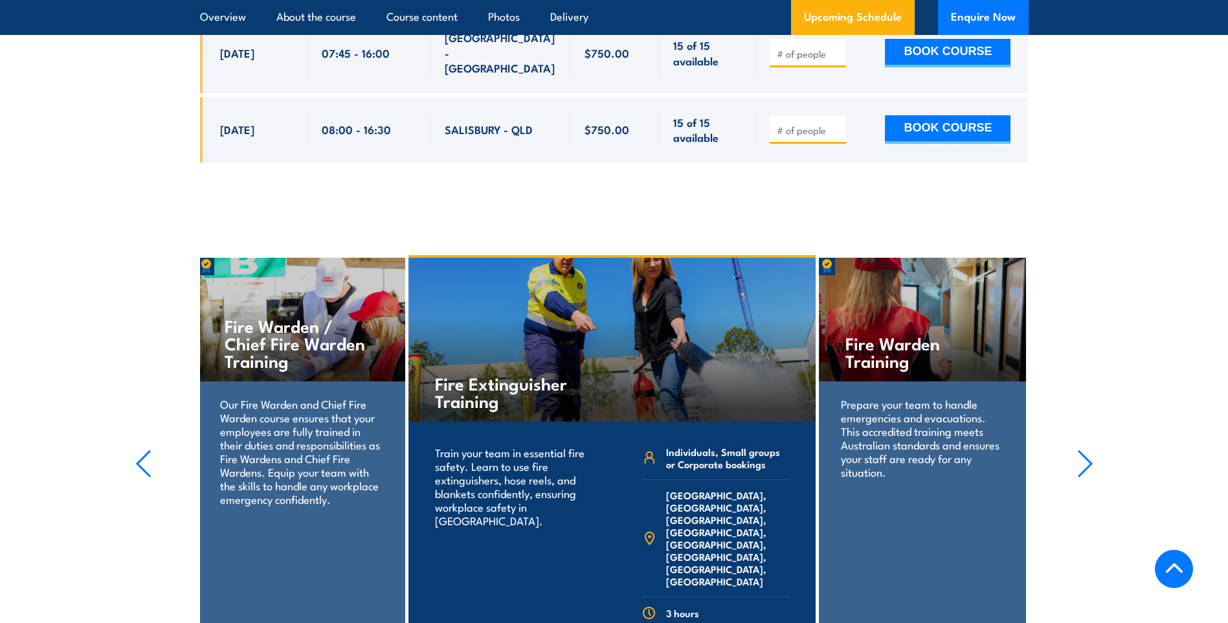
click at [1092, 449] on icon "button" at bounding box center [1085, 463] width 16 height 28
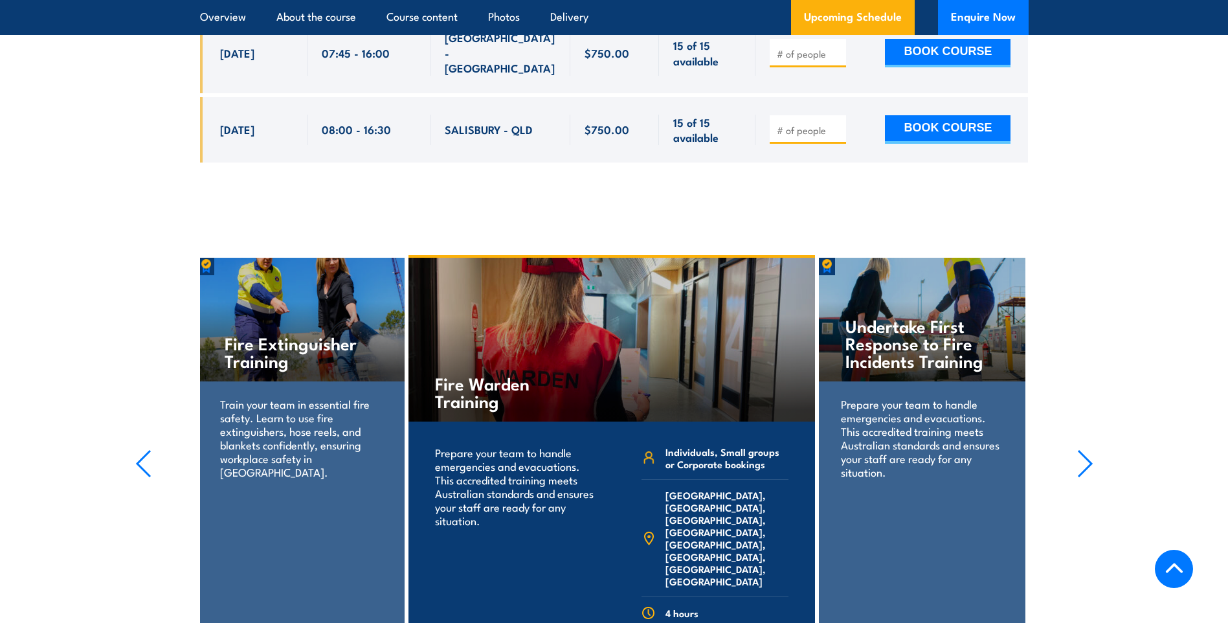
click at [1092, 449] on icon "button" at bounding box center [1085, 463] width 16 height 28
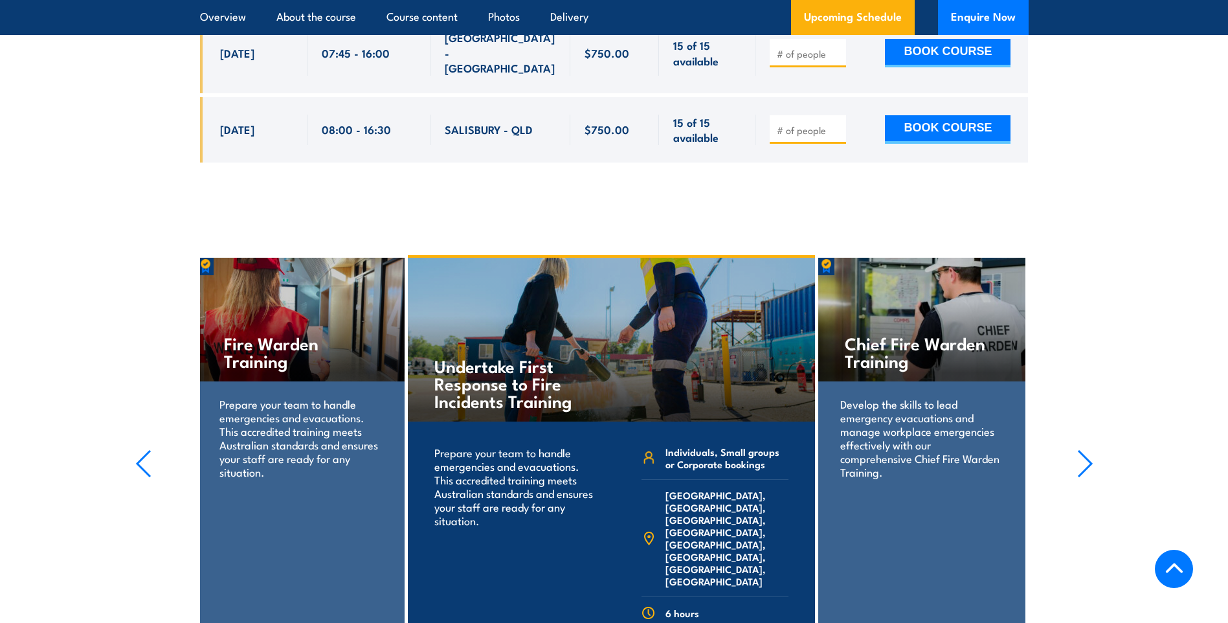
click at [1092, 449] on icon "button" at bounding box center [1085, 463] width 16 height 28
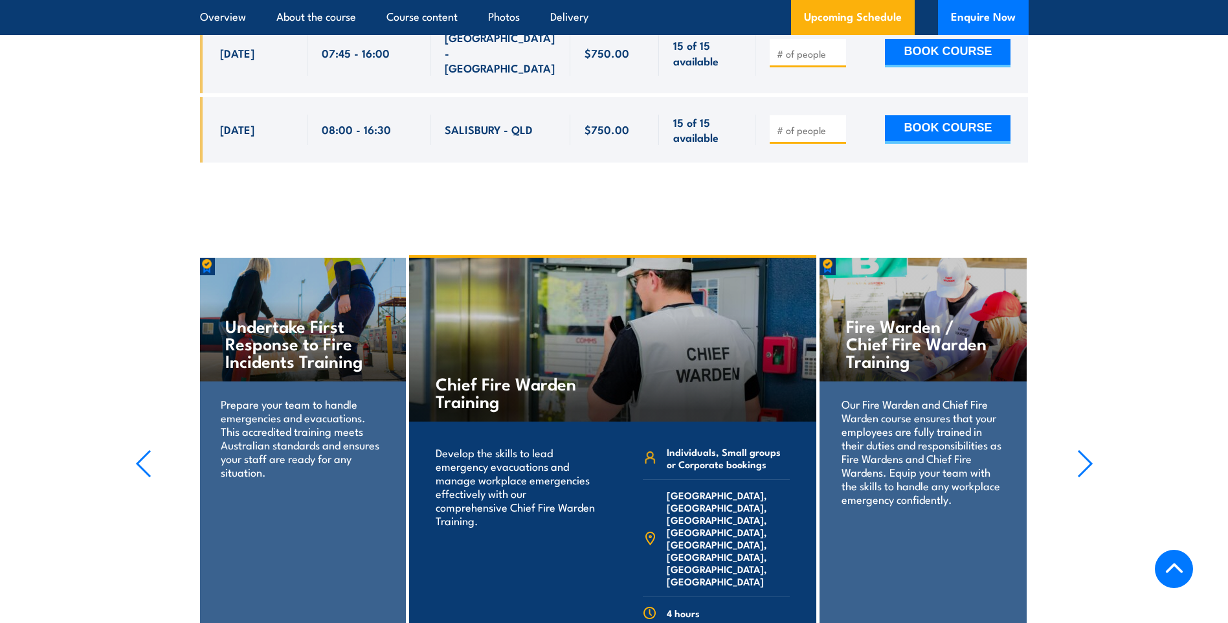
click at [1092, 449] on icon "button" at bounding box center [1085, 463] width 16 height 28
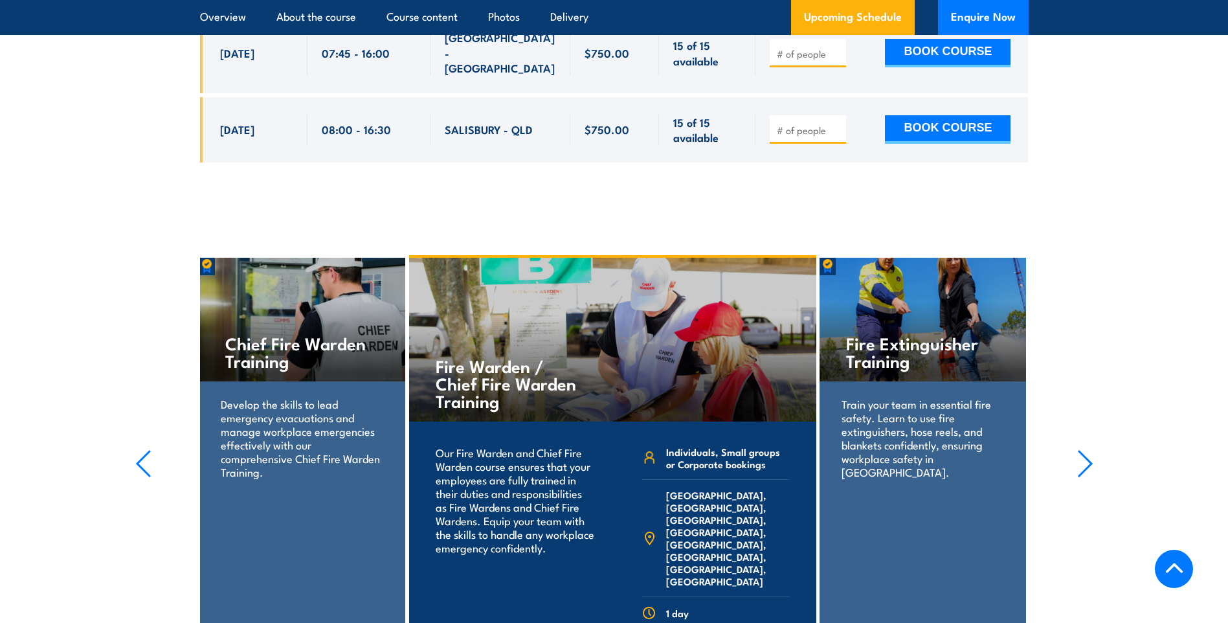
click at [1092, 449] on icon "button" at bounding box center [1085, 463] width 16 height 28
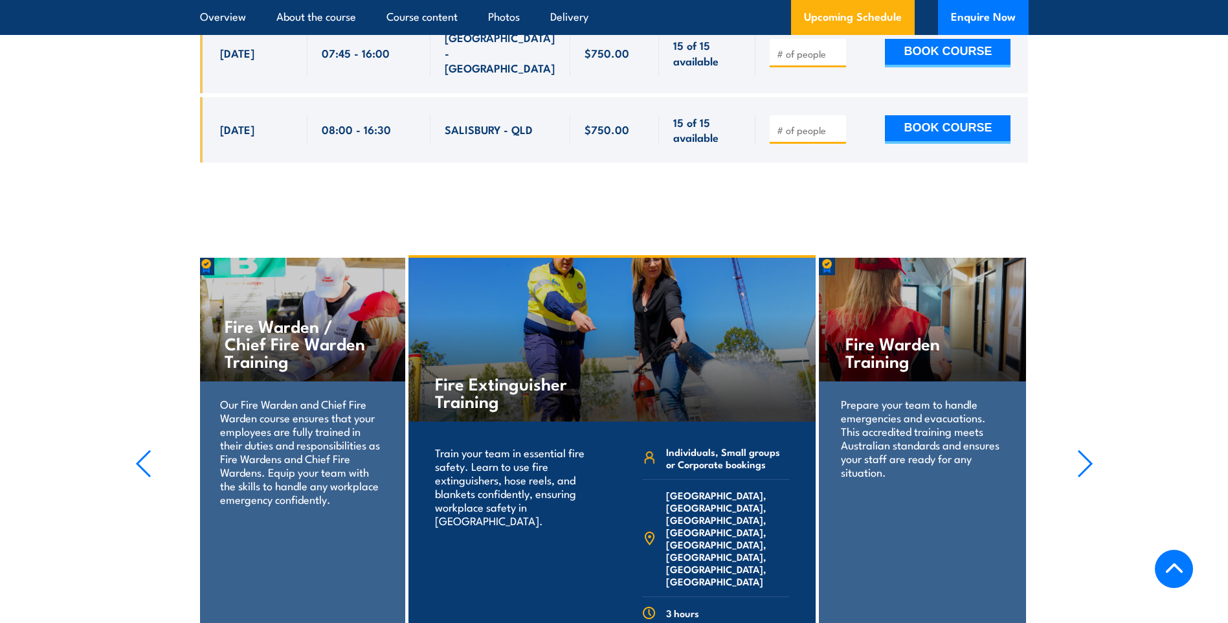
click at [1092, 449] on icon "button" at bounding box center [1085, 463] width 16 height 28
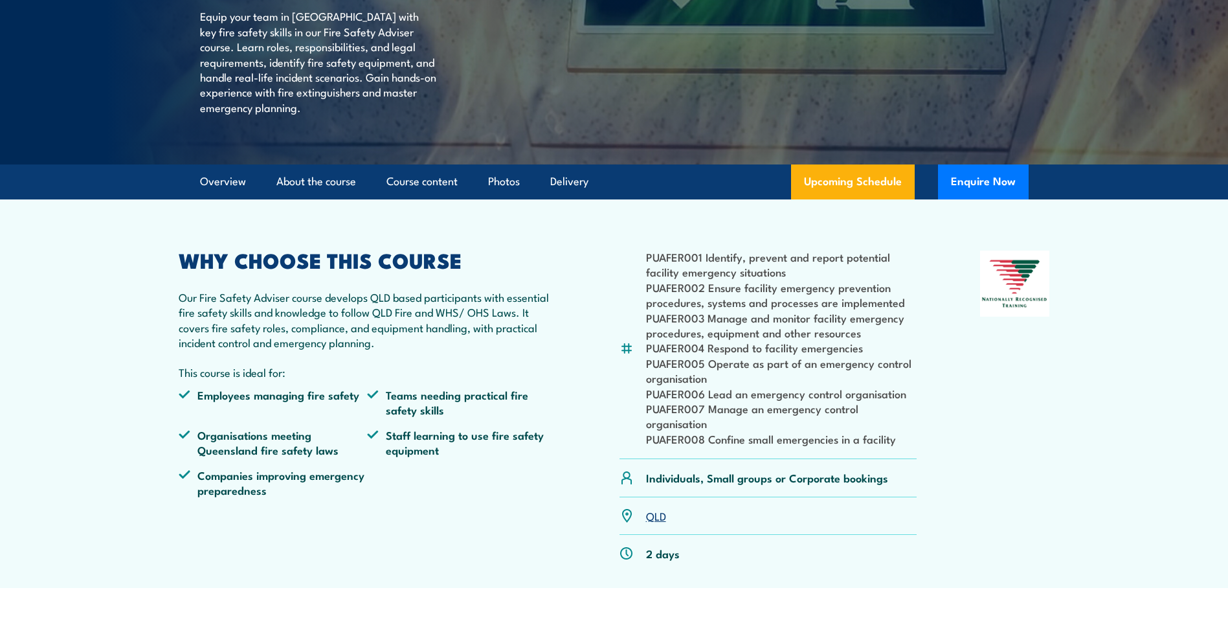
scroll to position [0, 0]
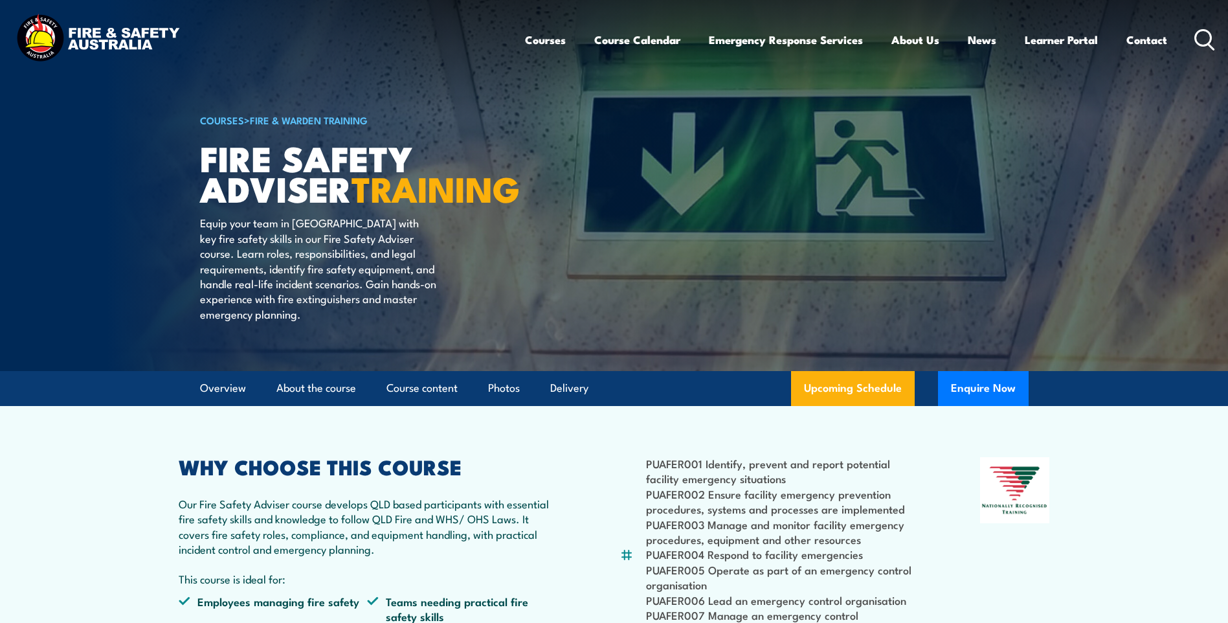
click at [1022, 173] on article "COURSES > Fire & Warden Training FIRE SAFETY ADVISER TRAINING Equip your team i…" at bounding box center [614, 185] width 828 height 371
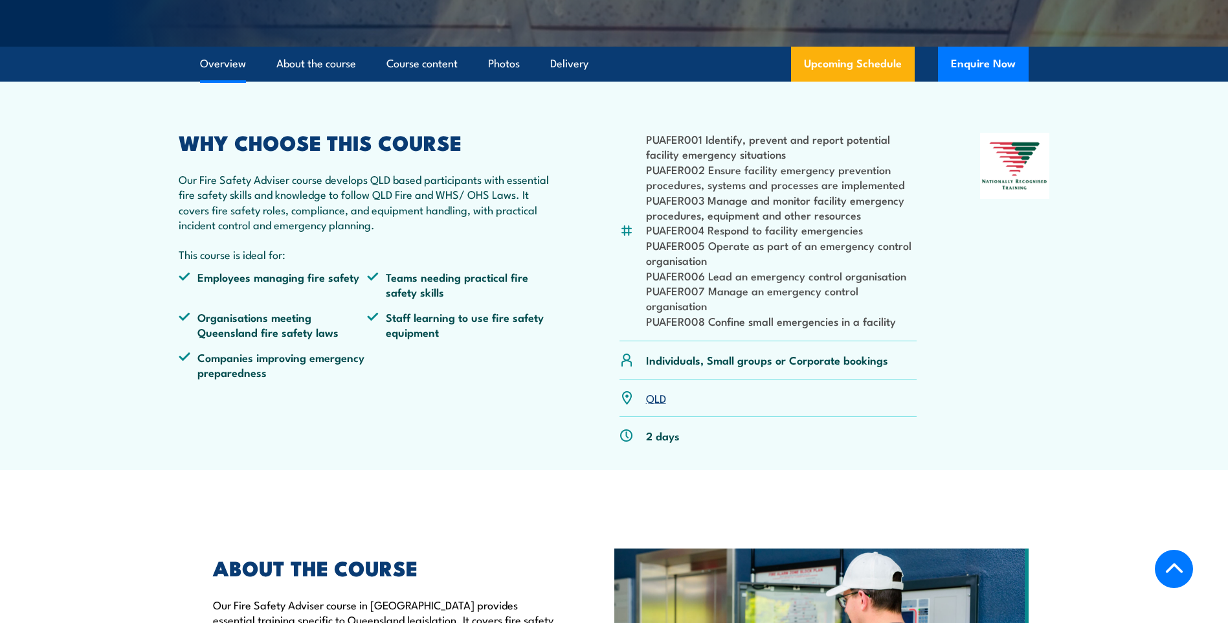
scroll to position [388, 0]
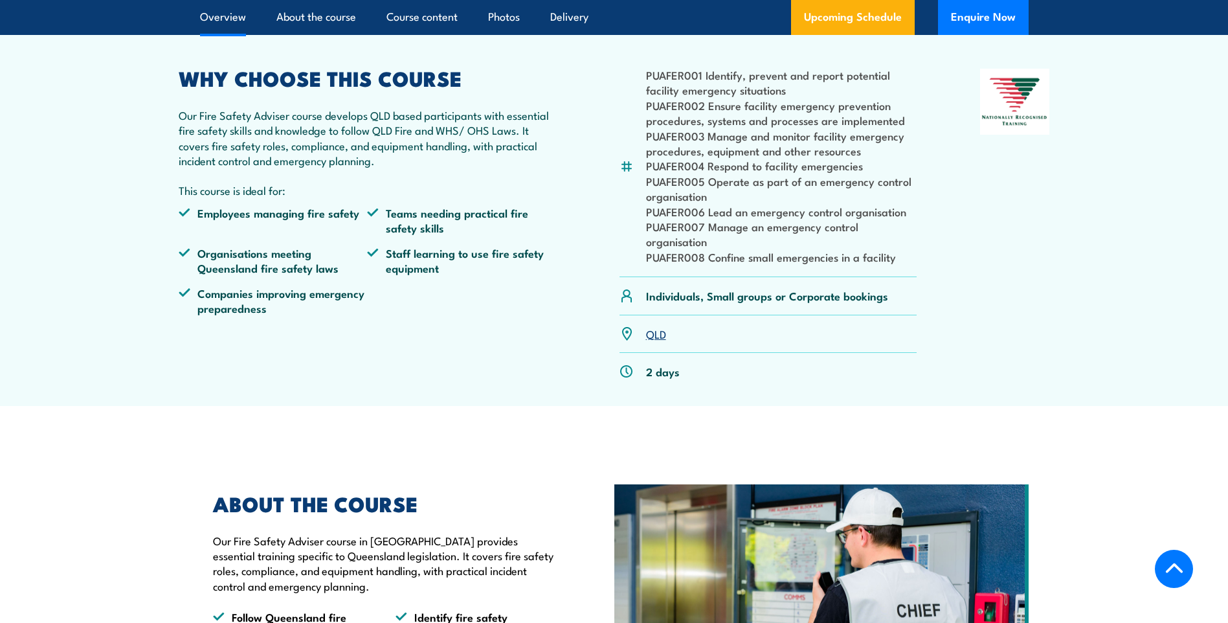
click at [656, 159] on li "PUAFER003 Manage and monitor facility emergency procedures, equipment and other…" at bounding box center [781, 143] width 271 height 30
click at [661, 98] on li "PUAFER001 Identify, prevent and report potential facility emergency situations" at bounding box center [781, 82] width 271 height 30
drag, startPoint x: 661, startPoint y: 101, endPoint x: 664, endPoint y: 162, distance: 61.6
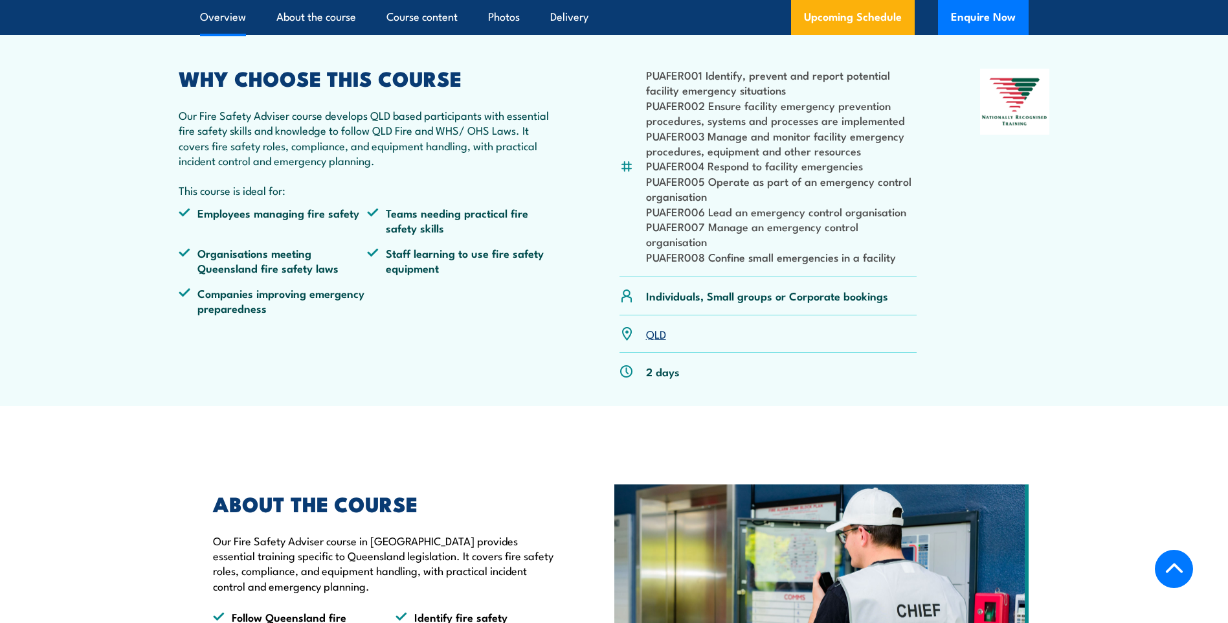
click at [664, 159] on li "PUAFER003 Manage and monitor facility emergency procedures, equipment and other…" at bounding box center [781, 143] width 271 height 30
drag, startPoint x: 664, startPoint y: 167, endPoint x: 663, endPoint y: 179, distance: 11.7
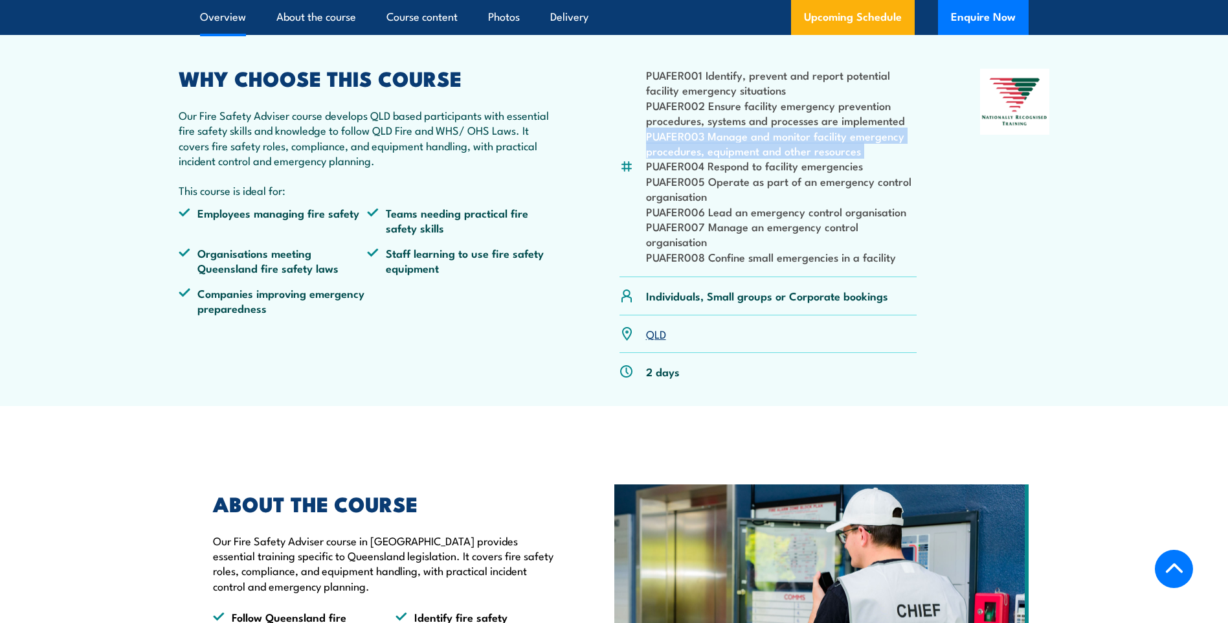
click at [663, 159] on li "PUAFER003 Manage and monitor facility emergency procedures, equipment and other…" at bounding box center [781, 143] width 271 height 30
click at [672, 173] on li "PUAFER004 Respond to facility emergencies" at bounding box center [781, 165] width 271 height 15
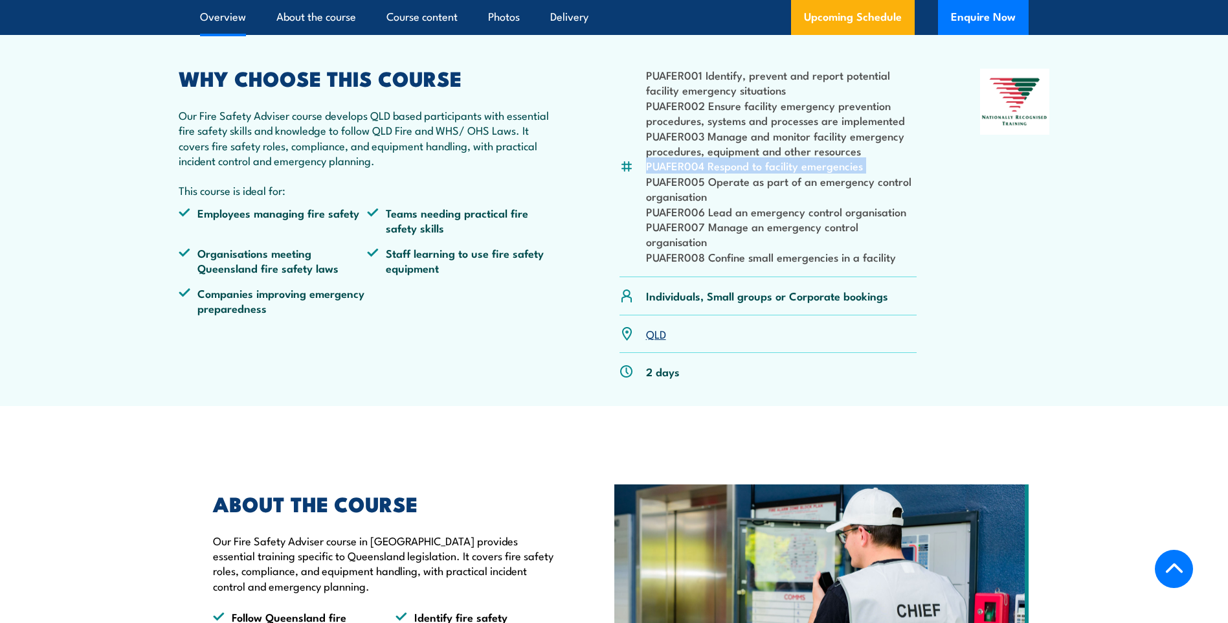
click at [672, 173] on li "PUAFER004 Respond to facility emergencies" at bounding box center [781, 165] width 271 height 15
drag, startPoint x: 672, startPoint y: 192, endPoint x: 665, endPoint y: 220, distance: 29.5
click at [665, 204] on li "PUAFER005 Operate as part of an emergency control organisation" at bounding box center [781, 188] width 271 height 30
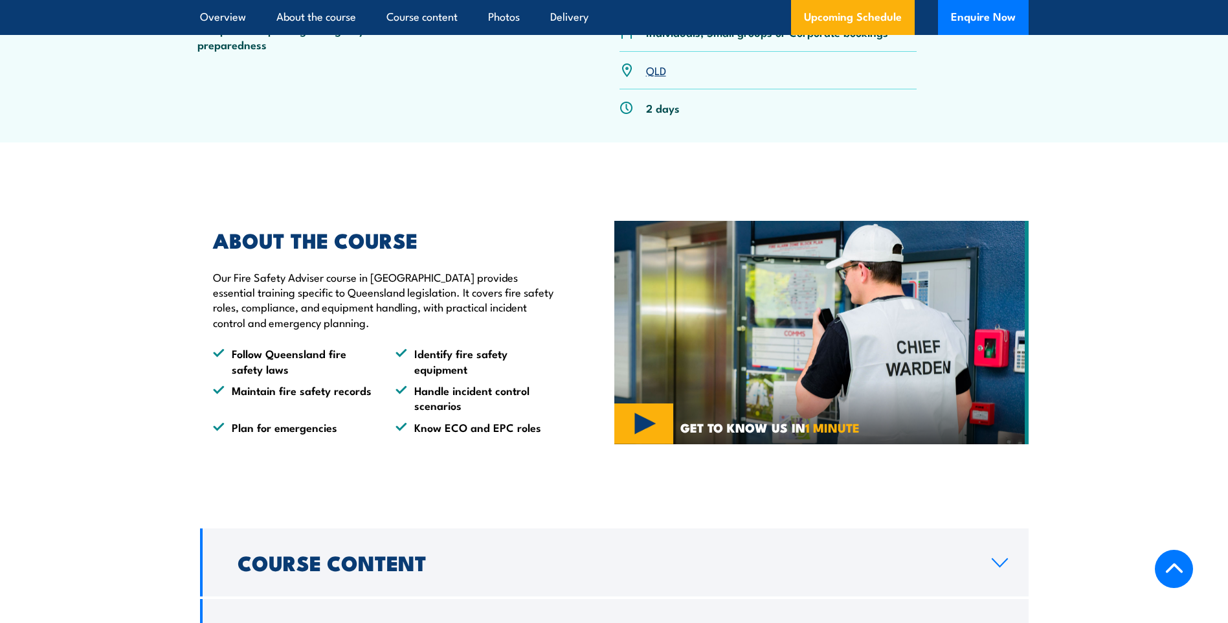
scroll to position [712, 0]
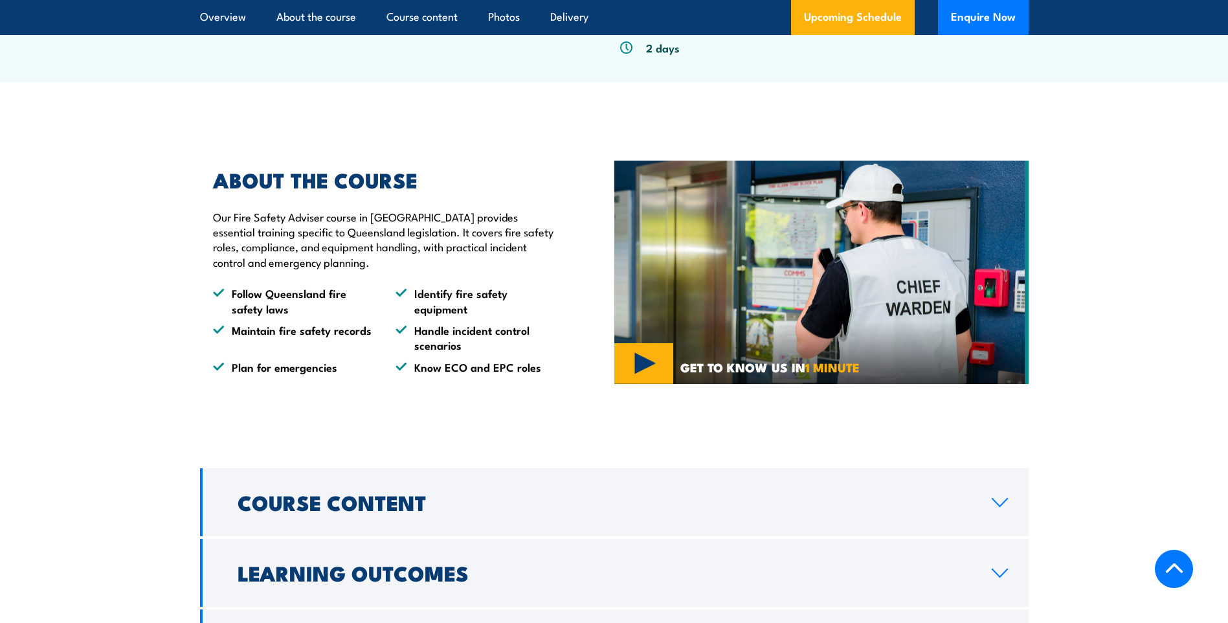
click at [450, 248] on p "Our Fire Safety Adviser course in [GEOGRAPHIC_DATA] provides essential training…" at bounding box center [384, 239] width 342 height 61
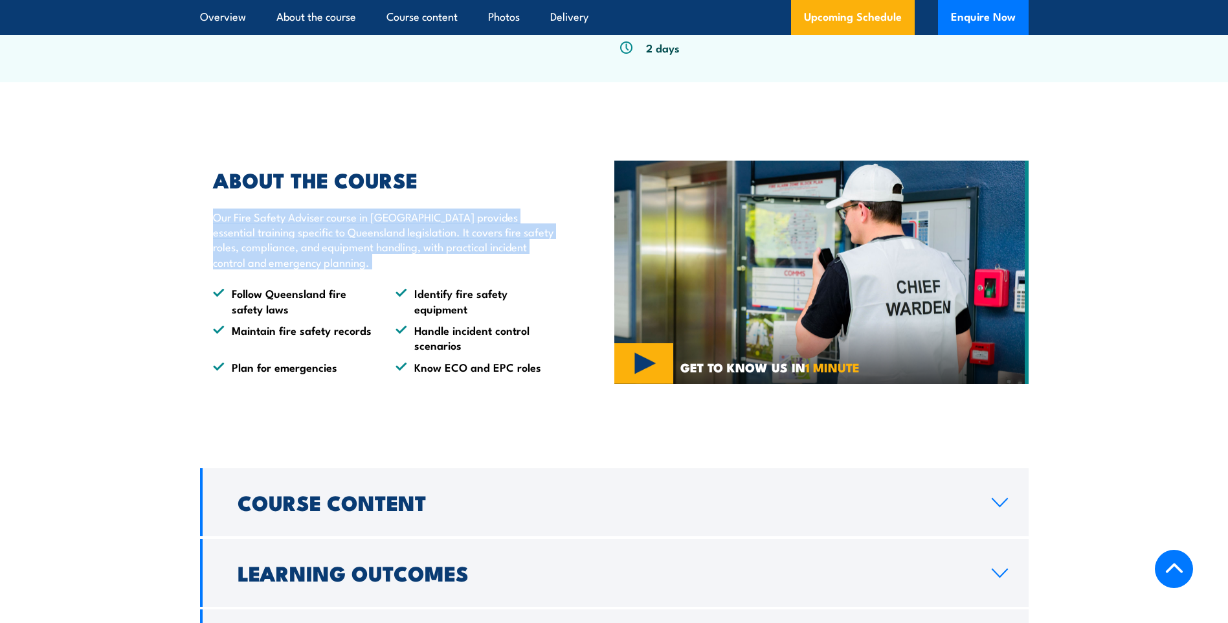
click at [450, 248] on p "Our Fire Safety Adviser course in [GEOGRAPHIC_DATA] provides essential training…" at bounding box center [384, 239] width 342 height 61
drag, startPoint x: 450, startPoint y: 248, endPoint x: 476, endPoint y: 285, distance: 45.1
click at [450, 270] on p "Our Fire Safety Adviser course in [GEOGRAPHIC_DATA] provides essential training…" at bounding box center [384, 239] width 342 height 61
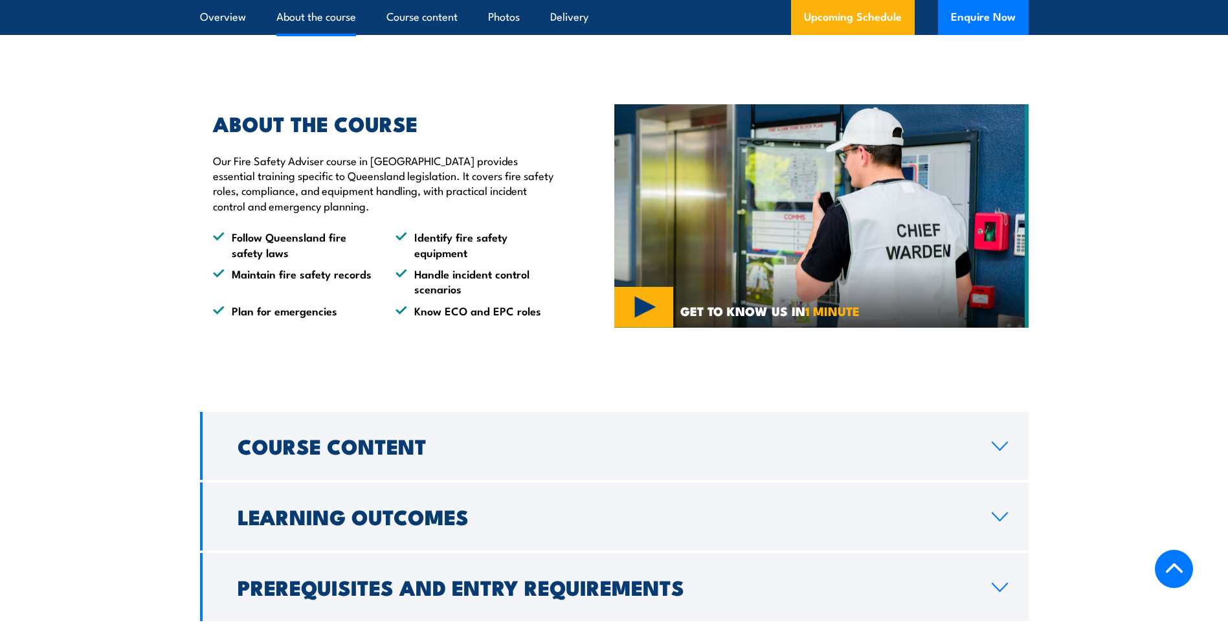
scroll to position [841, 0]
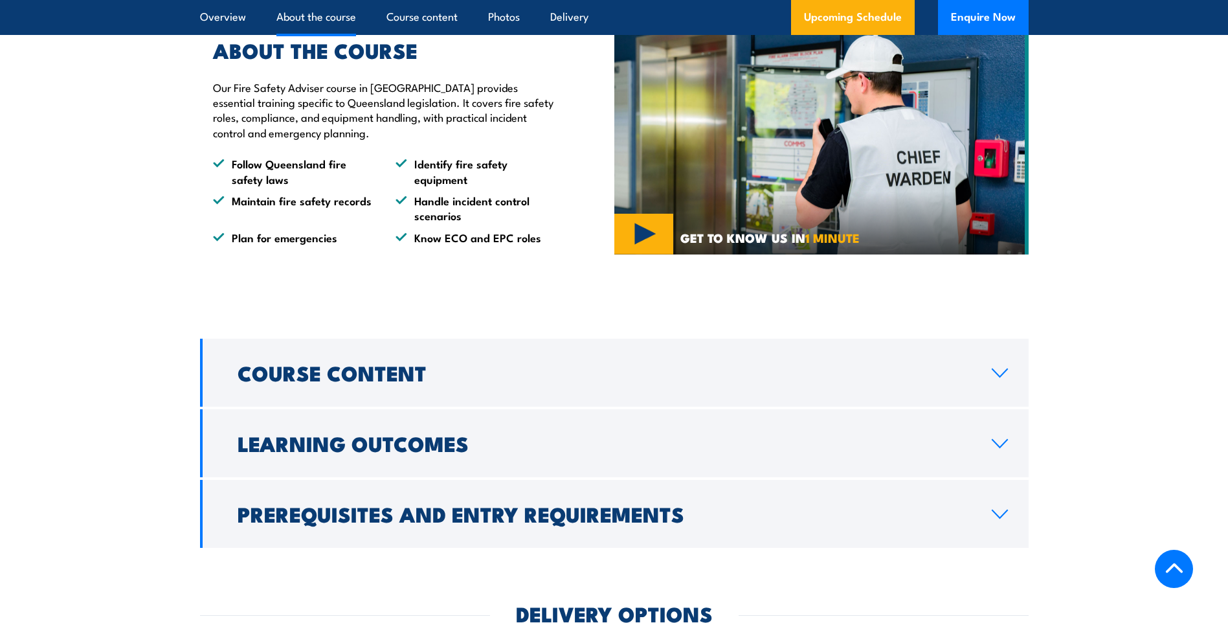
click at [664, 255] on img at bounding box center [821, 143] width 414 height 224
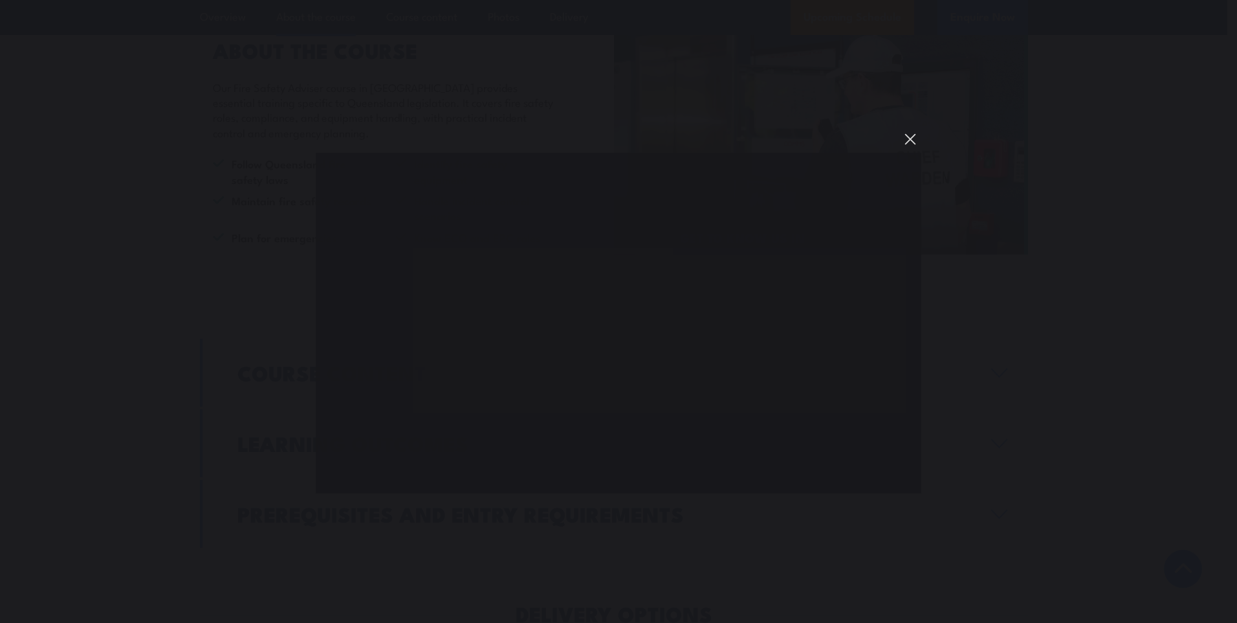
click at [910, 138] on button "You can close this modal content with the ESC key" at bounding box center [911, 139] width 22 height 22
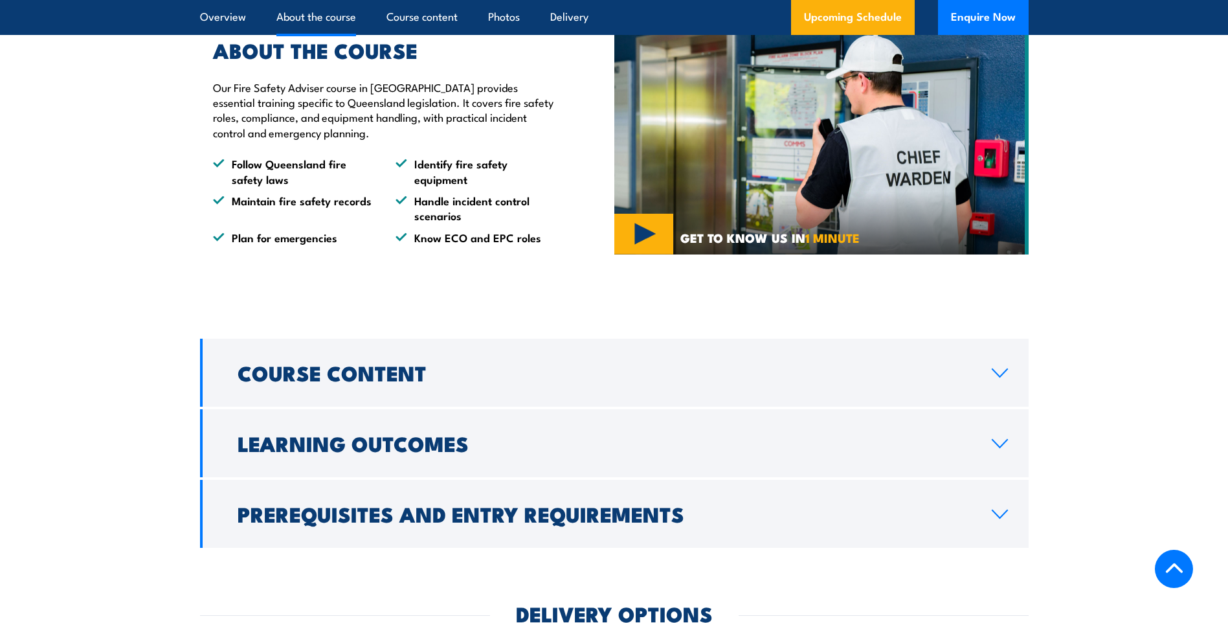
click at [540, 133] on p "Our Fire Safety Adviser course in [GEOGRAPHIC_DATA] provides essential training…" at bounding box center [384, 110] width 342 height 61
click at [142, 122] on section "ABOUT THE COURSE Our Fire Safety Adviser course in [GEOGRAPHIC_DATA] provides e…" at bounding box center [614, 142] width 1228 height 269
click at [283, 137] on p "Our Fire Safety Adviser course in [GEOGRAPHIC_DATA] provides essential training…" at bounding box center [384, 110] width 342 height 61
click at [392, 127] on p "Our Fire Safety Adviser course in [GEOGRAPHIC_DATA] provides essential training…" at bounding box center [384, 110] width 342 height 61
click at [530, 127] on p "Our Fire Safety Adviser course in [GEOGRAPHIC_DATA] provides essential training…" at bounding box center [384, 110] width 342 height 61
